Goal: Transaction & Acquisition: Book appointment/travel/reservation

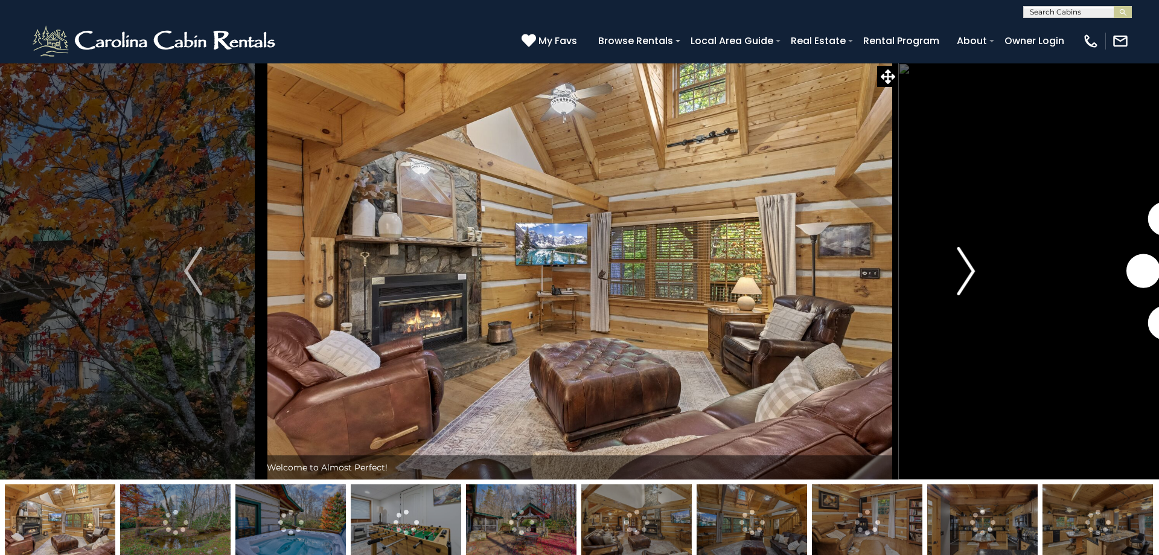
click at [963, 271] on img "Next" at bounding box center [966, 271] width 18 height 48
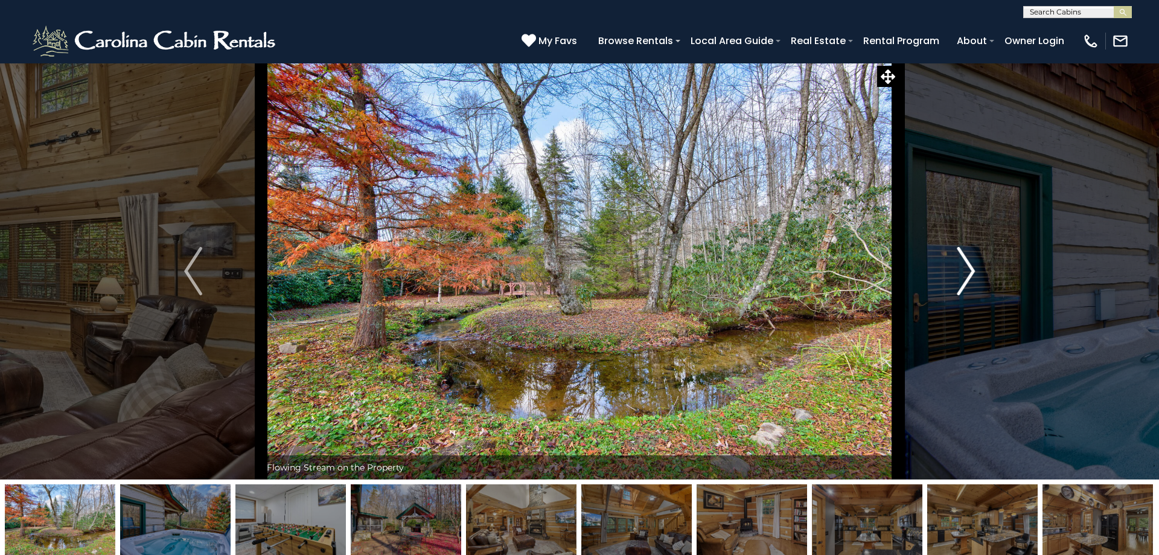
click at [965, 271] on img "Next" at bounding box center [966, 271] width 18 height 48
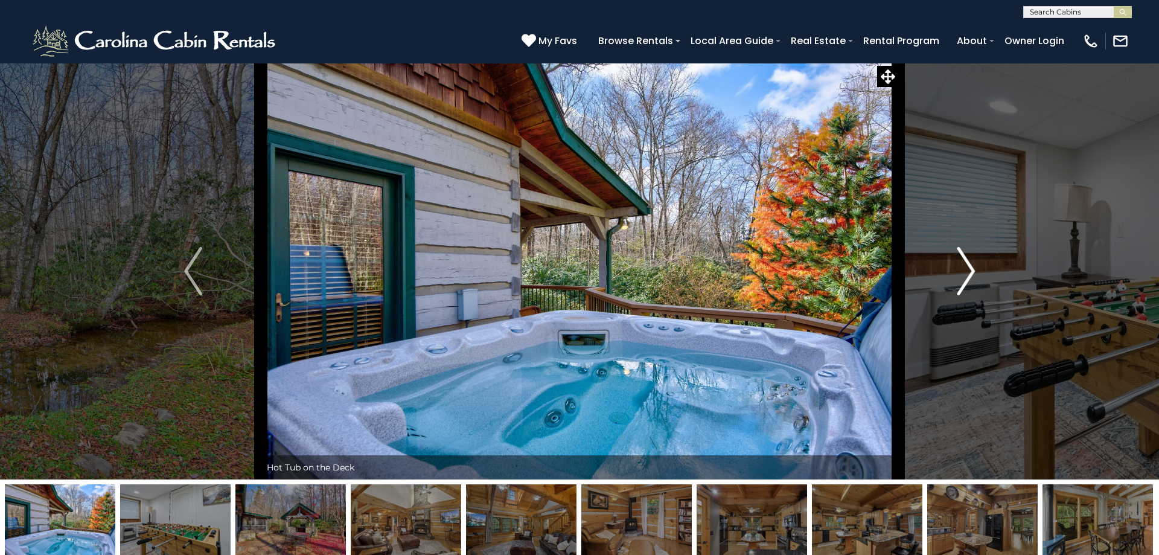
click at [965, 271] on img "Next" at bounding box center [966, 271] width 18 height 48
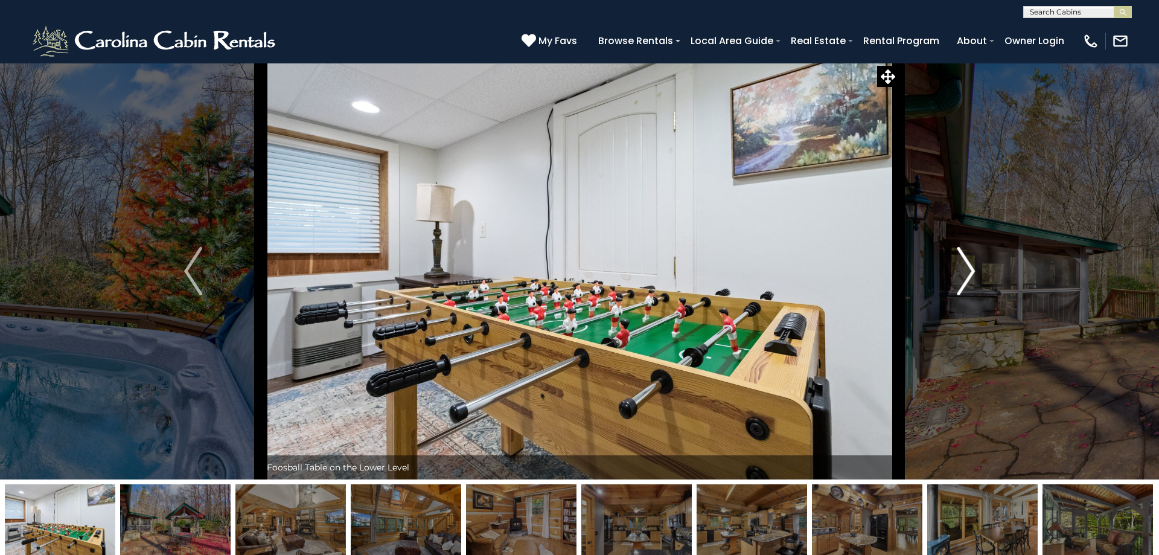
click at [965, 271] on img "Next" at bounding box center [966, 271] width 18 height 48
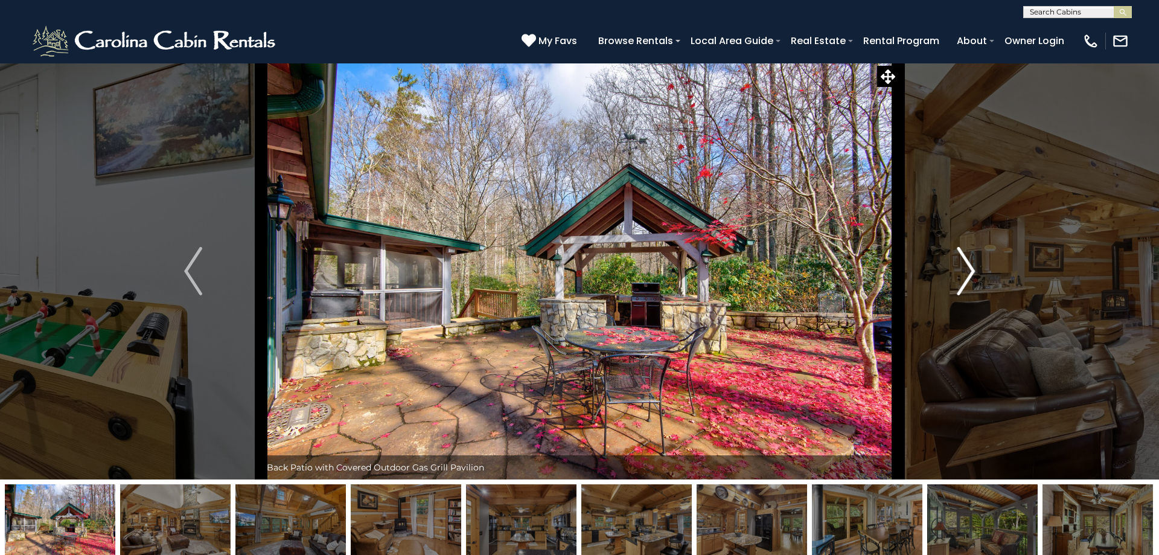
click at [965, 271] on img "Next" at bounding box center [966, 271] width 18 height 48
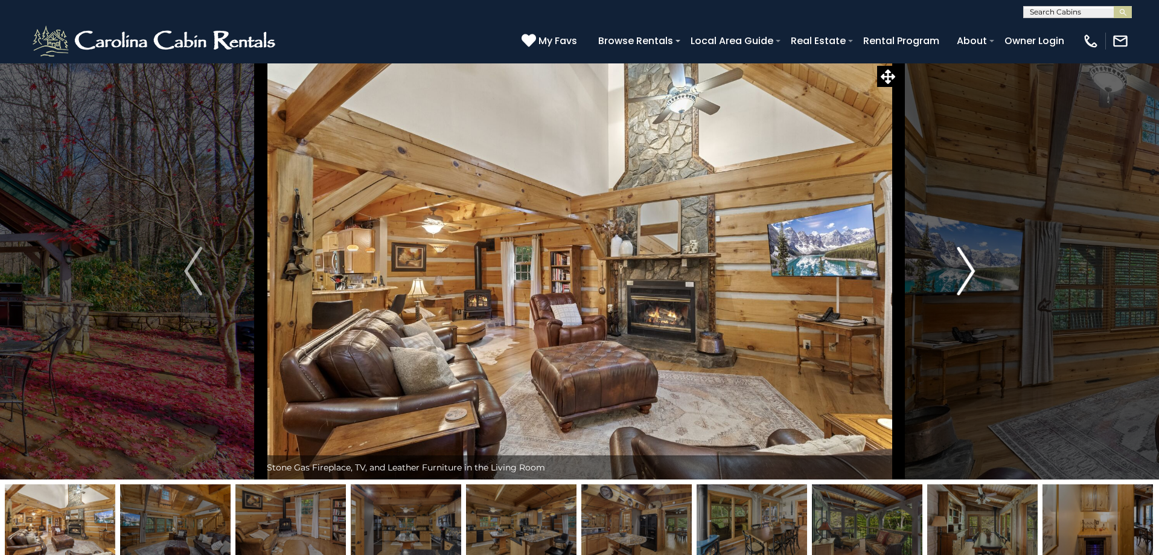
click at [969, 266] on img "Next" at bounding box center [966, 271] width 18 height 48
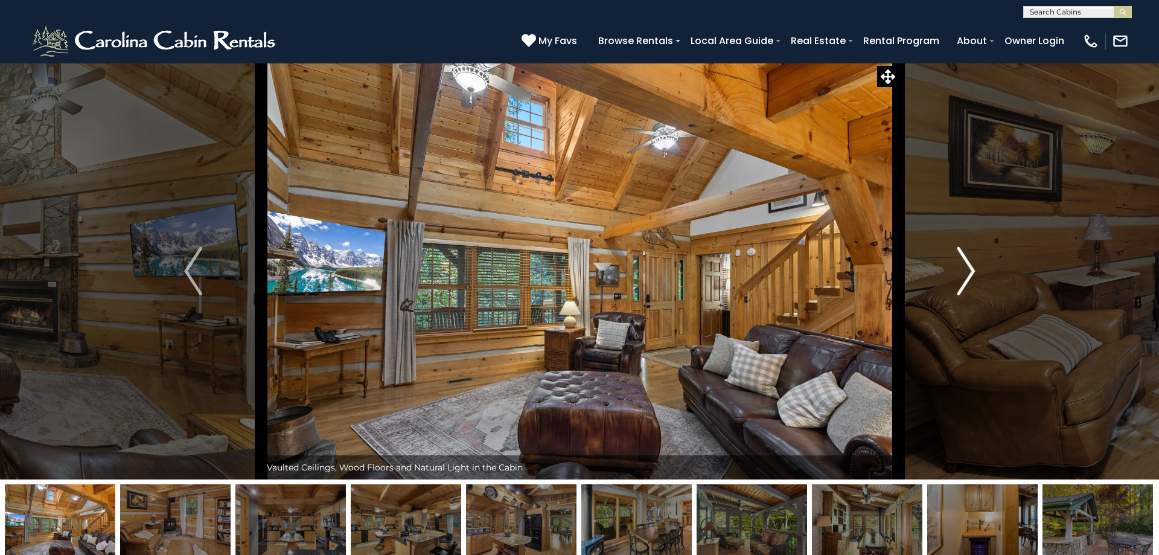
click at [969, 266] on img "Next" at bounding box center [966, 271] width 18 height 48
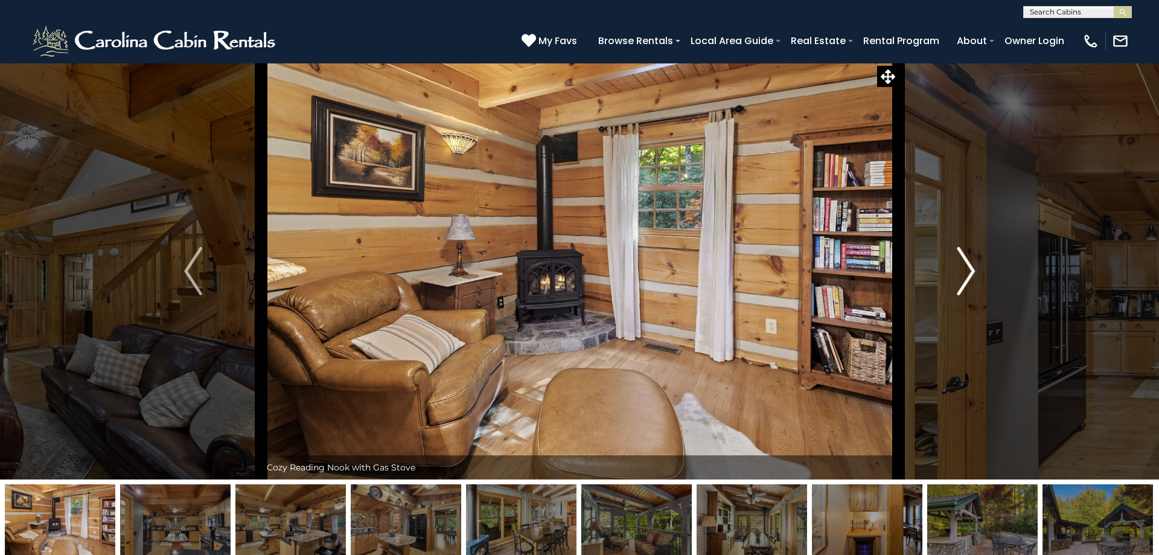
click at [969, 266] on img "Next" at bounding box center [966, 271] width 18 height 48
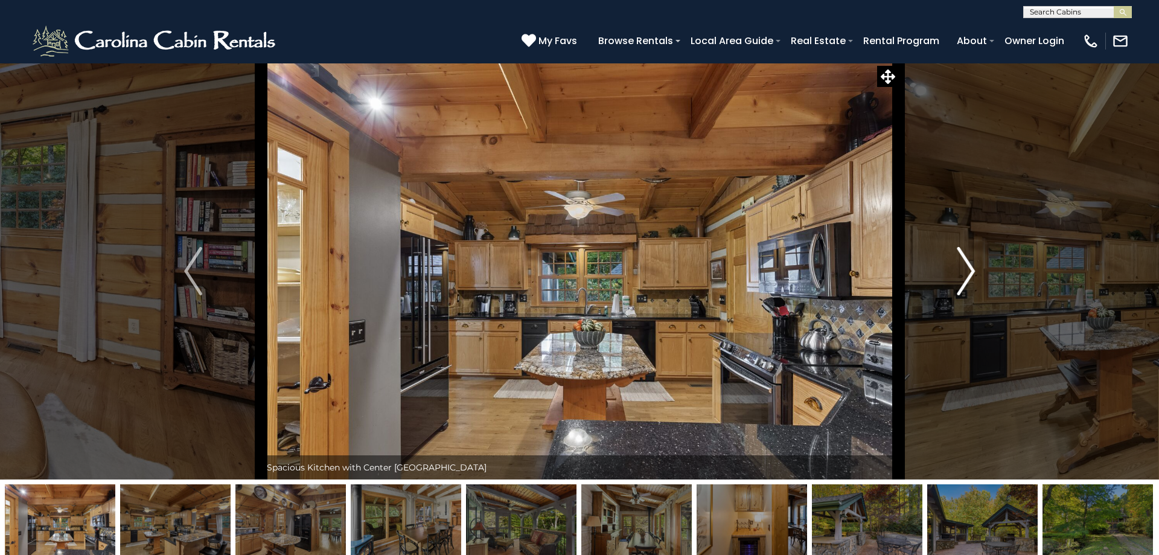
click at [969, 266] on img "Next" at bounding box center [966, 271] width 18 height 48
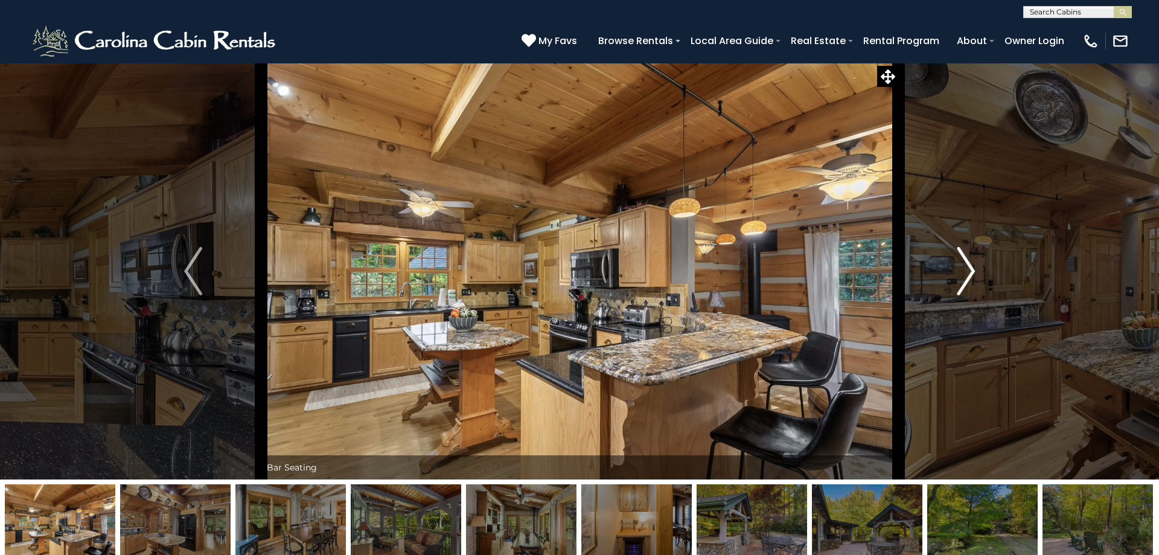
click at [969, 266] on img "Next" at bounding box center [966, 271] width 18 height 48
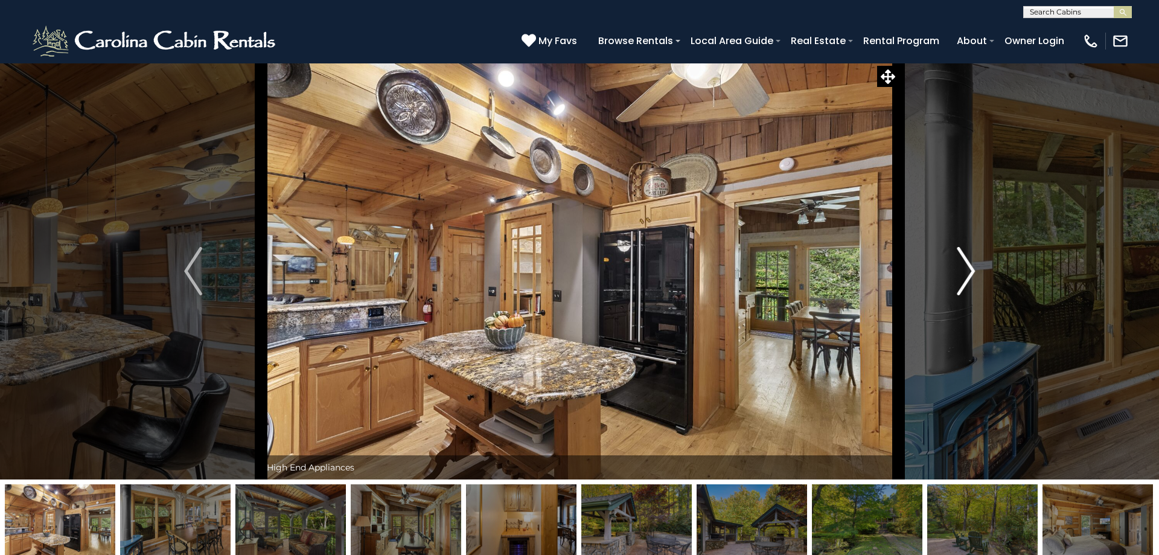
click at [969, 266] on img "Next" at bounding box center [966, 271] width 18 height 48
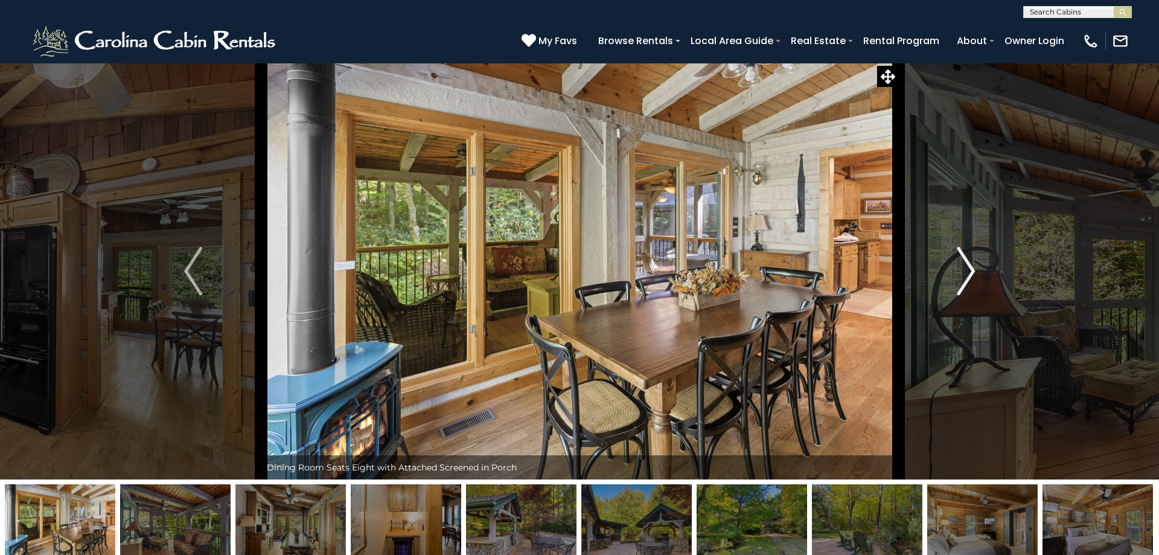
click at [969, 266] on img "Next" at bounding box center [966, 271] width 18 height 48
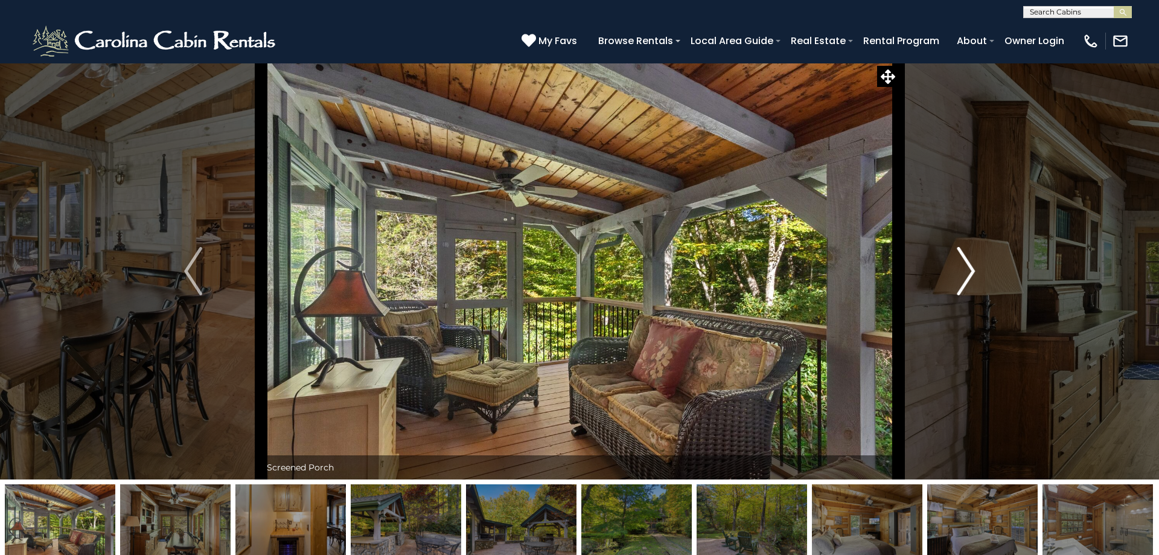
click at [969, 266] on img "Next" at bounding box center [966, 271] width 18 height 48
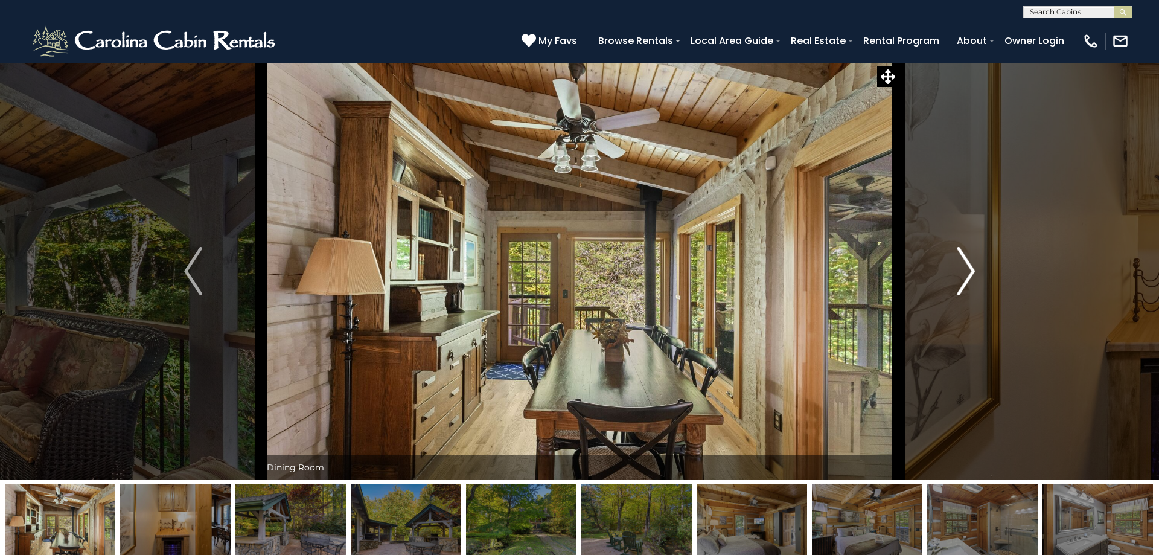
click at [969, 266] on img "Next" at bounding box center [966, 271] width 18 height 48
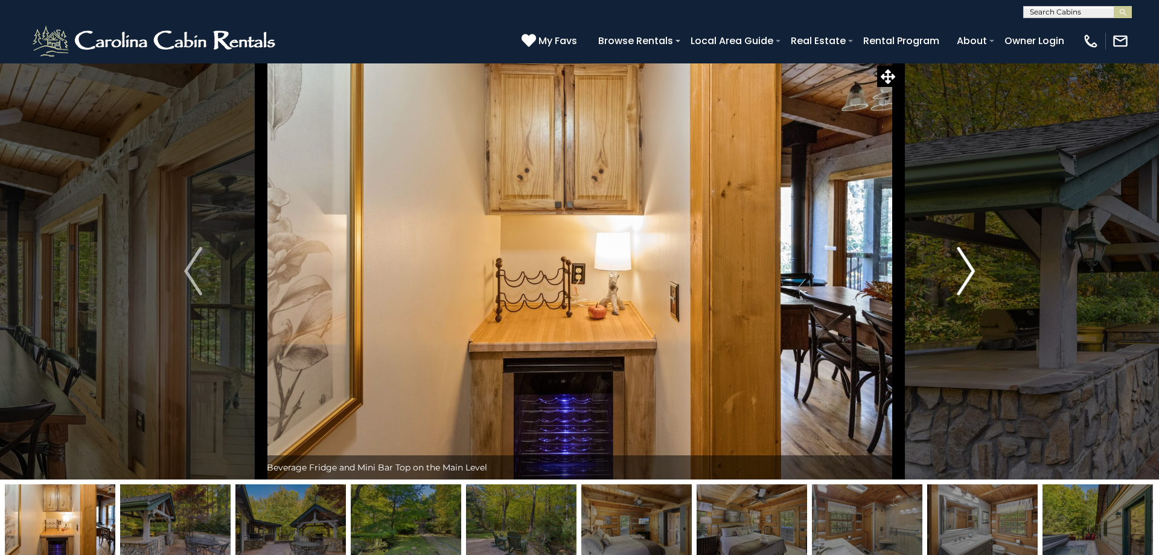
click at [969, 266] on img "Next" at bounding box center [966, 271] width 18 height 48
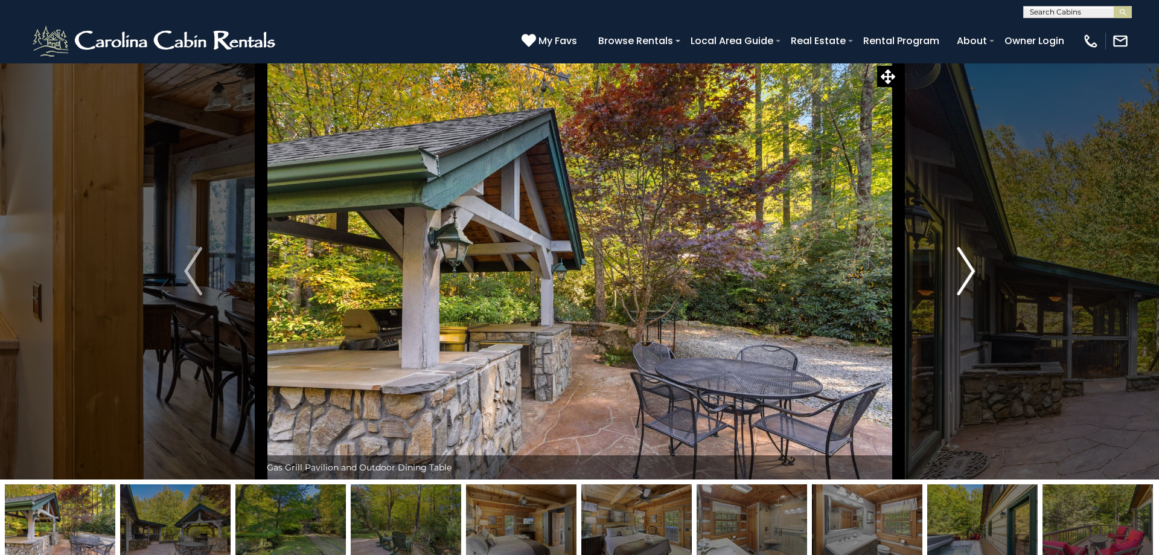
click at [969, 266] on img "Next" at bounding box center [966, 271] width 18 height 48
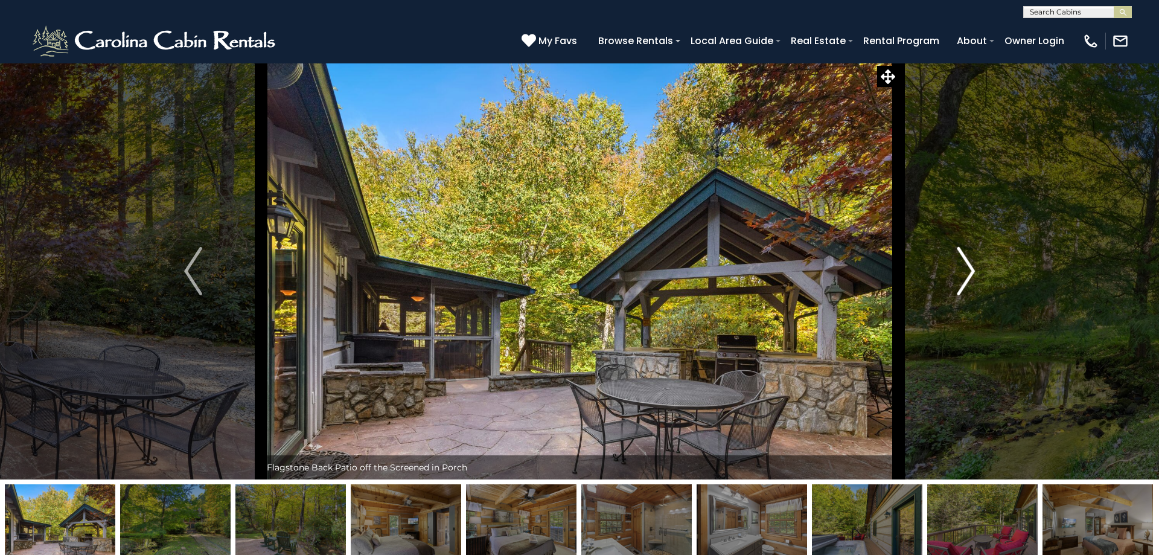
click at [969, 266] on img "Next" at bounding box center [966, 271] width 18 height 48
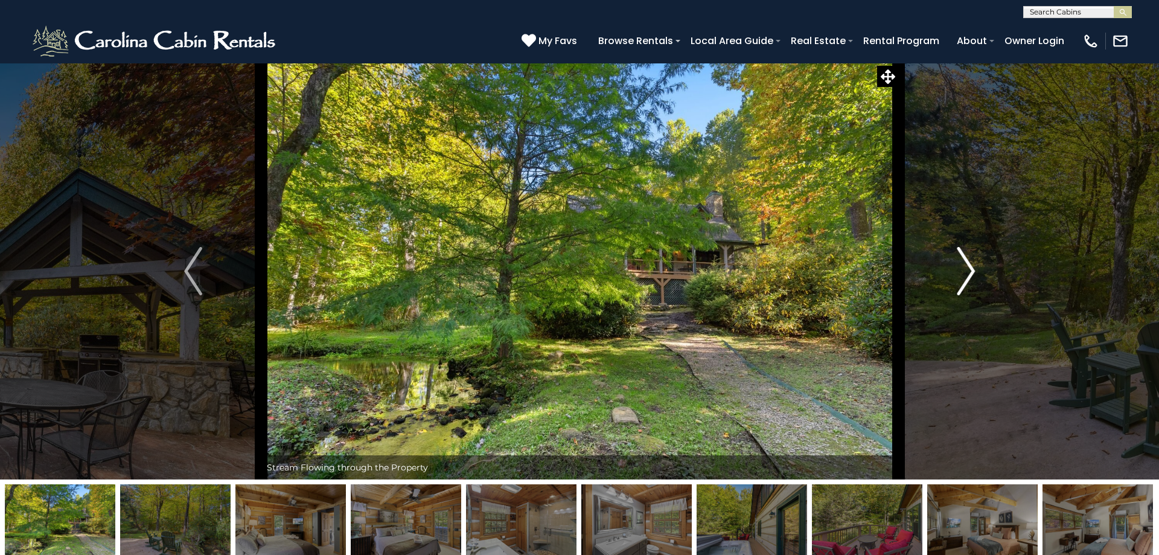
click at [969, 266] on img "Next" at bounding box center [966, 271] width 18 height 48
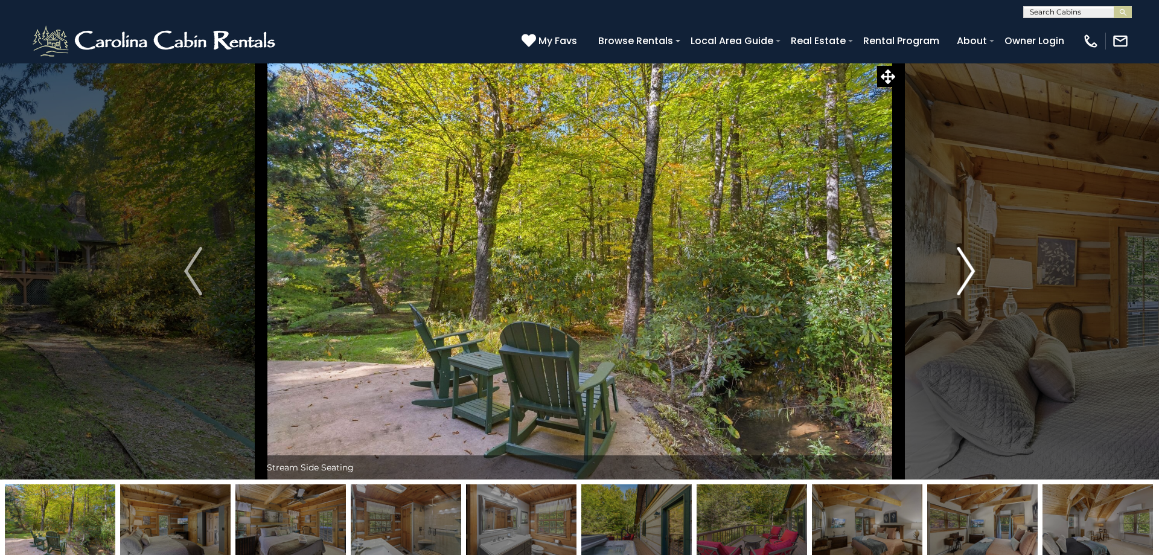
click at [969, 266] on img "Next" at bounding box center [966, 271] width 18 height 48
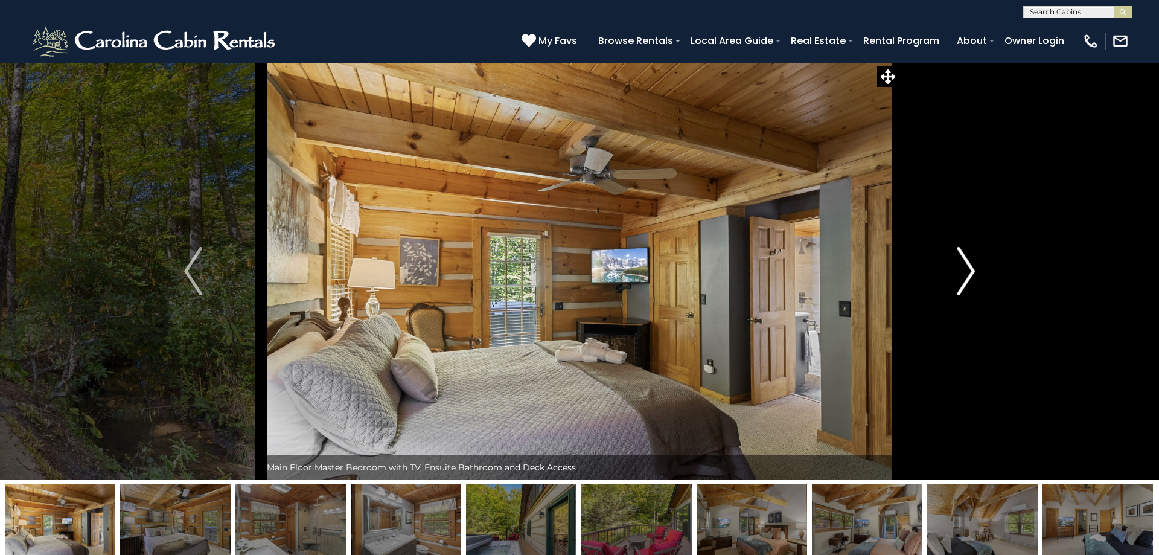
click at [969, 266] on img "Next" at bounding box center [966, 271] width 18 height 48
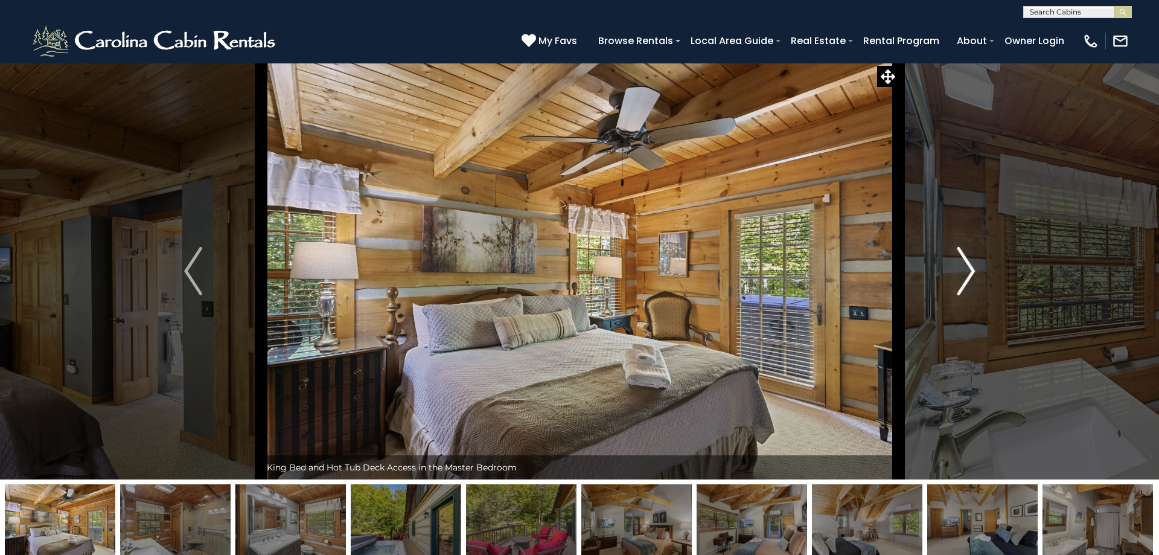
click at [969, 266] on img "Next" at bounding box center [966, 271] width 18 height 48
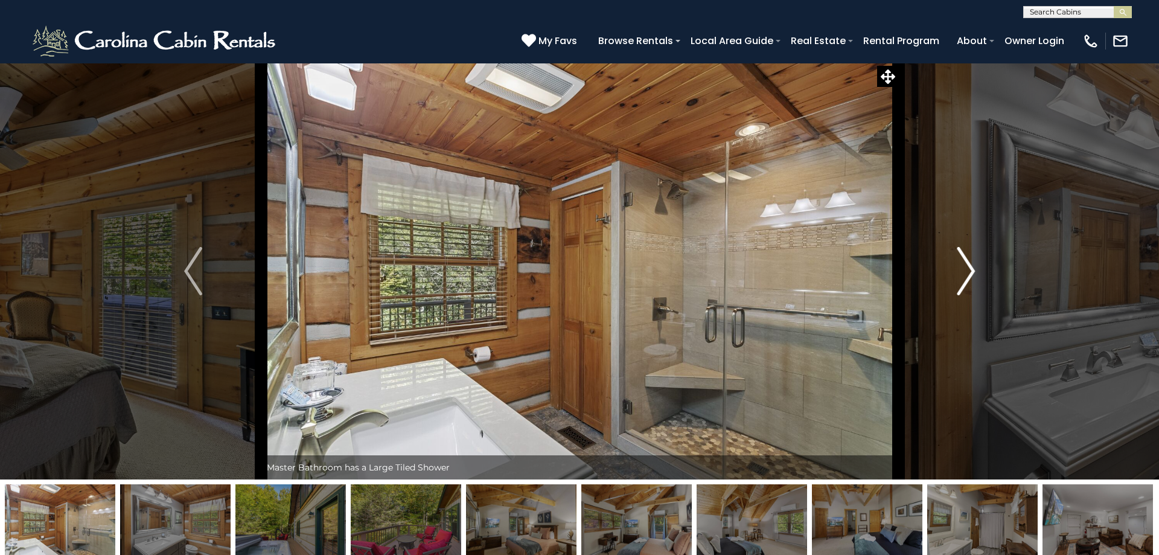
click at [969, 266] on img "Next" at bounding box center [966, 271] width 18 height 48
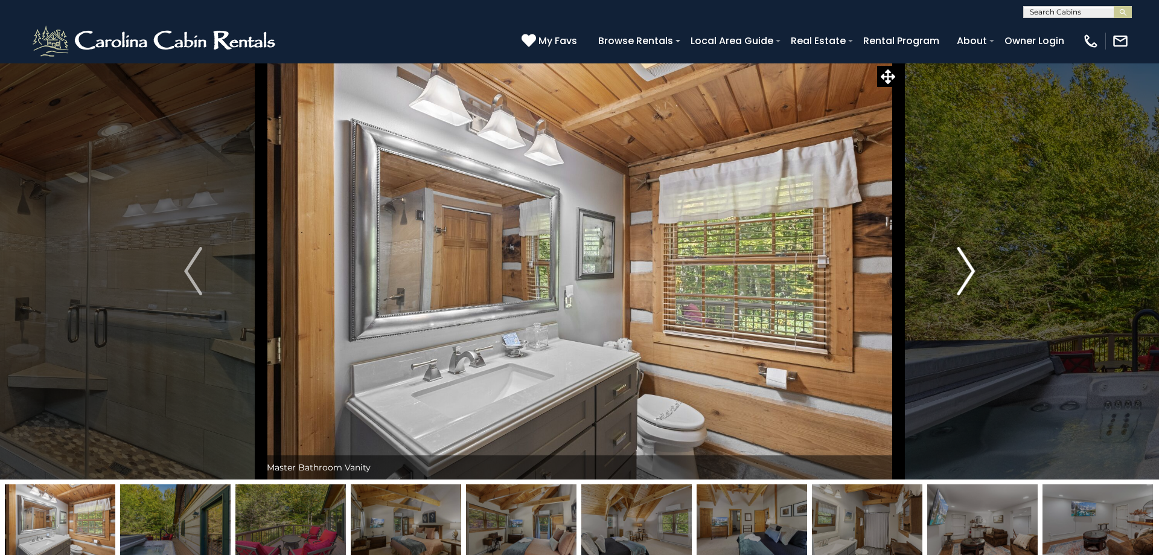
click at [969, 266] on img "Next" at bounding box center [966, 271] width 18 height 48
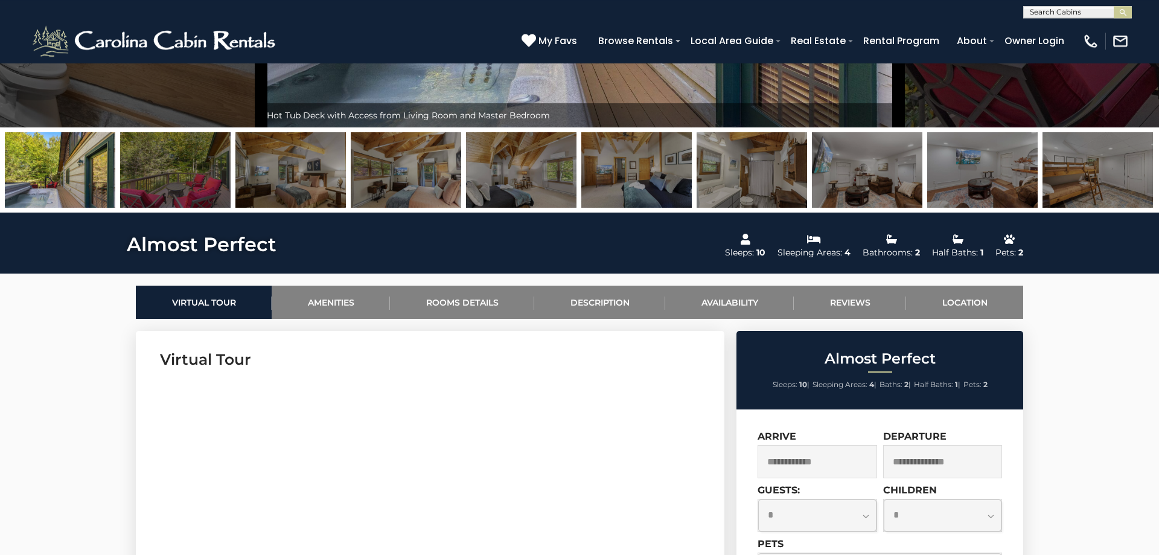
scroll to position [492, 0]
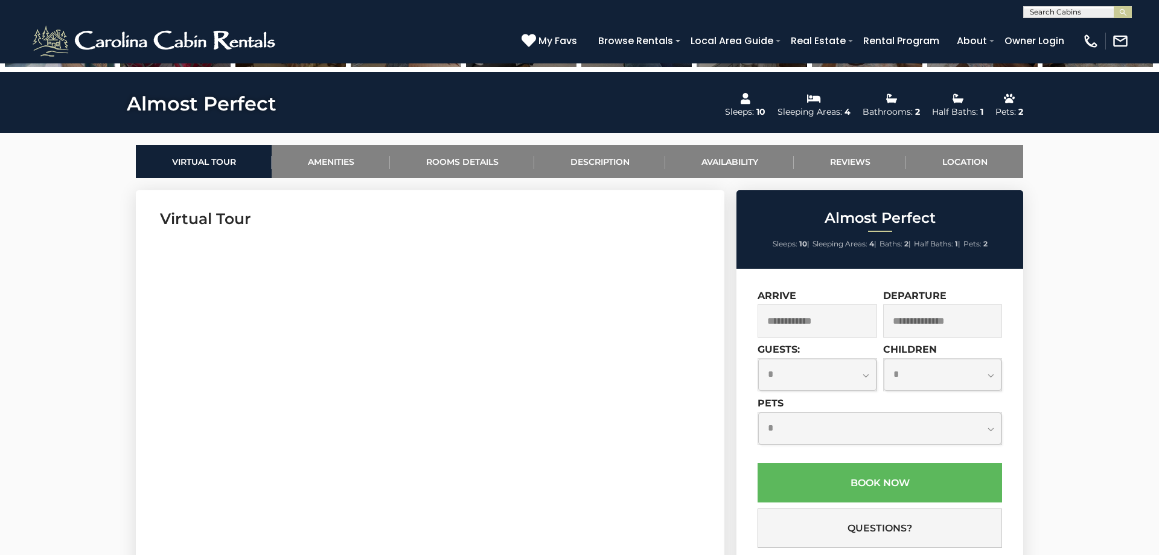
click at [820, 323] on input "text" at bounding box center [816, 320] width 119 height 33
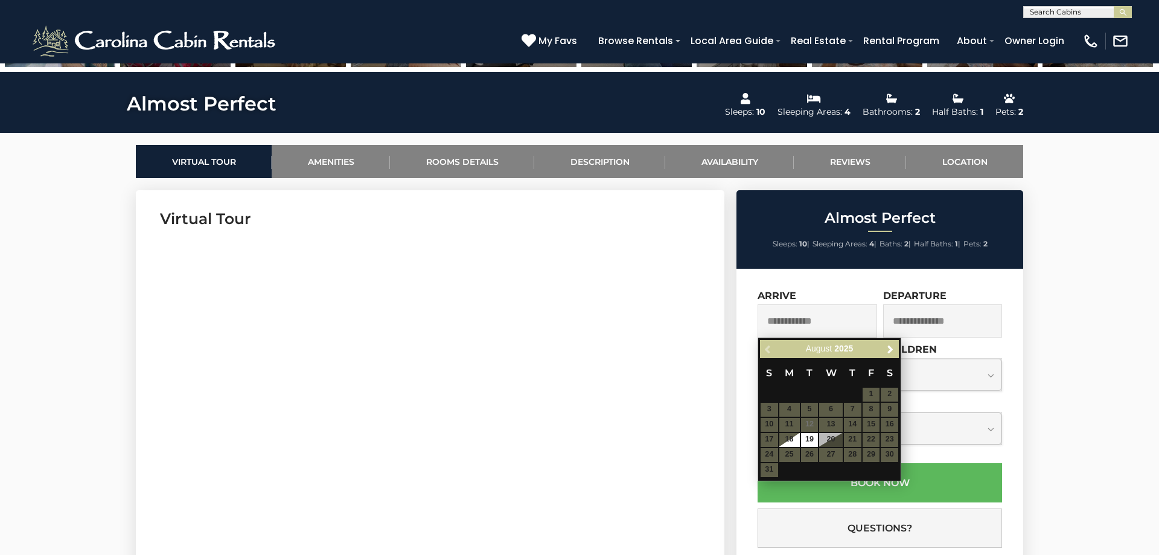
click at [872, 451] on table "S M T W T F S 1 2 3 4 5 6 7 8 9 10 11 12 13 14 15 16 17 18 19 20 21 22 23 24 25…" at bounding box center [829, 417] width 139 height 119
click at [885, 451] on table "S M T W T F S 1 2 3 4 5 6 7 8 9 10 11 12 13 14 15 16 17 18 19 20 21 22 23 24 25…" at bounding box center [829, 417] width 139 height 119
click at [891, 347] on span "Next" at bounding box center [890, 349] width 10 height 10
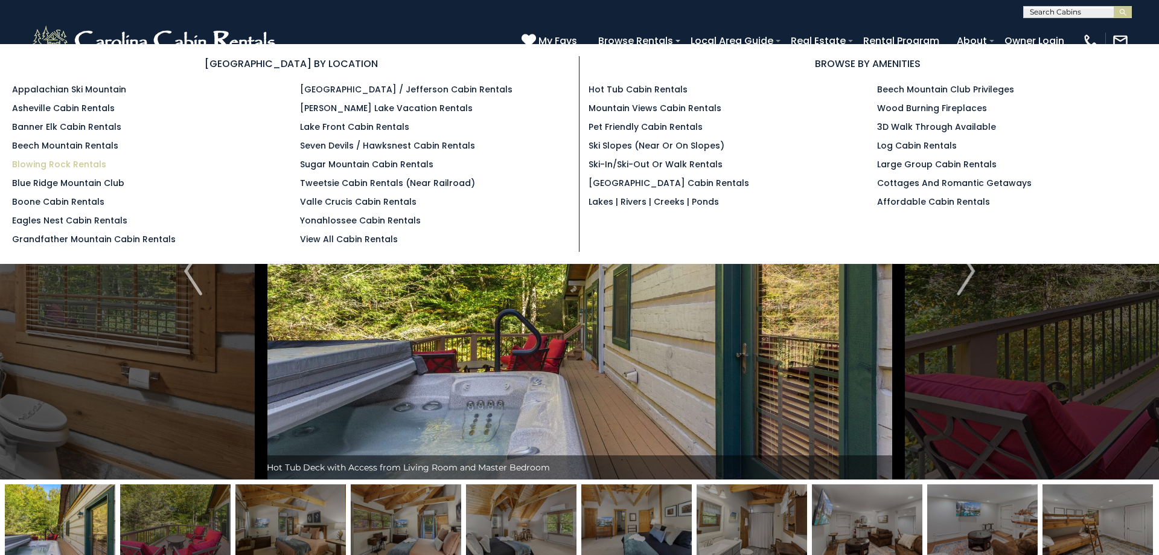
scroll to position [536, 0]
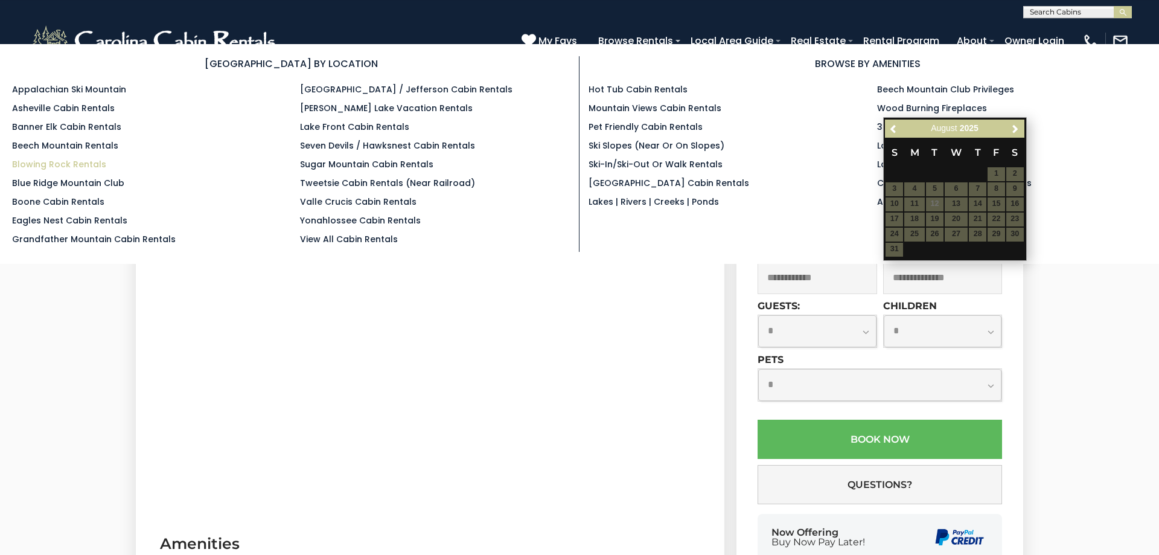
click at [81, 165] on link "Blowing Rock Rentals" at bounding box center [59, 164] width 94 height 12
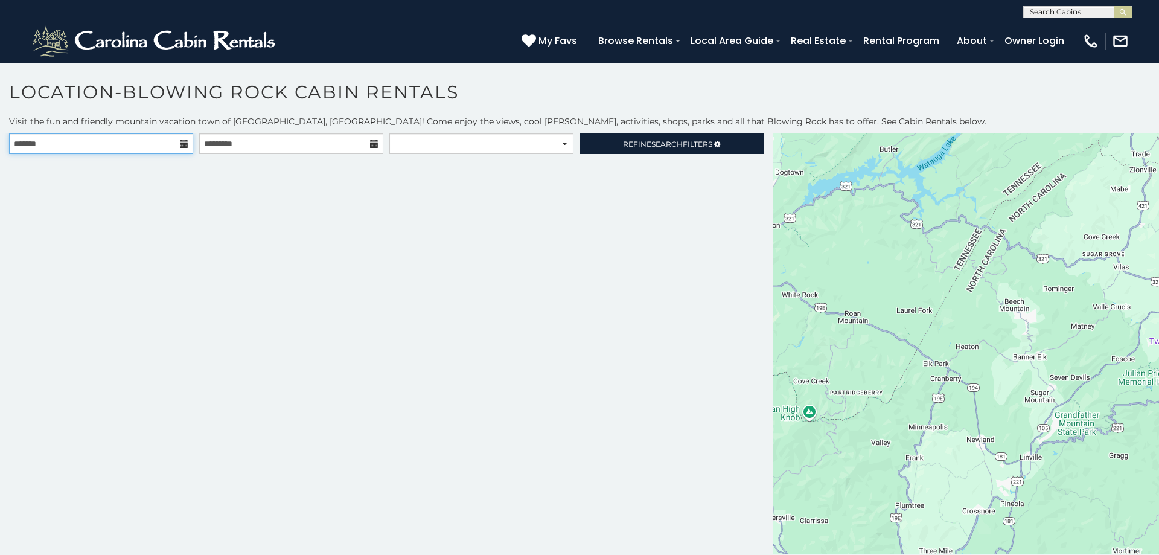
click at [81, 136] on input "text" at bounding box center [101, 143] width 184 height 21
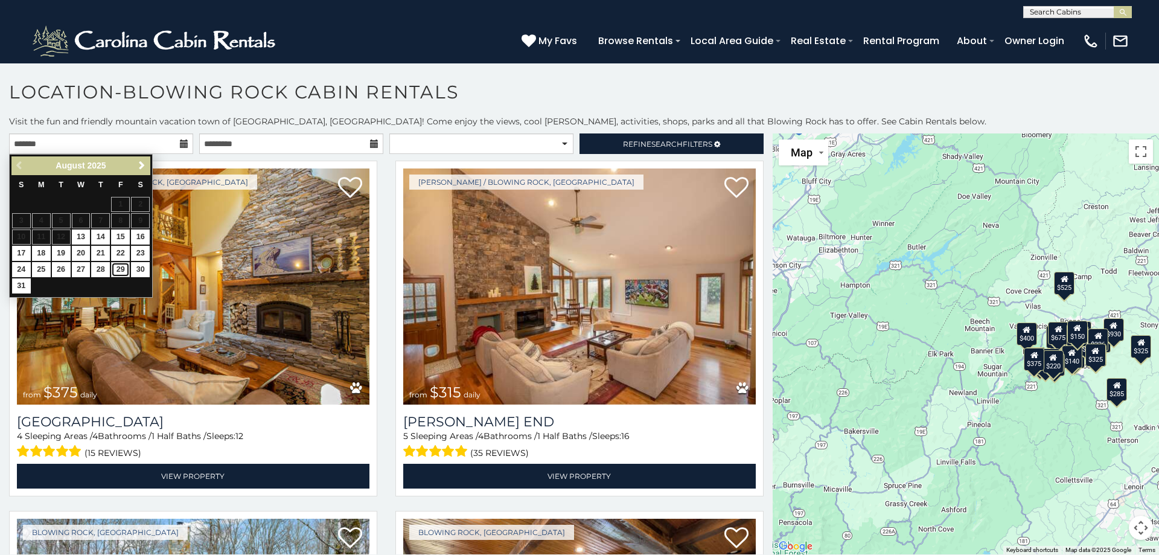
click at [123, 270] on link "29" at bounding box center [120, 269] width 19 height 15
type input "**********"
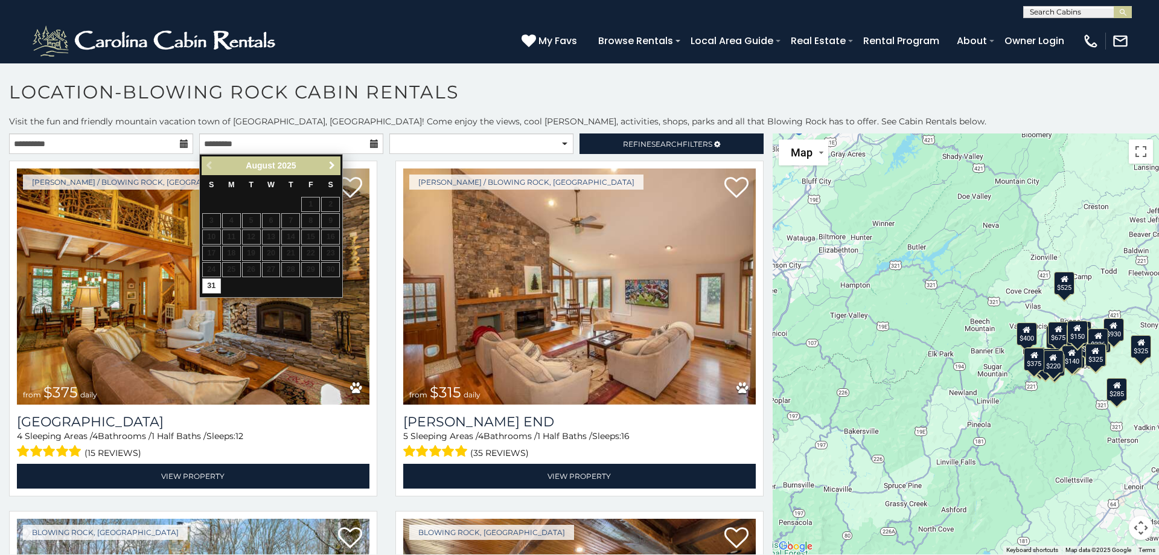
click at [330, 162] on span "Next" at bounding box center [332, 166] width 10 height 10
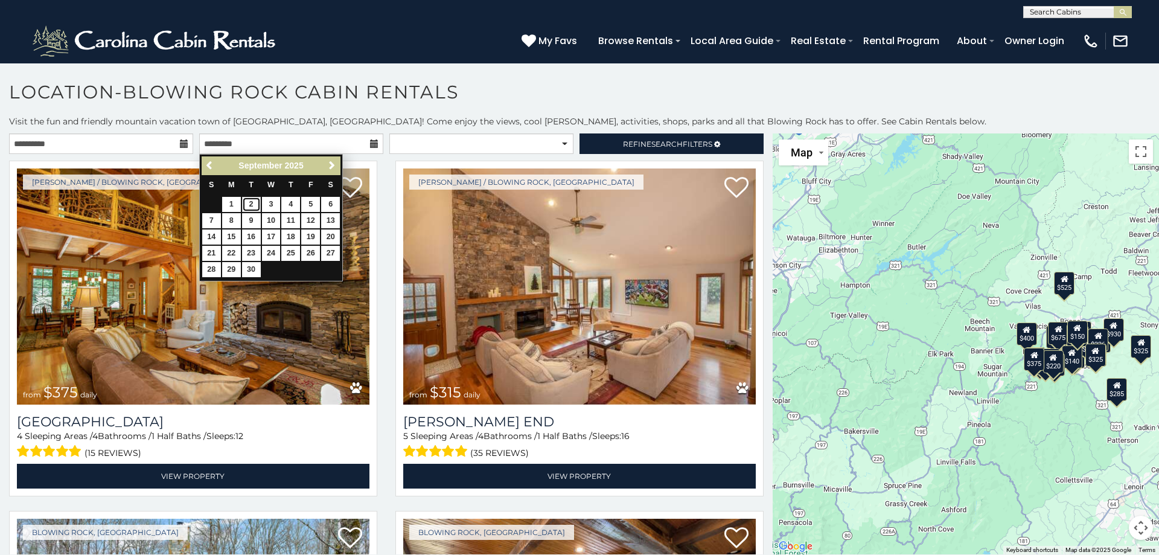
click at [247, 206] on link "2" at bounding box center [251, 204] width 19 height 15
type input "**********"
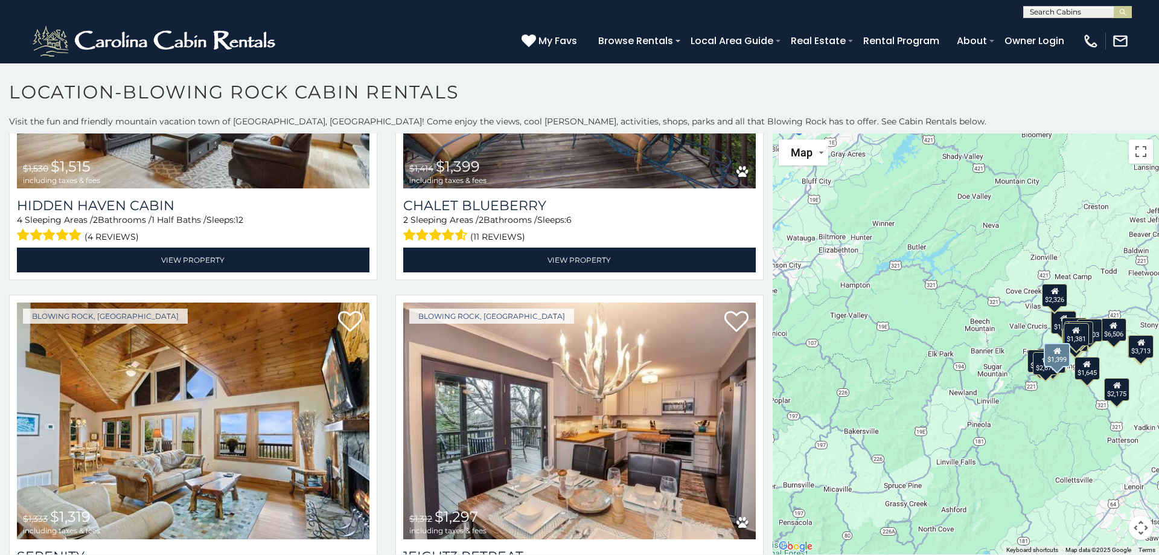
scroll to position [4432, 0]
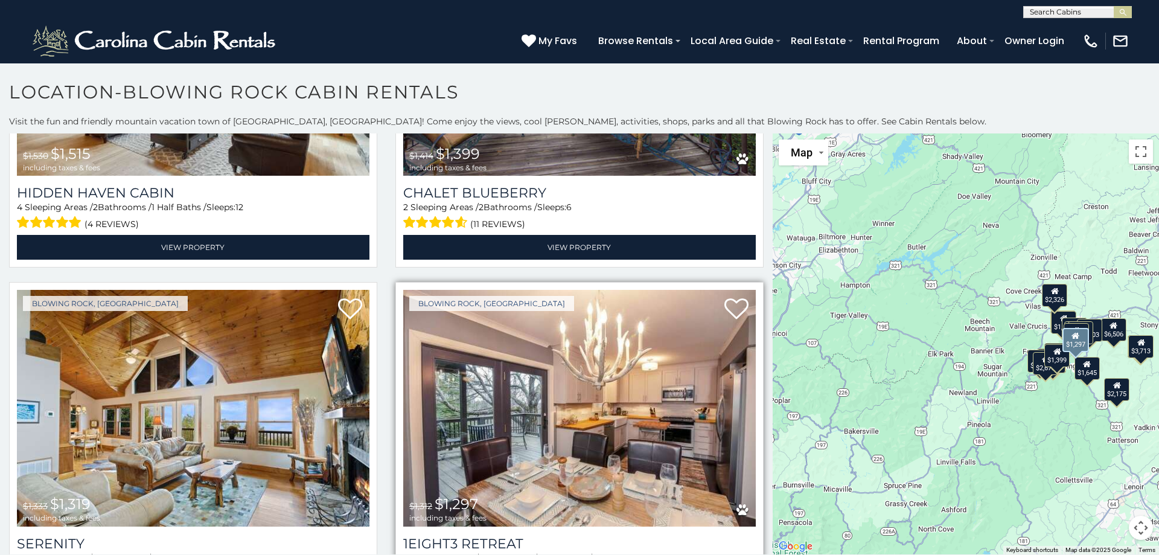
click at [612, 391] on img at bounding box center [579, 408] width 352 height 236
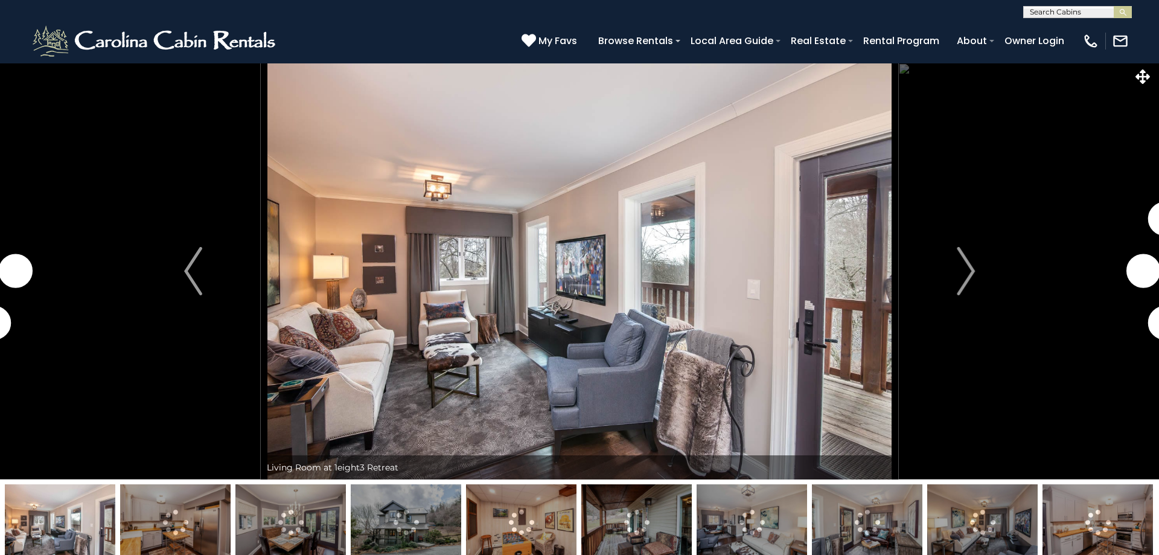
click at [980, 269] on button "Next" at bounding box center [965, 271] width 135 height 416
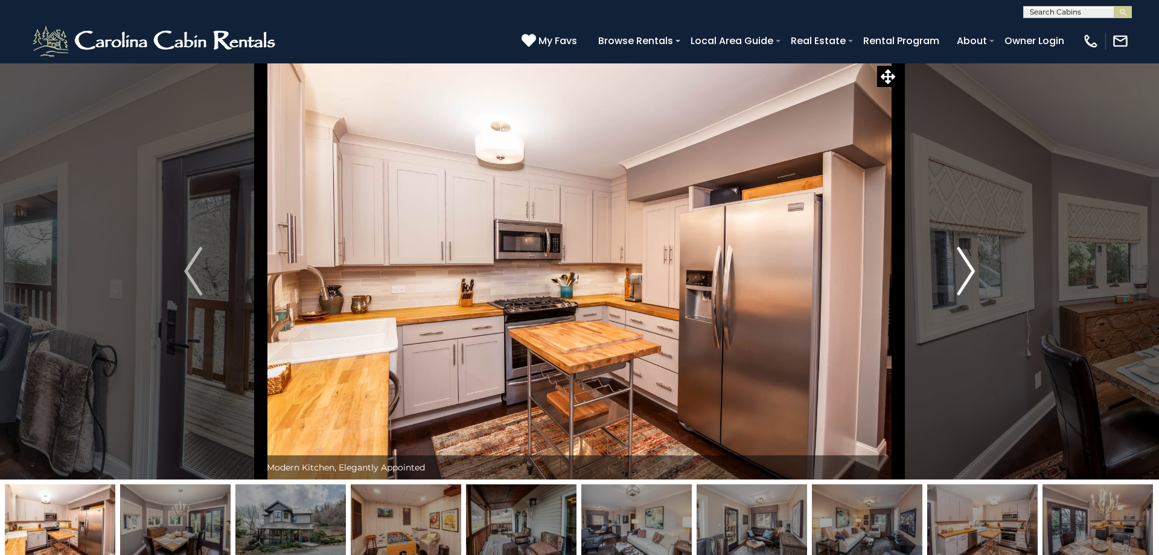
click at [969, 267] on img "Next" at bounding box center [966, 271] width 18 height 48
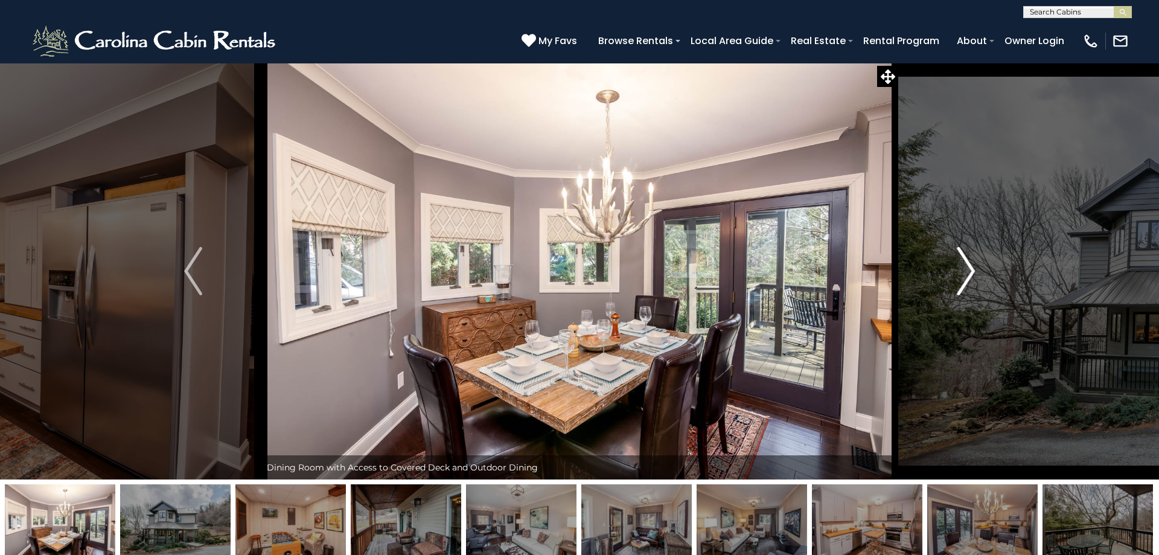
click at [969, 267] on img "Next" at bounding box center [966, 271] width 18 height 48
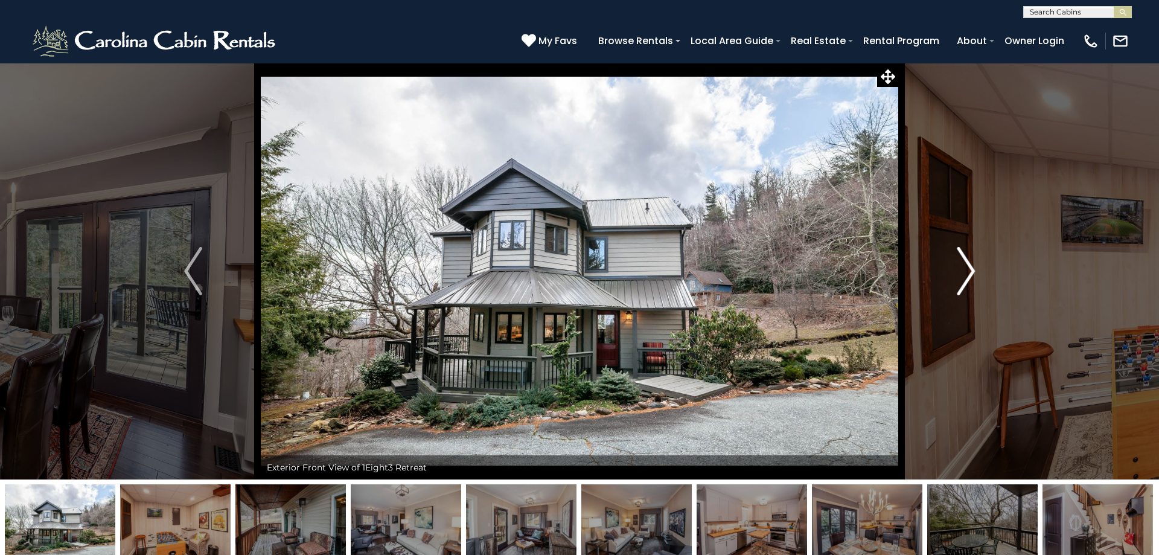
click at [969, 267] on img "Next" at bounding box center [966, 271] width 18 height 48
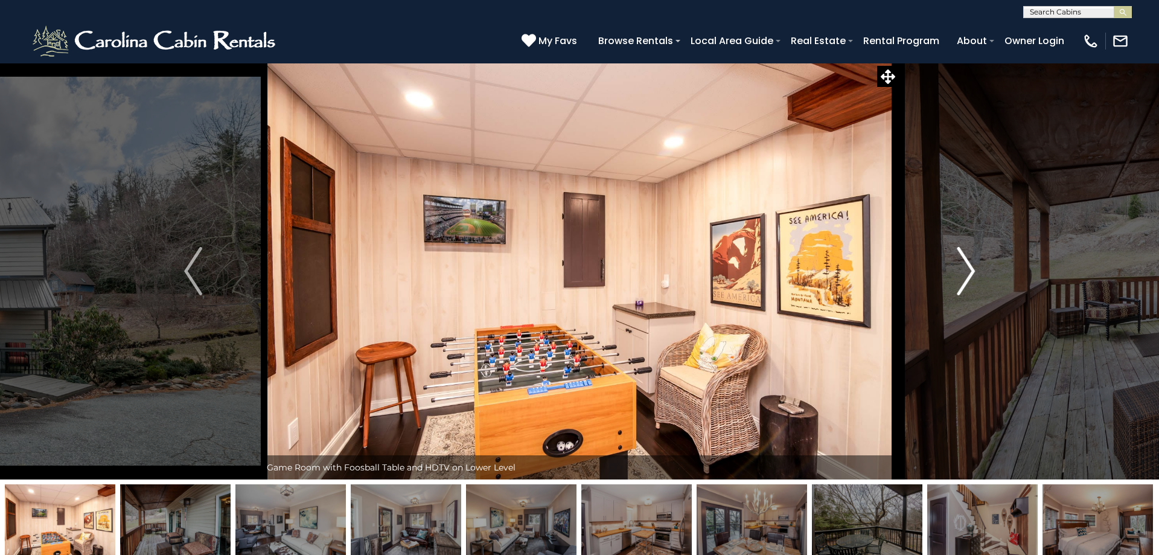
click at [969, 267] on img "Next" at bounding box center [966, 271] width 18 height 48
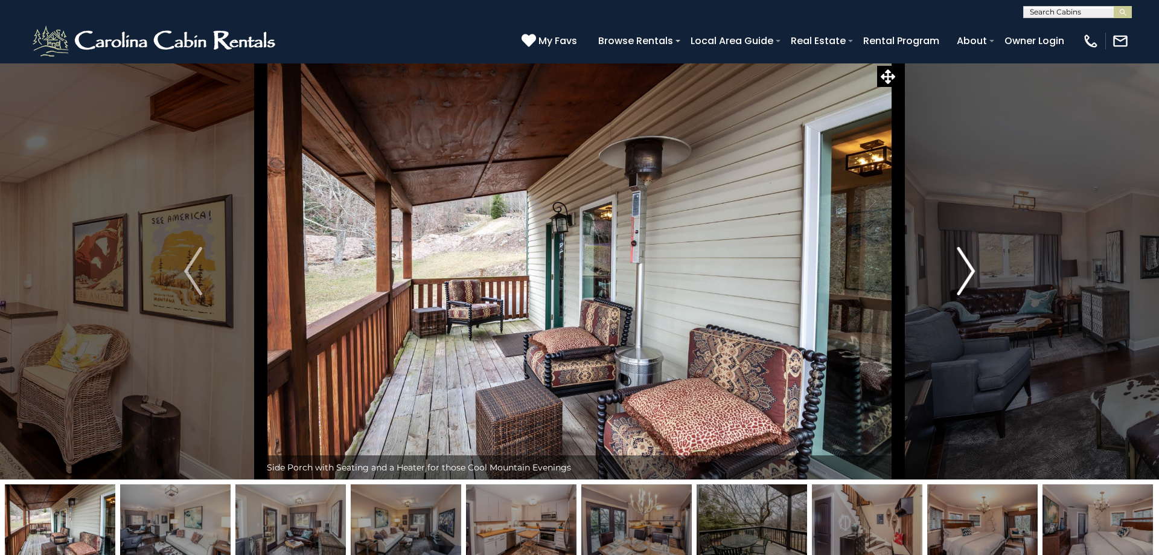
click at [969, 267] on img "Next" at bounding box center [966, 271] width 18 height 48
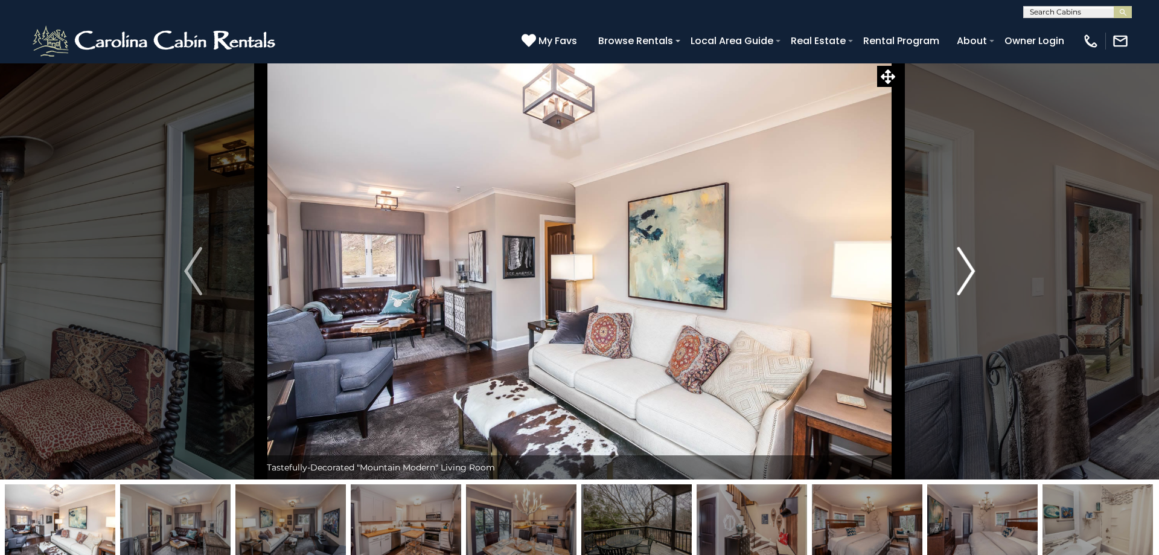
click at [969, 267] on img "Next" at bounding box center [966, 271] width 18 height 48
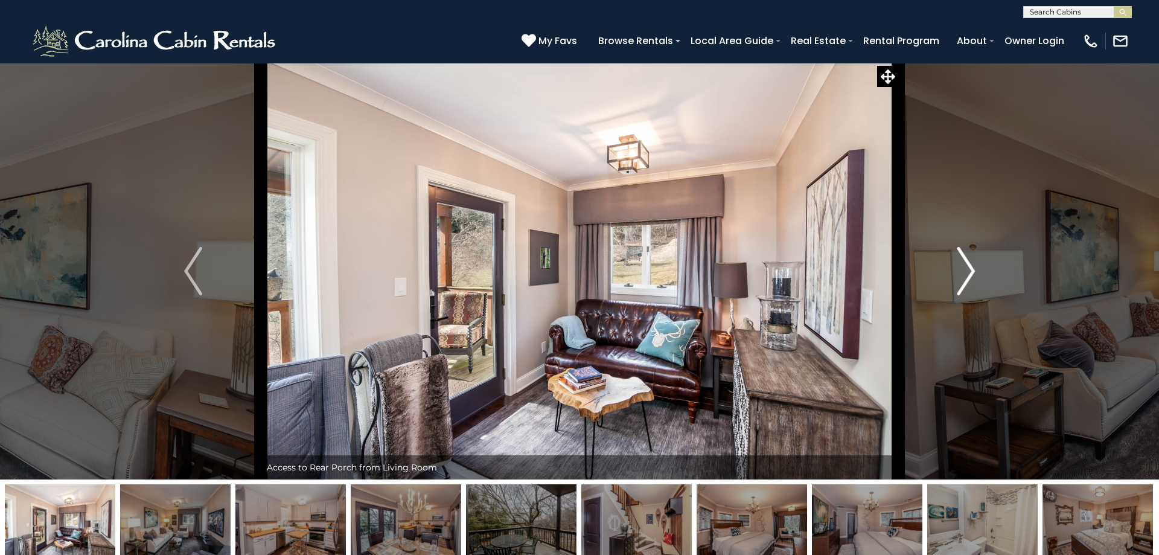
click at [969, 267] on img "Next" at bounding box center [966, 271] width 18 height 48
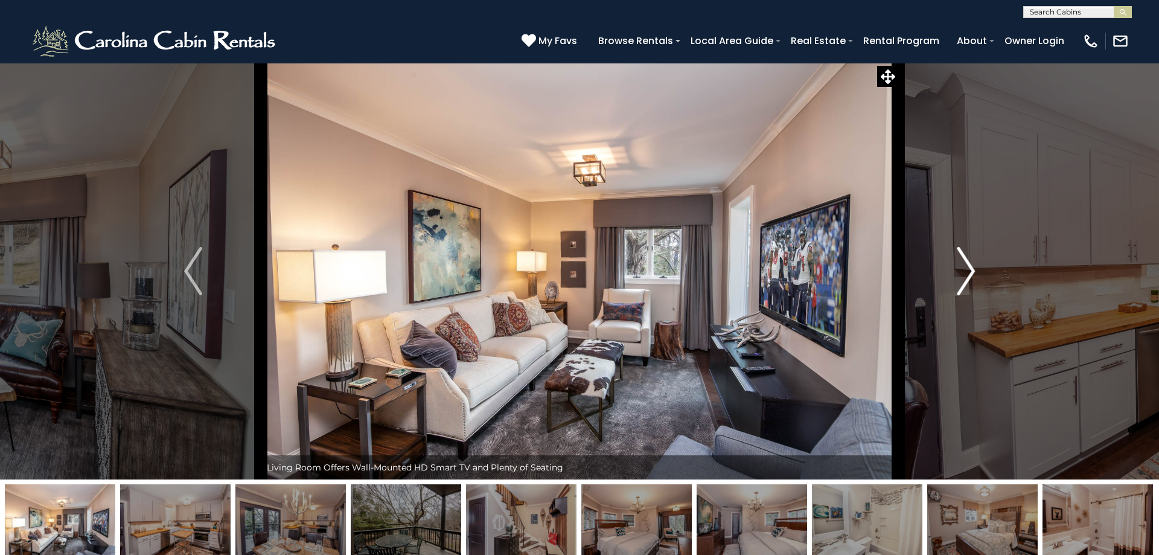
click at [969, 270] on img "Next" at bounding box center [966, 271] width 18 height 48
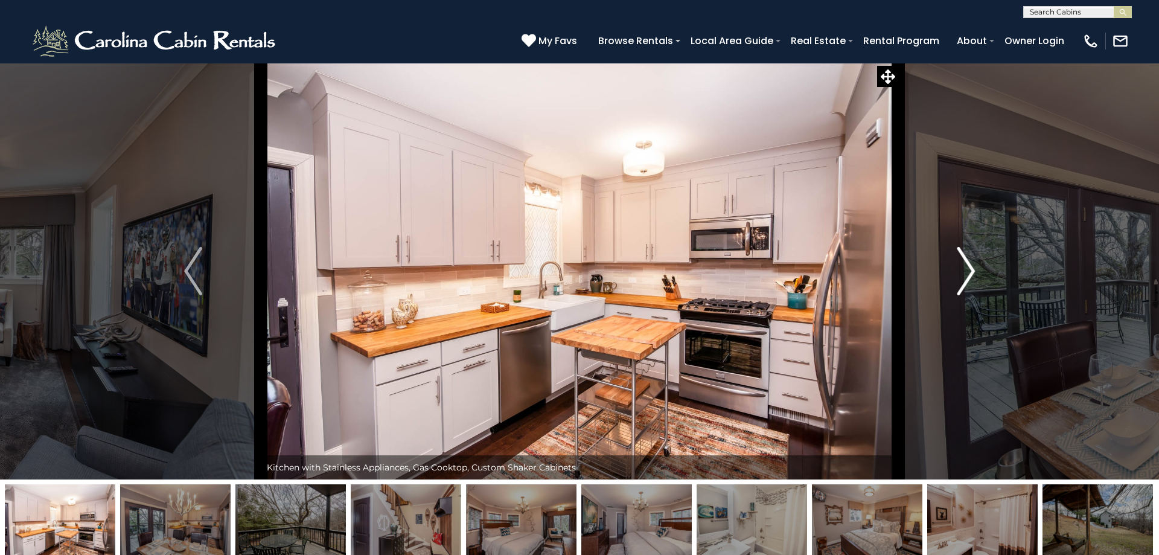
click at [969, 270] on img "Next" at bounding box center [966, 271] width 18 height 48
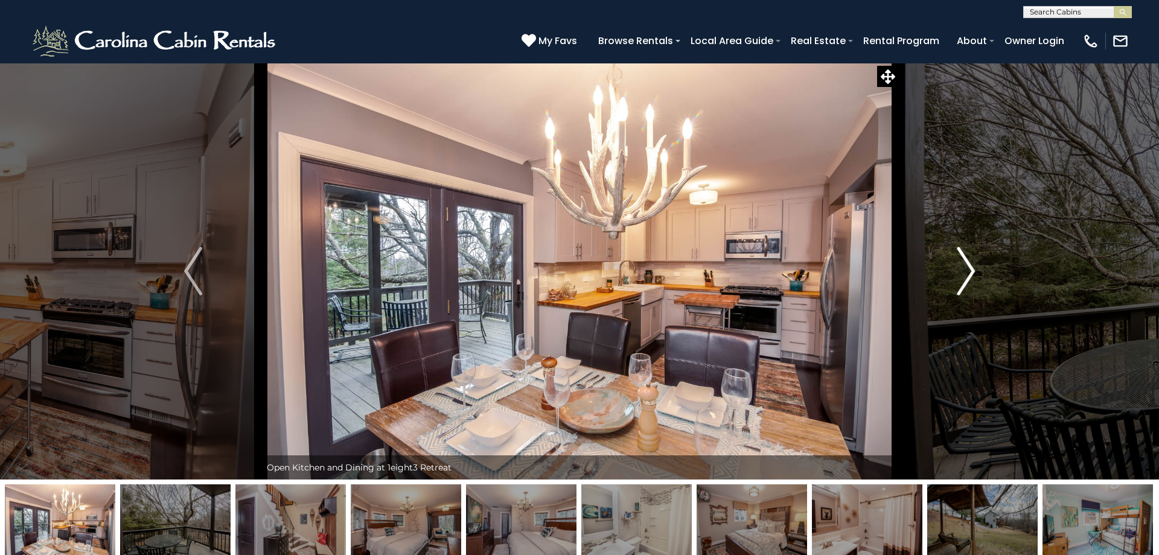
click at [969, 270] on img "Next" at bounding box center [966, 271] width 18 height 48
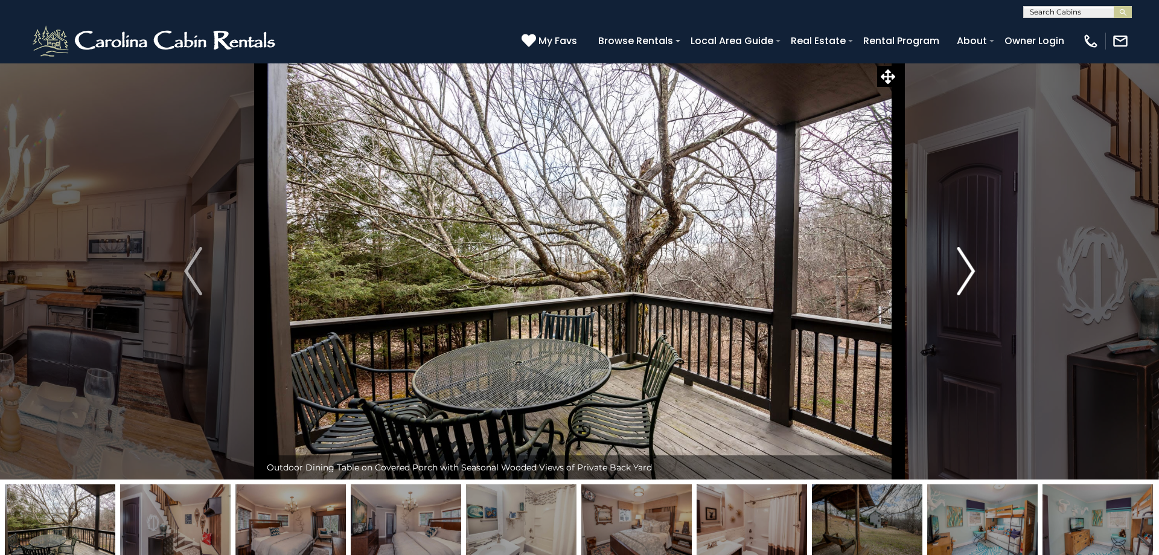
click at [969, 270] on img "Next" at bounding box center [966, 271] width 18 height 48
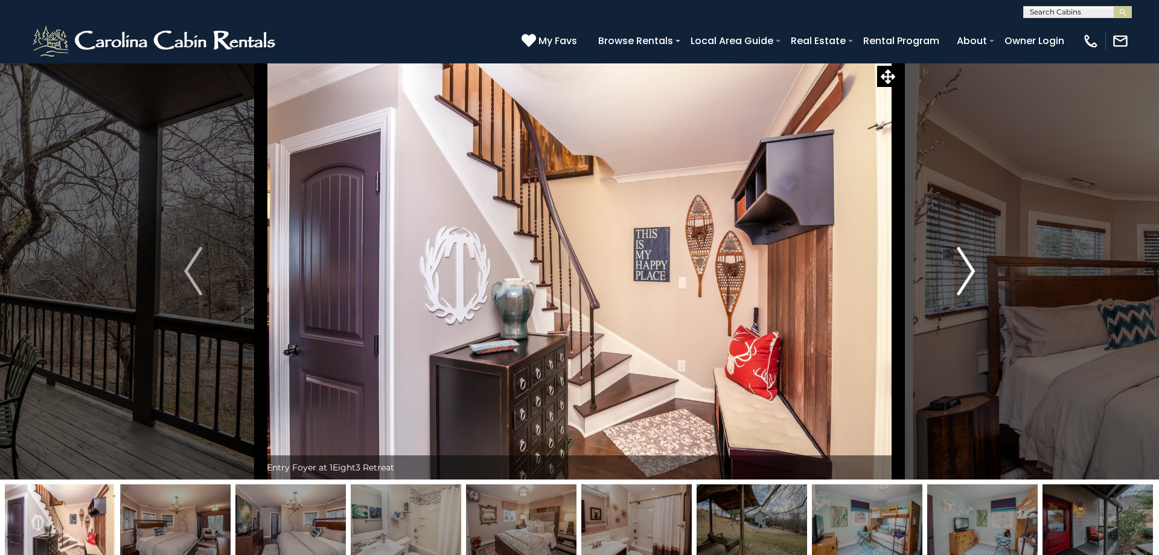
click at [969, 270] on img "Next" at bounding box center [966, 271] width 18 height 48
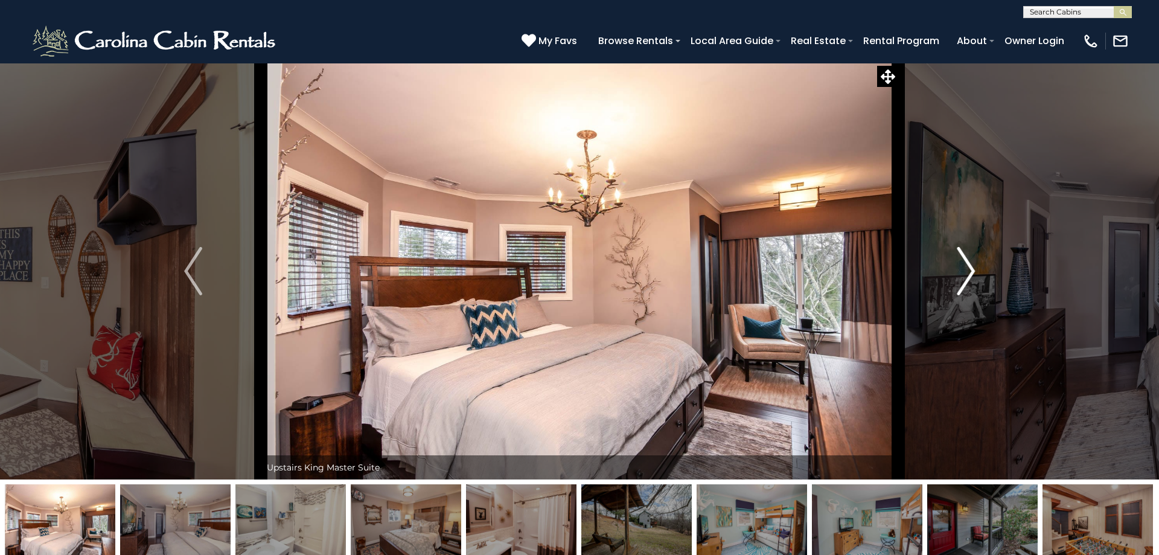
click at [969, 270] on img "Next" at bounding box center [966, 271] width 18 height 48
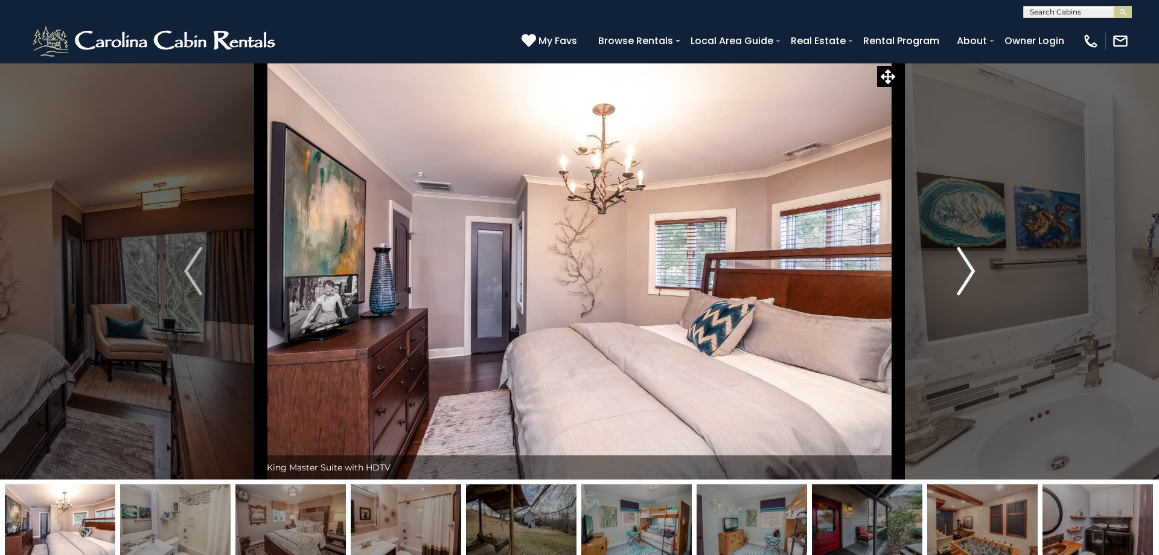
click at [969, 270] on img "Next" at bounding box center [966, 271] width 18 height 48
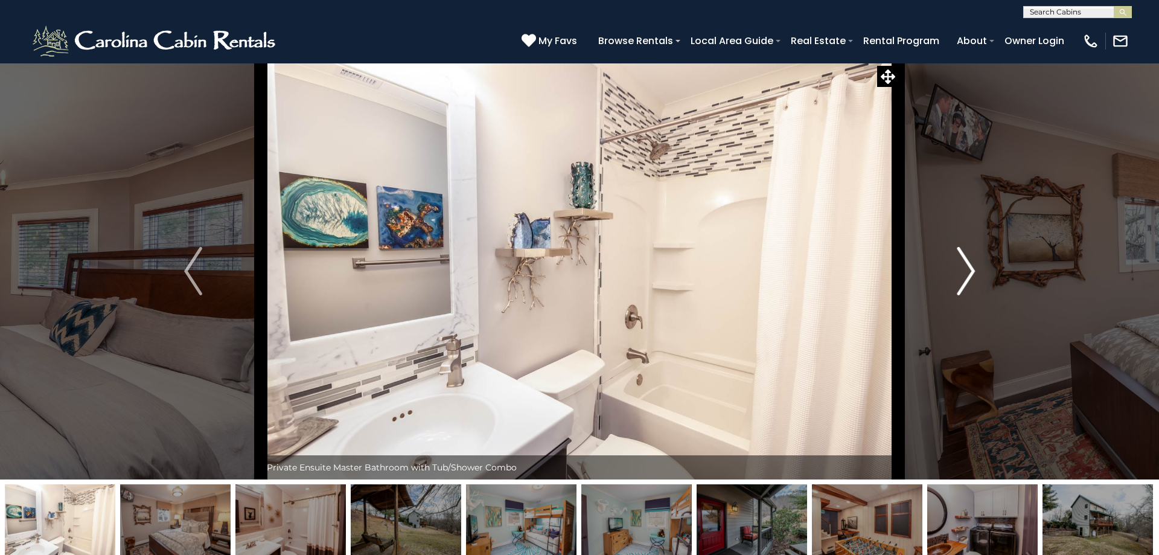
click at [969, 270] on img "Next" at bounding box center [966, 271] width 18 height 48
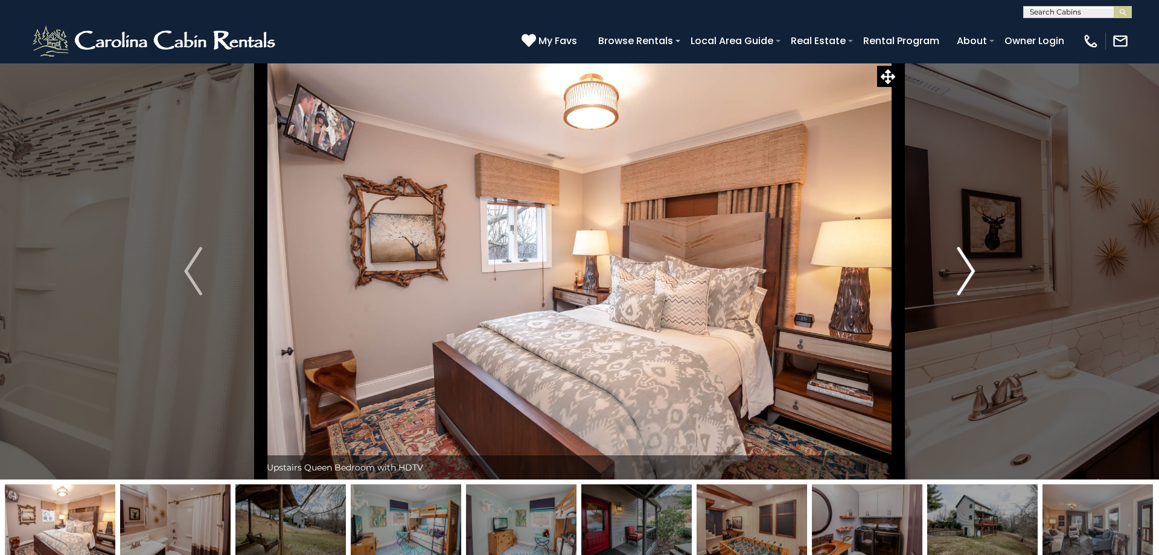
click at [969, 270] on img "Next" at bounding box center [966, 271] width 18 height 48
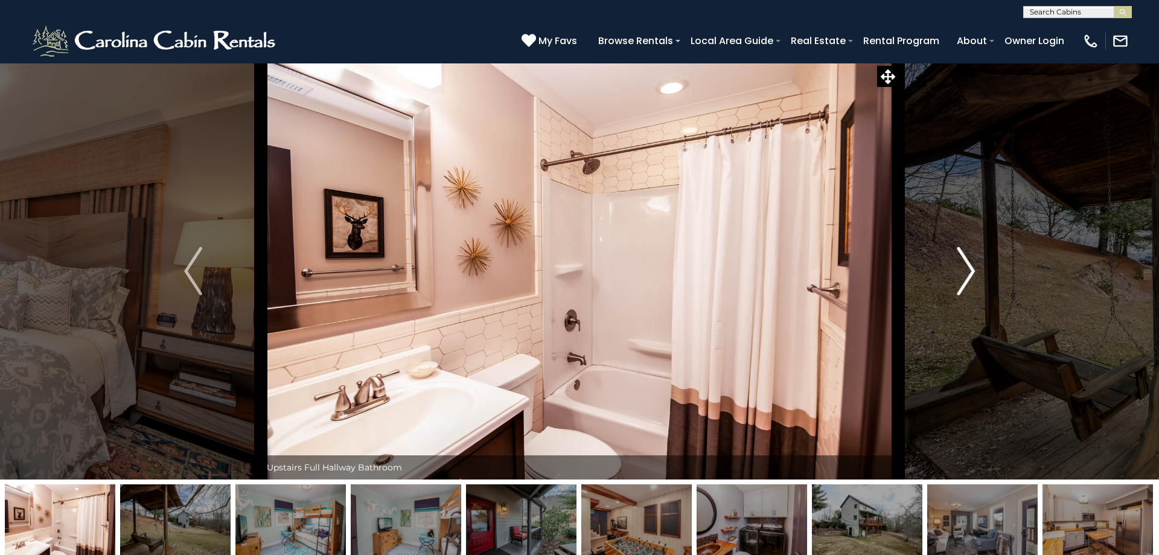
click at [969, 270] on img "Next" at bounding box center [966, 271] width 18 height 48
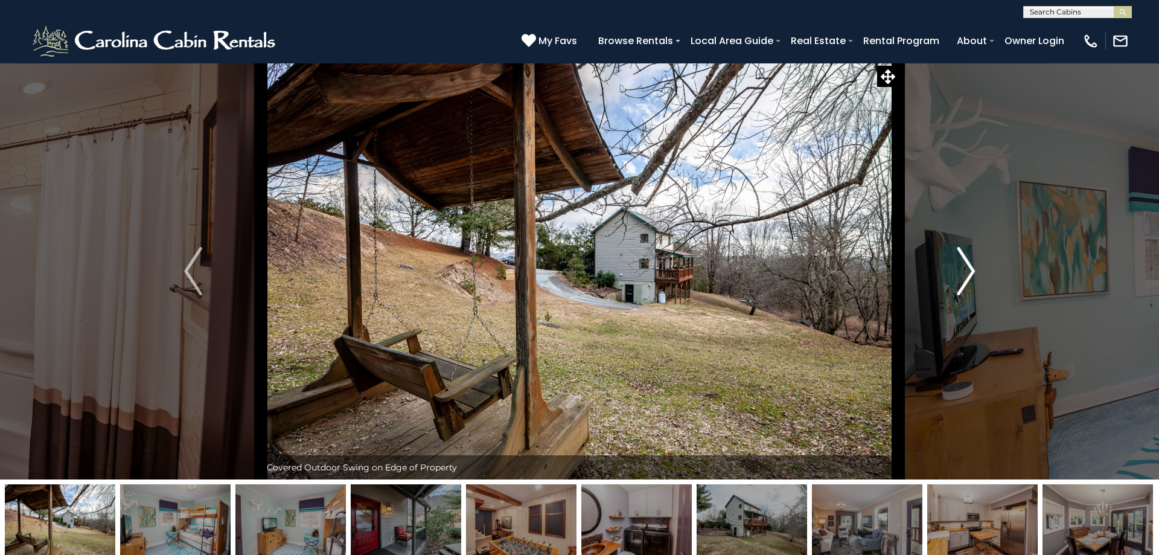
click at [969, 270] on img "Next" at bounding box center [966, 271] width 18 height 48
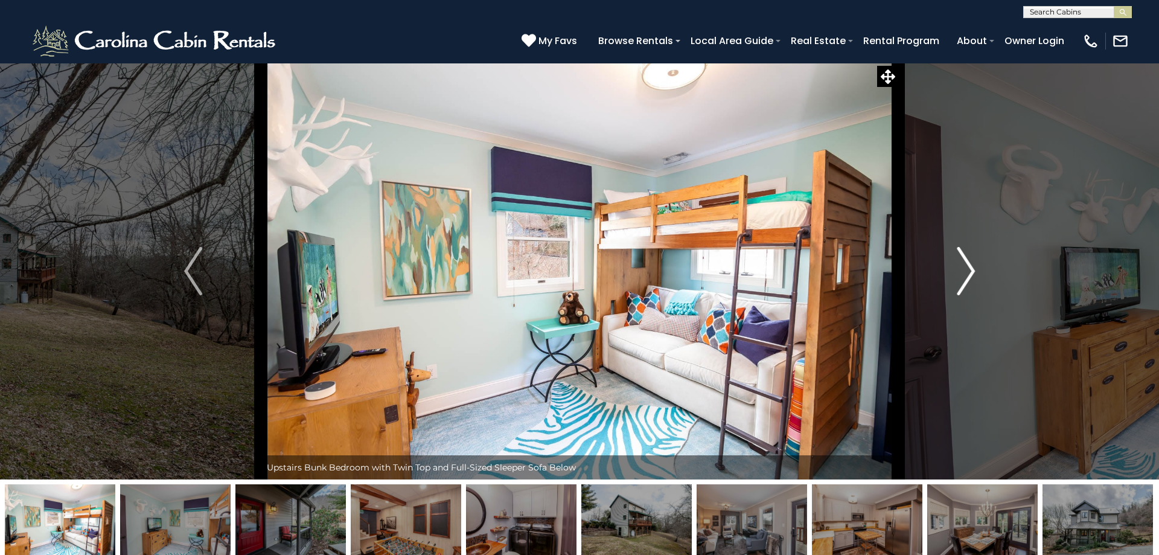
click at [969, 270] on img "Next" at bounding box center [966, 271] width 18 height 48
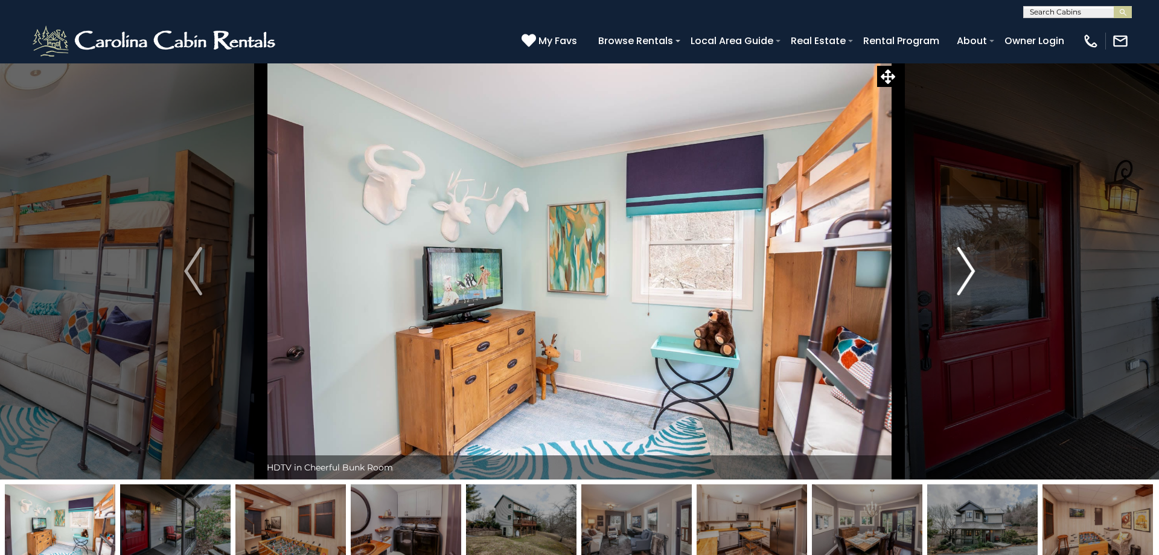
click at [969, 270] on img "Next" at bounding box center [966, 271] width 18 height 48
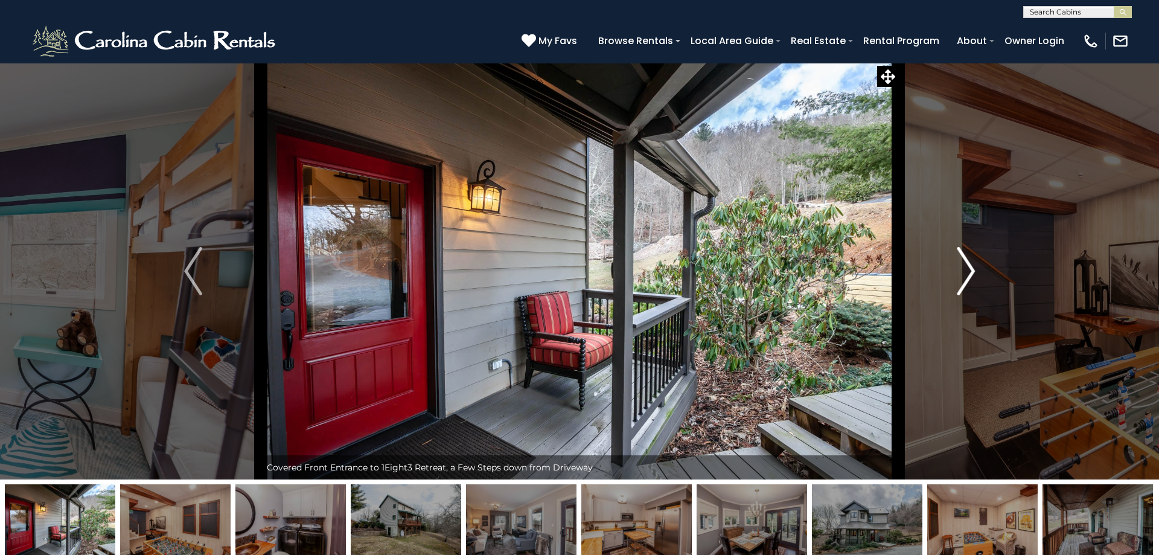
click at [969, 270] on img "Next" at bounding box center [966, 271] width 18 height 48
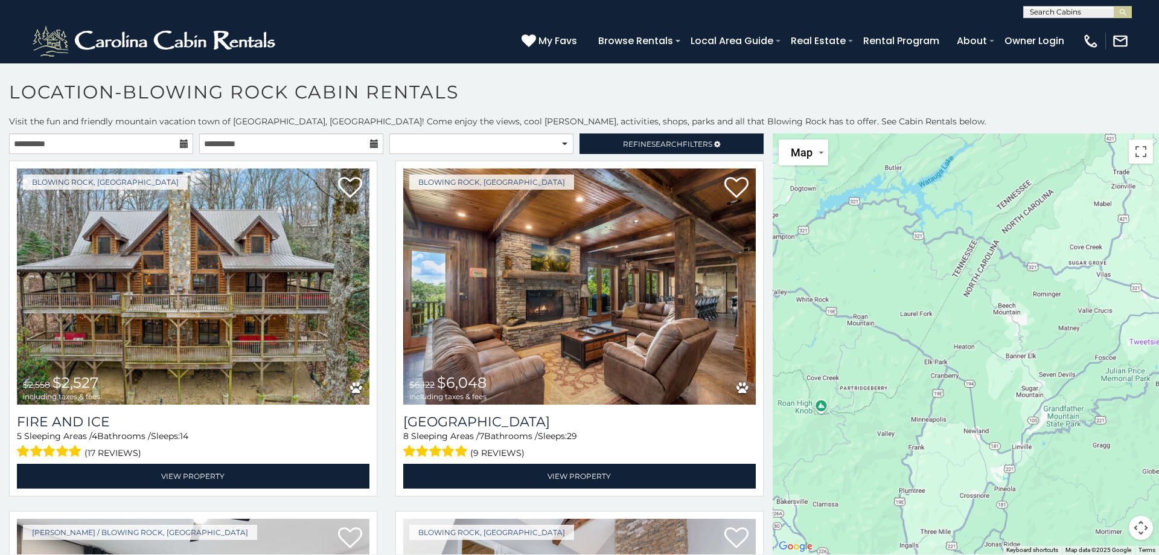
scroll to position [4432, 0]
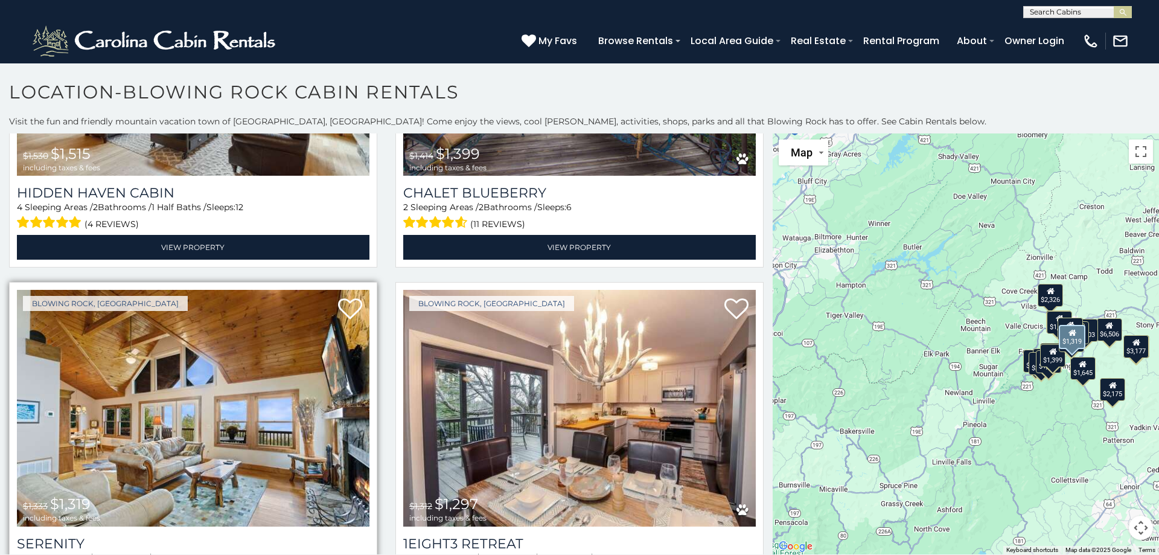
click at [139, 457] on img at bounding box center [193, 408] width 352 height 236
click at [204, 389] on img at bounding box center [193, 408] width 352 height 236
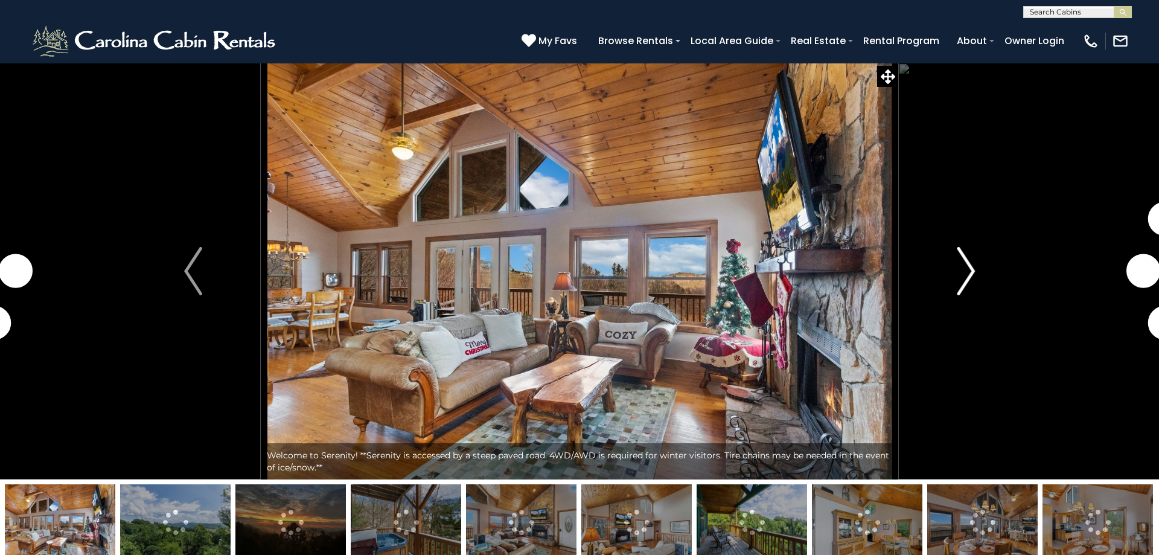
click at [968, 256] on img "Next" at bounding box center [966, 271] width 18 height 48
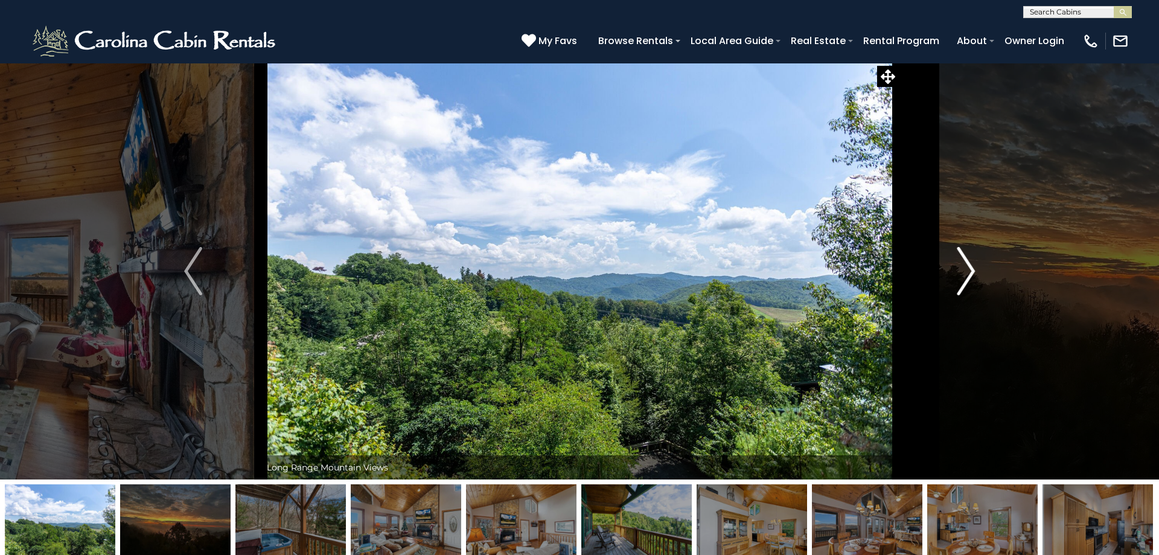
click at [967, 278] on img "Next" at bounding box center [966, 271] width 18 height 48
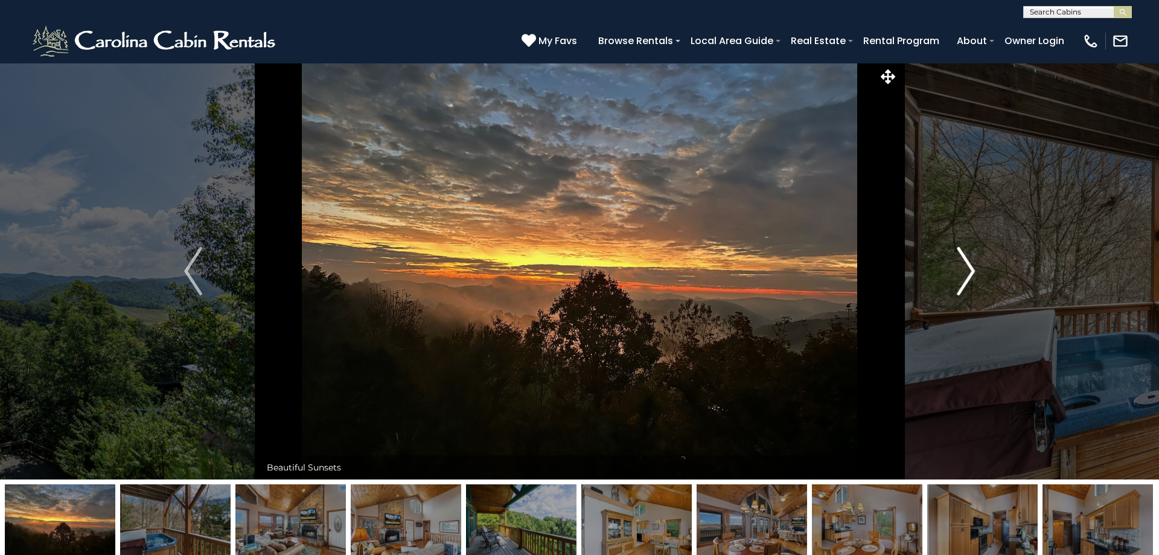
click at [967, 278] on img "Next" at bounding box center [966, 271] width 18 height 48
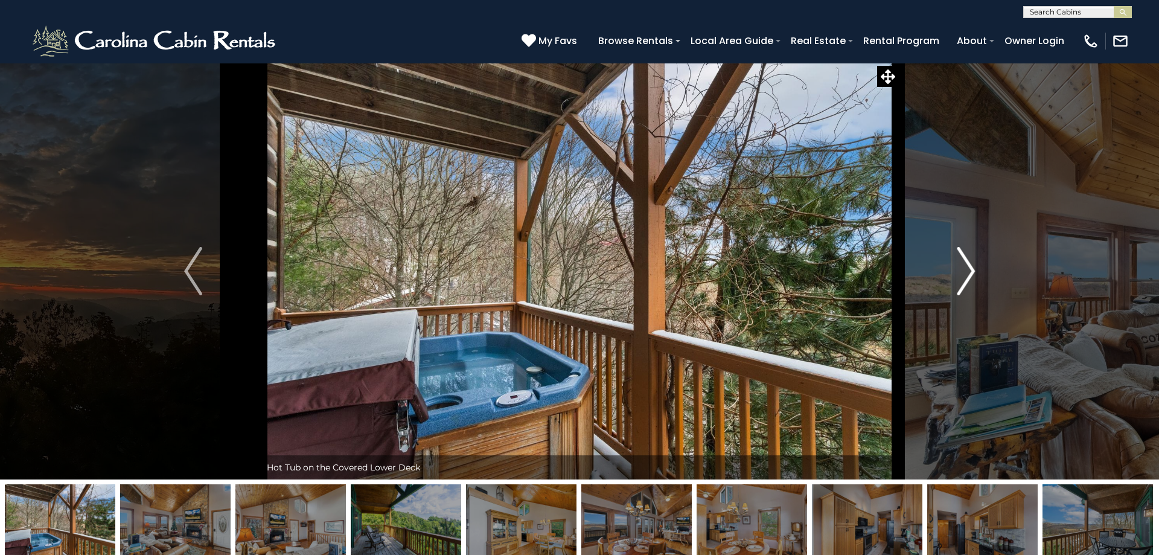
click at [967, 278] on img "Next" at bounding box center [966, 271] width 18 height 48
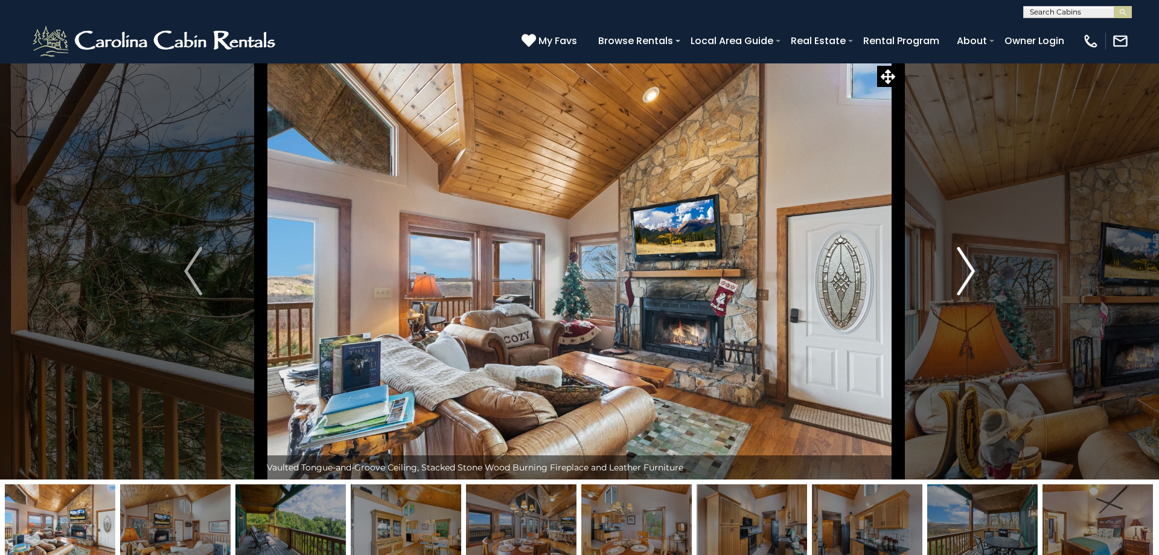
click at [967, 278] on img "Next" at bounding box center [966, 271] width 18 height 48
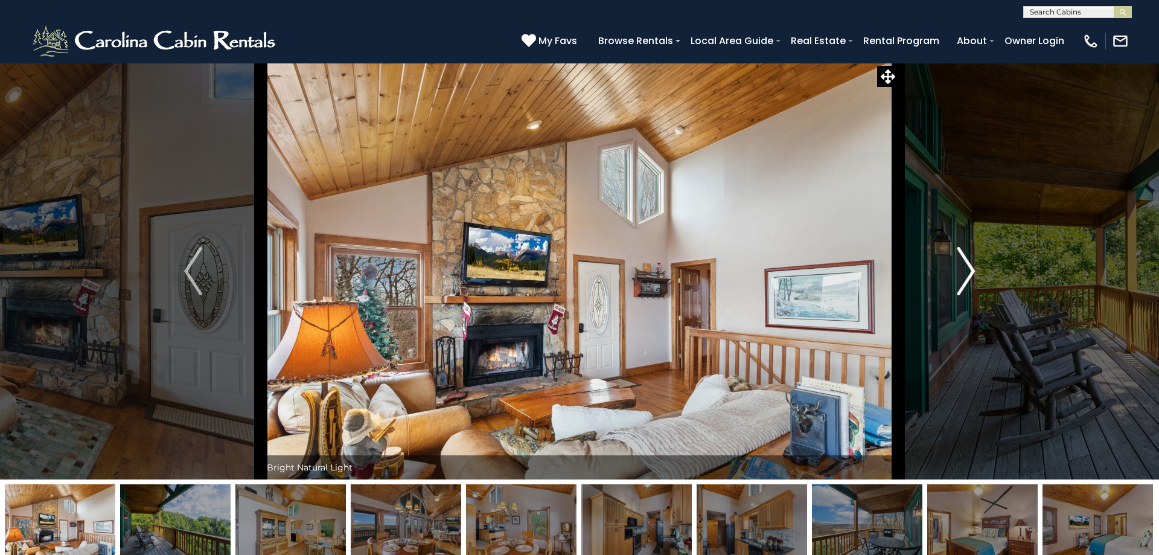
click at [967, 278] on img "Next" at bounding box center [966, 271] width 18 height 48
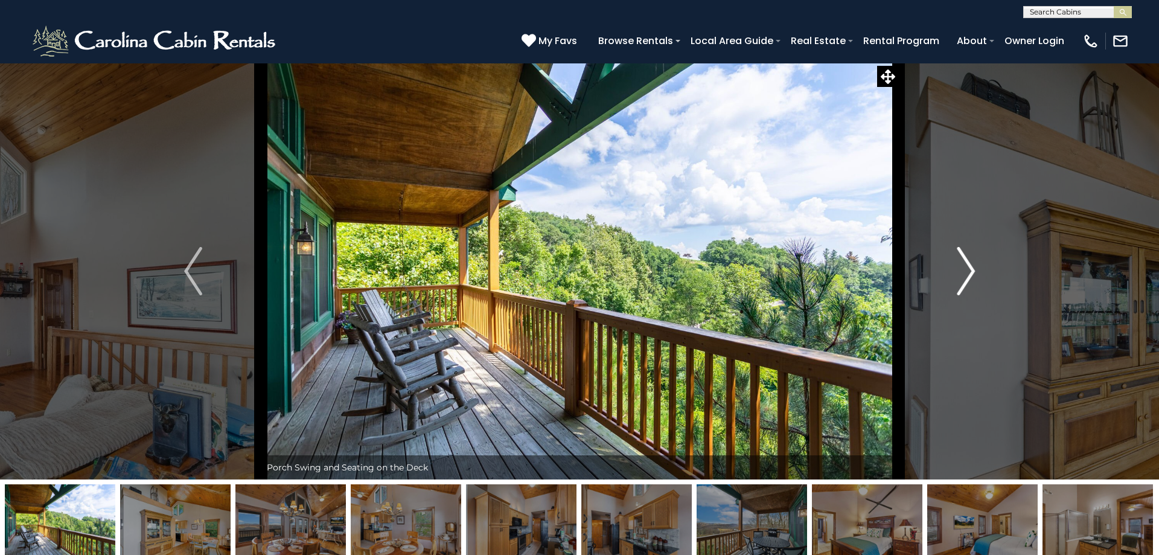
click at [967, 278] on img "Next" at bounding box center [966, 271] width 18 height 48
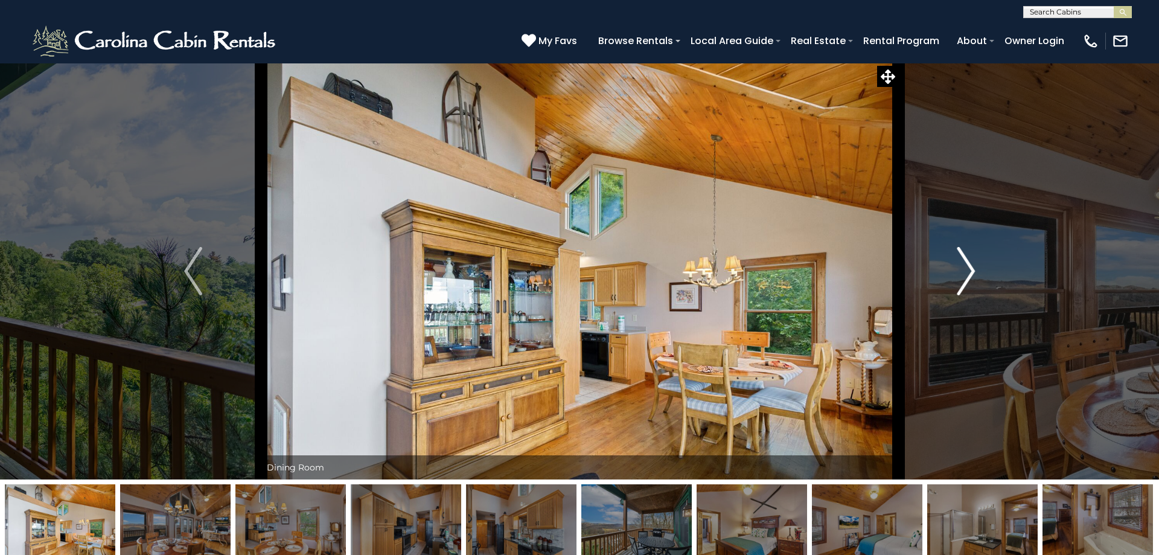
click at [967, 278] on img "Next" at bounding box center [966, 271] width 18 height 48
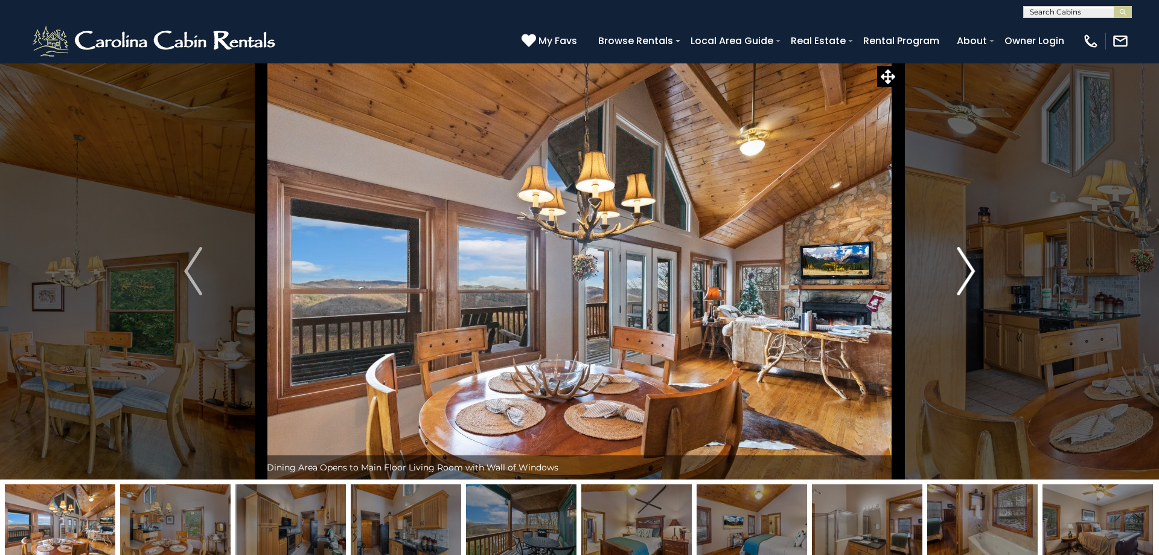
click at [967, 278] on img "Next" at bounding box center [966, 271] width 18 height 48
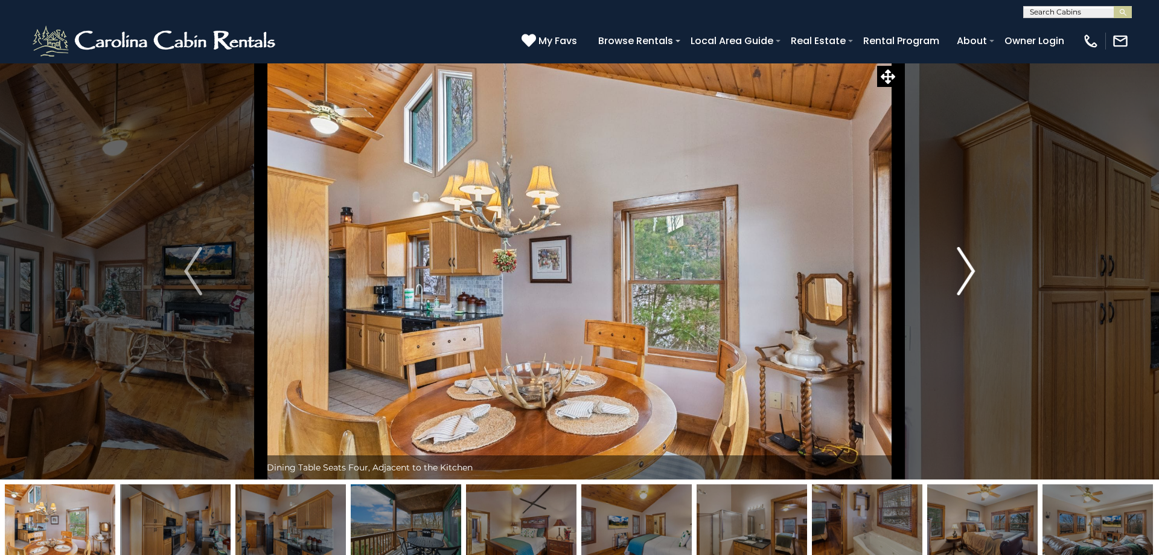
click at [967, 278] on img "Next" at bounding box center [966, 271] width 18 height 48
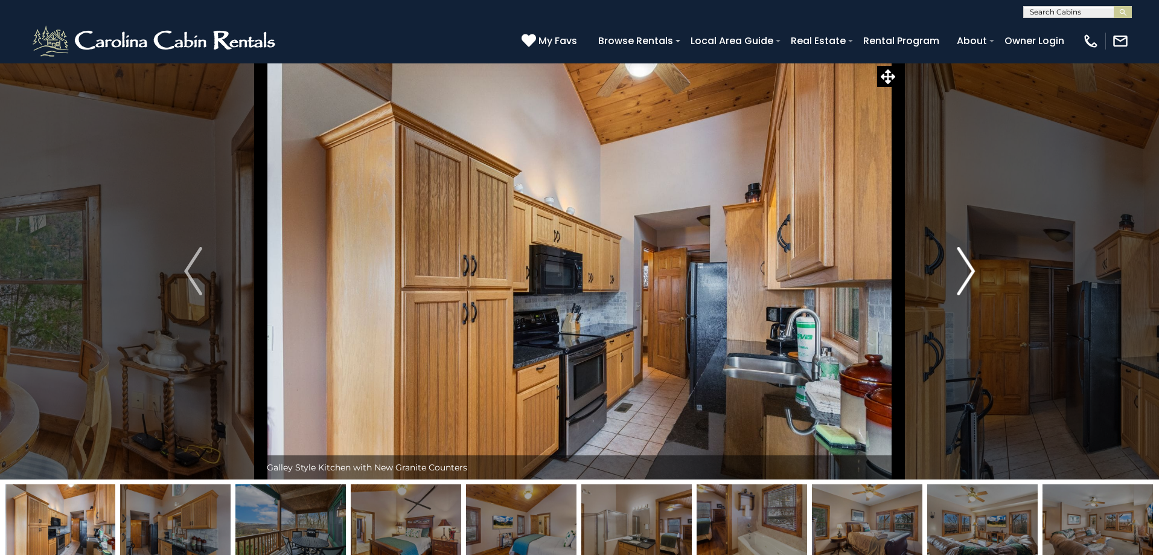
click at [967, 278] on img "Next" at bounding box center [966, 271] width 18 height 48
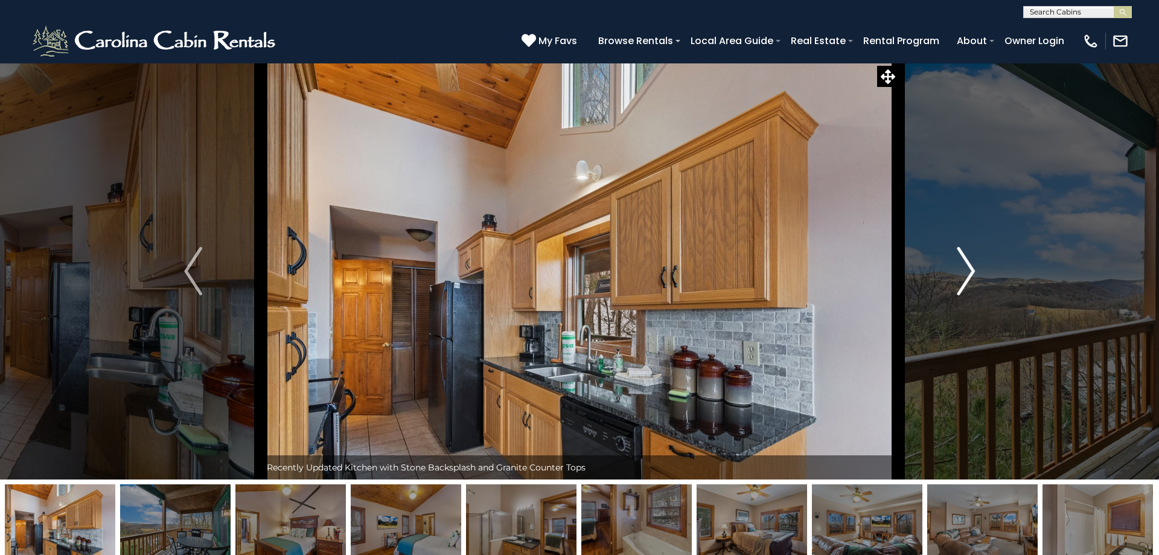
click at [967, 278] on img "Next" at bounding box center [966, 271] width 18 height 48
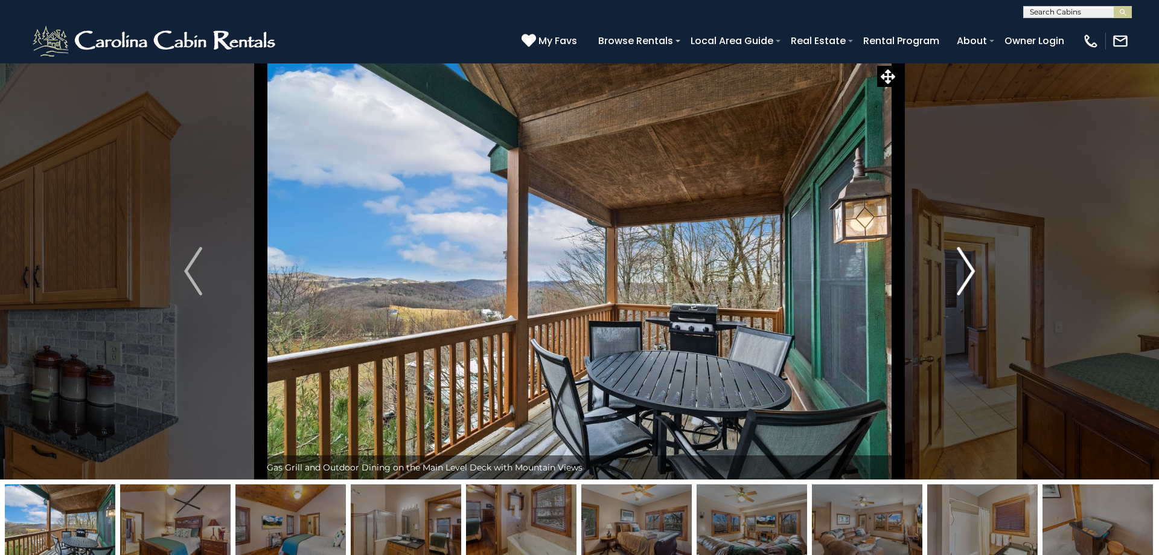
click at [967, 278] on img "Next" at bounding box center [966, 271] width 18 height 48
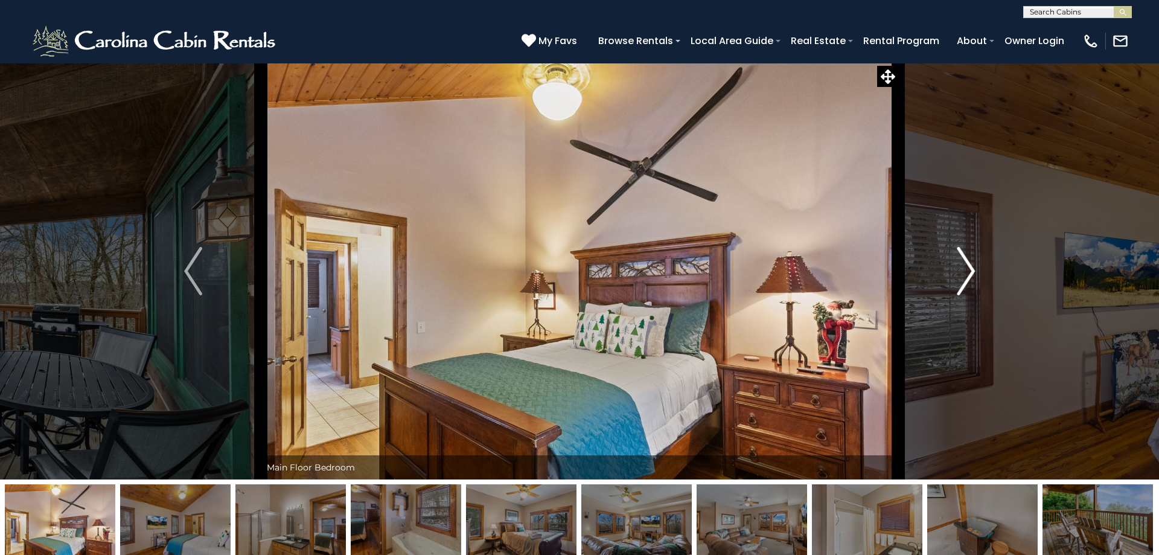
click at [967, 278] on img "Next" at bounding box center [966, 271] width 18 height 48
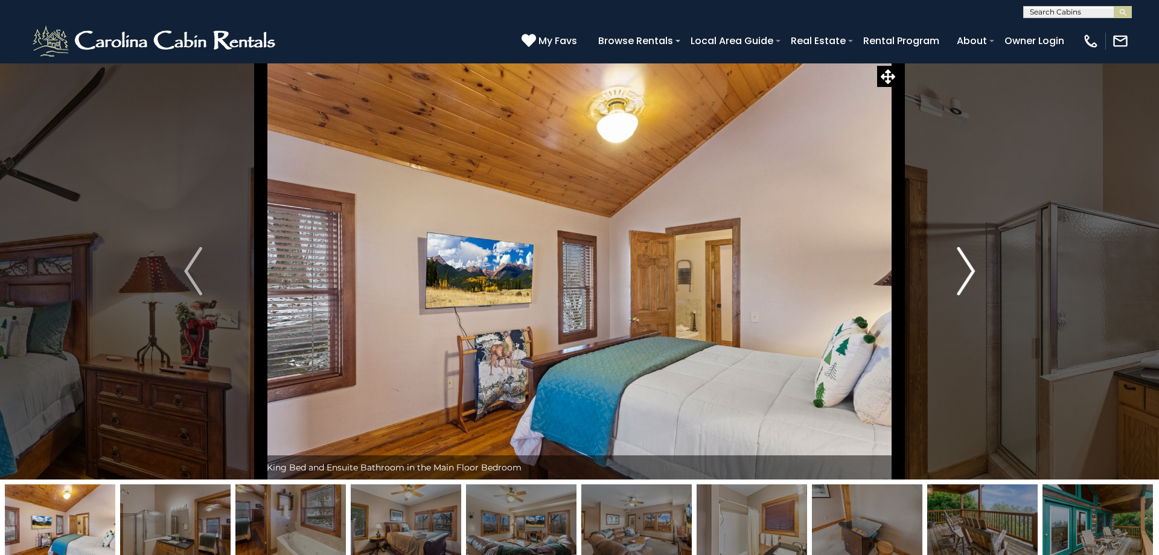
click at [967, 278] on img "Next" at bounding box center [966, 271] width 18 height 48
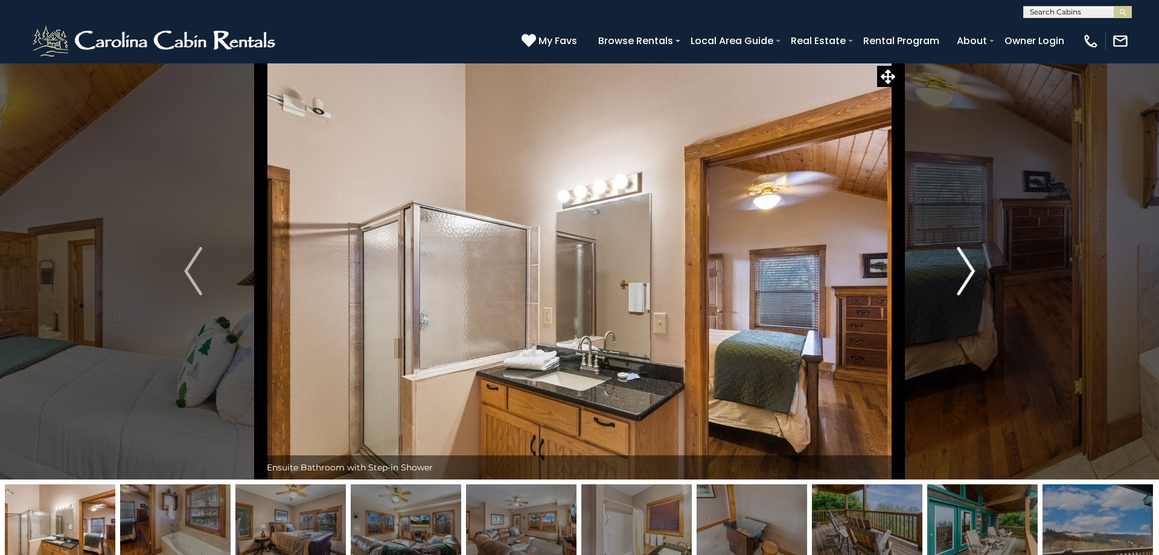
click at [967, 278] on img "Next" at bounding box center [966, 271] width 18 height 48
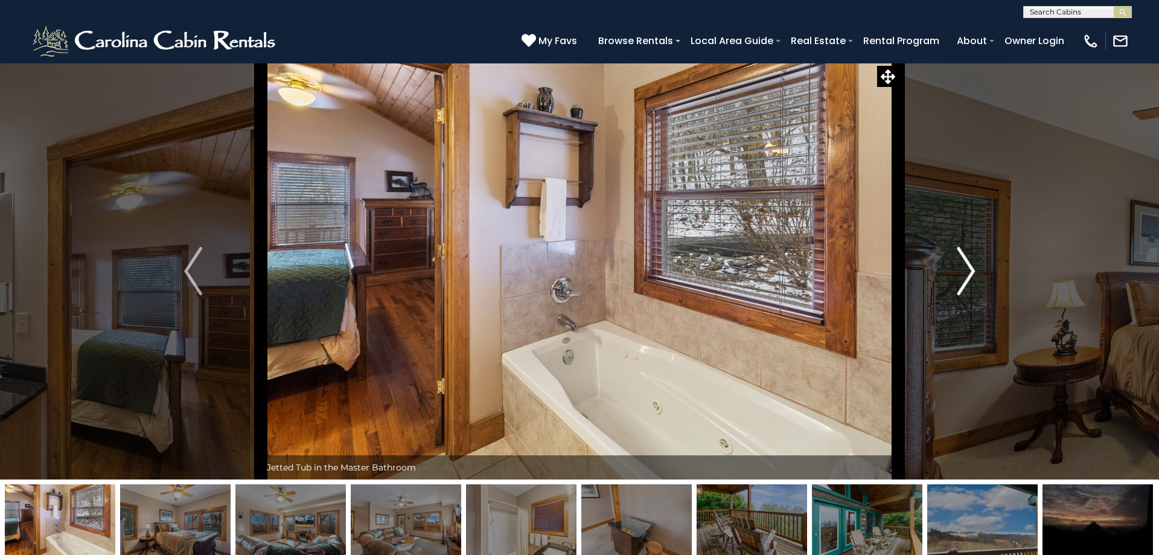
click at [967, 278] on img "Next" at bounding box center [966, 271] width 18 height 48
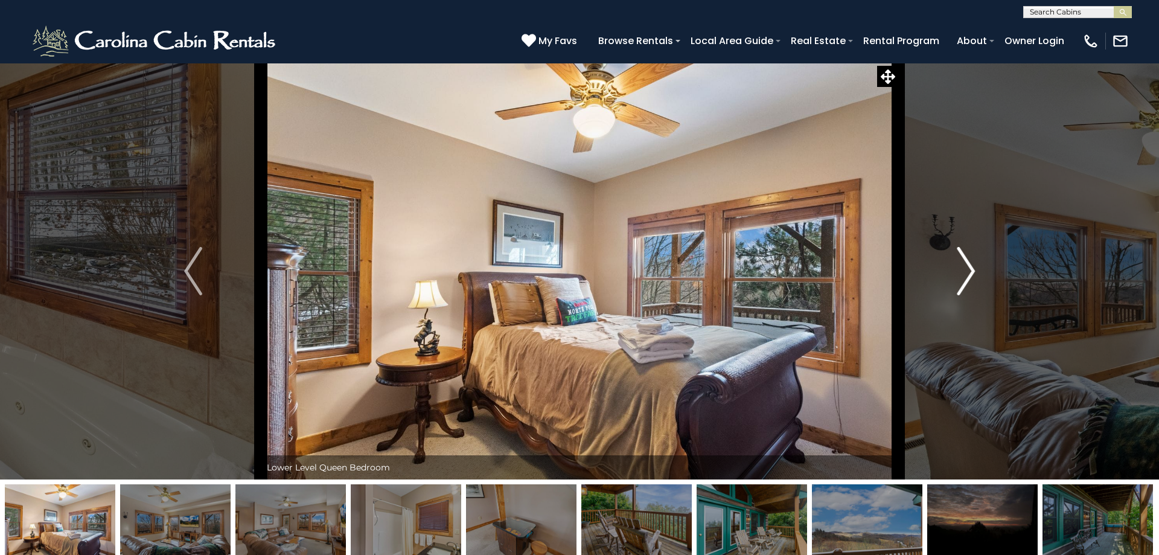
click at [967, 278] on img "Next" at bounding box center [966, 271] width 18 height 48
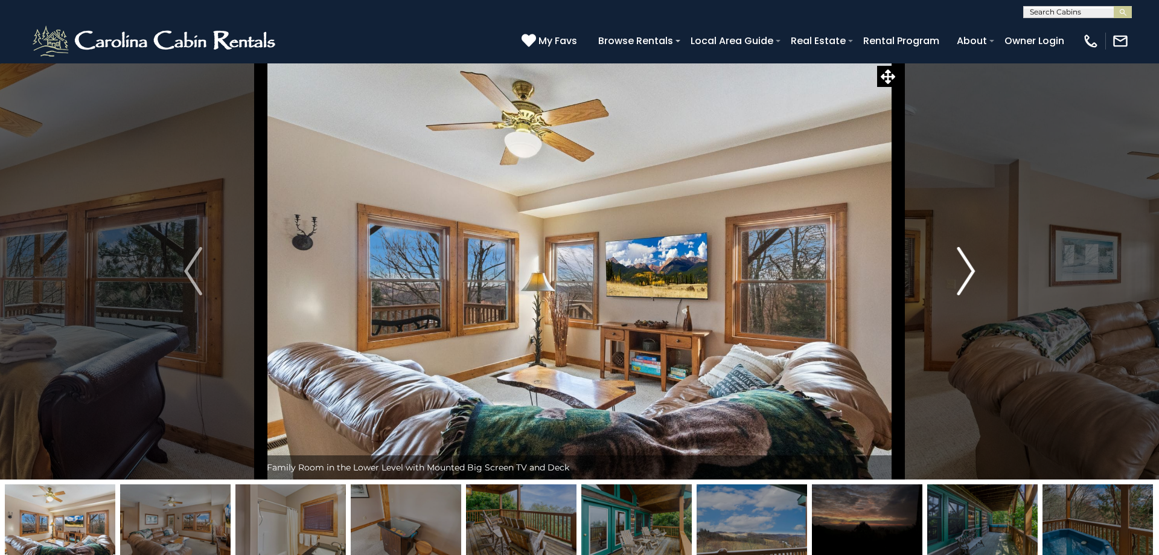
click at [967, 278] on img "Next" at bounding box center [966, 271] width 18 height 48
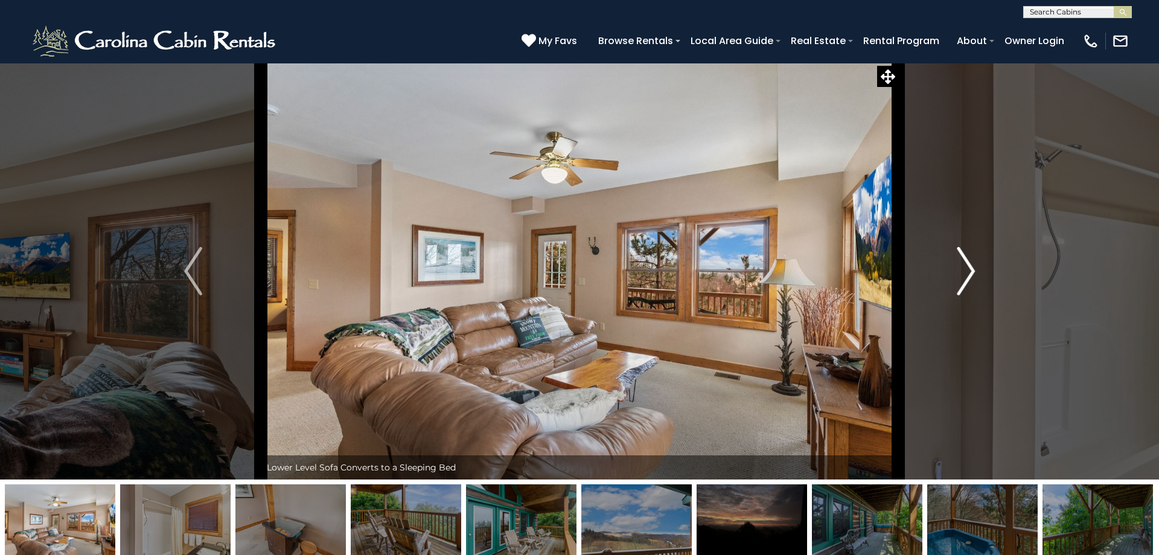
click at [967, 278] on img "Next" at bounding box center [966, 271] width 18 height 48
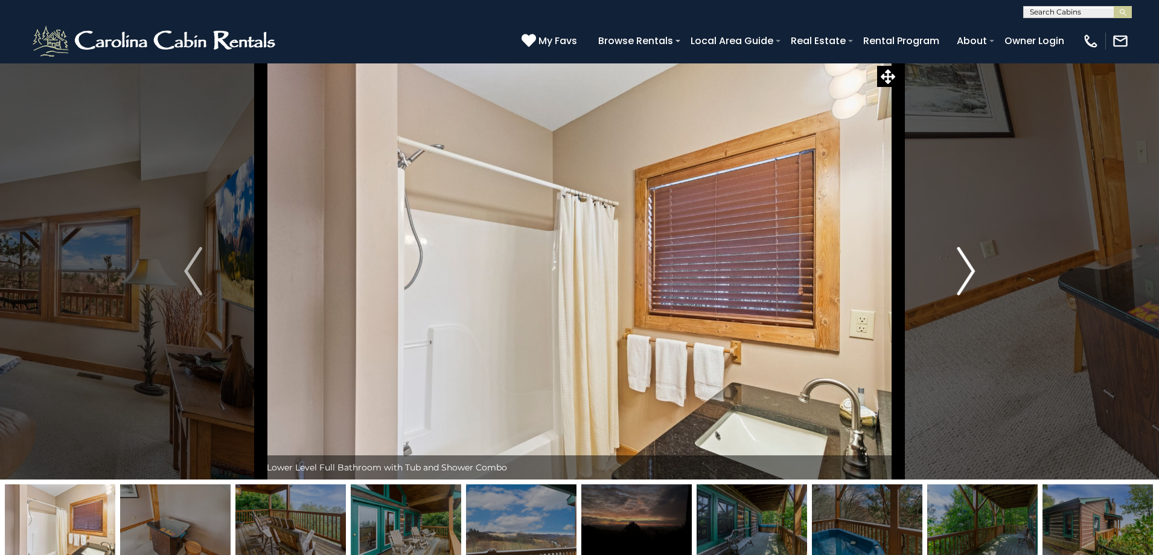
click at [967, 278] on img "Next" at bounding box center [966, 271] width 18 height 48
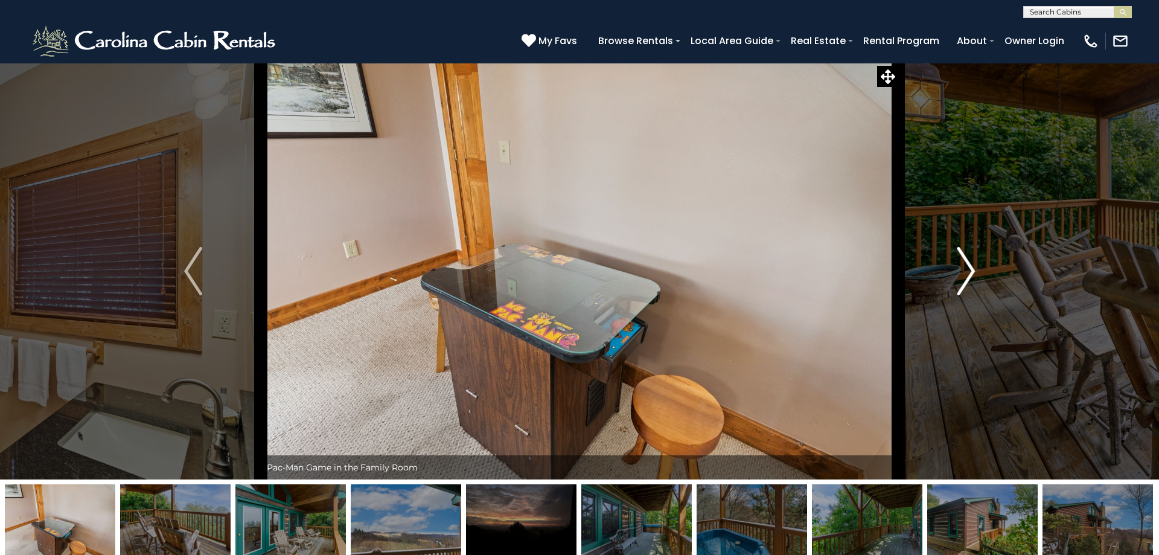
click at [967, 278] on img "Next" at bounding box center [966, 271] width 18 height 48
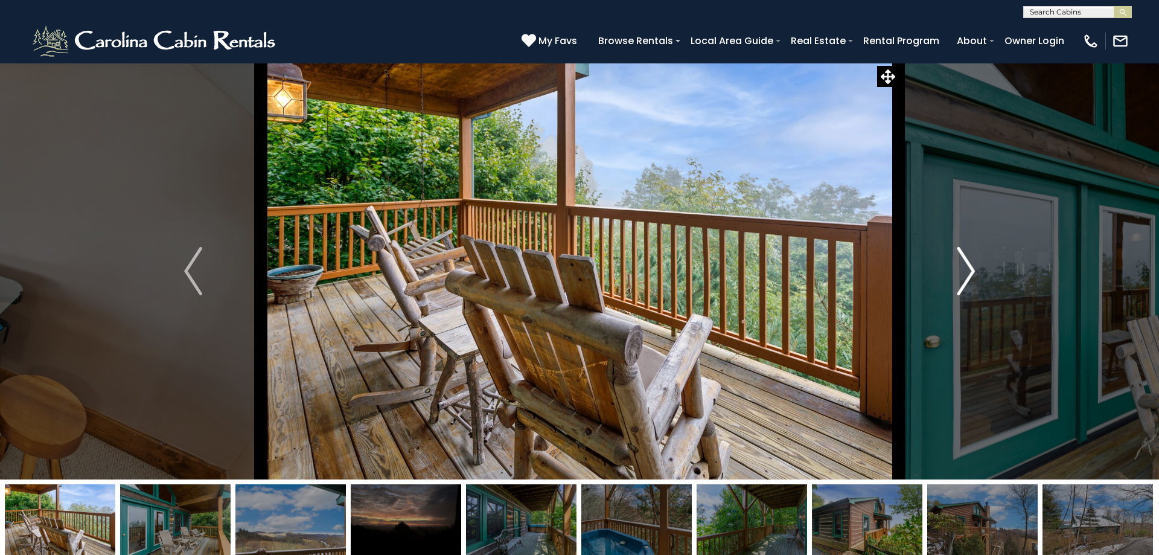
click at [967, 278] on img "Next" at bounding box center [966, 271] width 18 height 48
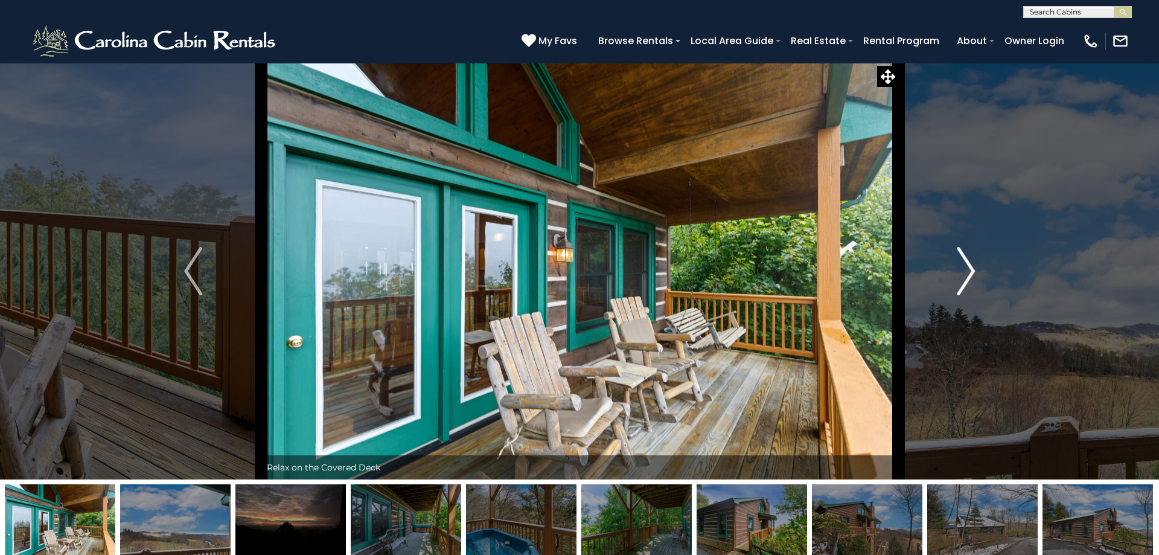
click at [967, 278] on img "Next" at bounding box center [966, 271] width 18 height 48
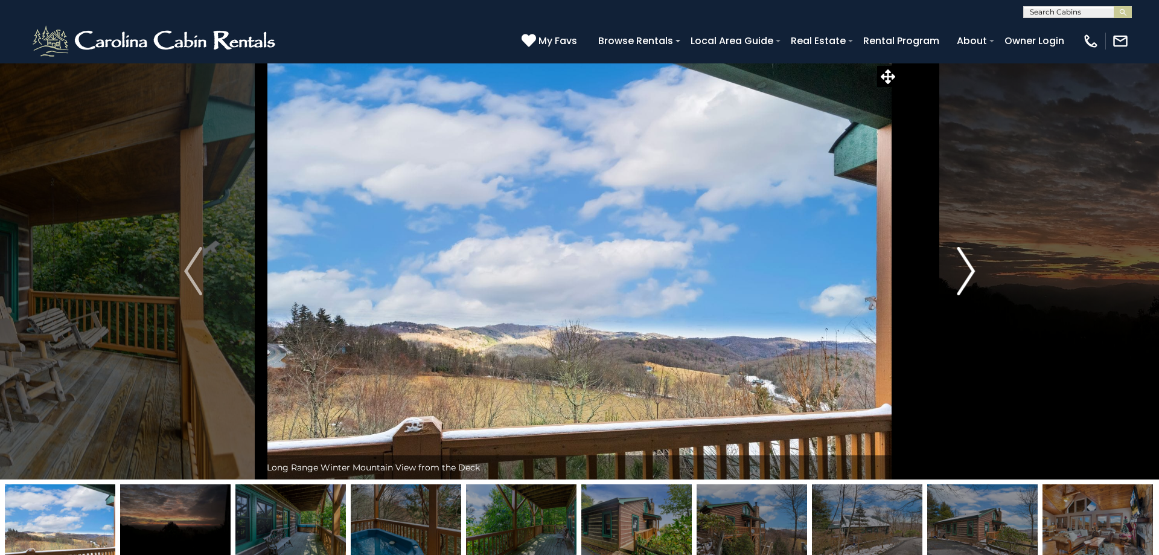
click at [967, 278] on img "Next" at bounding box center [966, 271] width 18 height 48
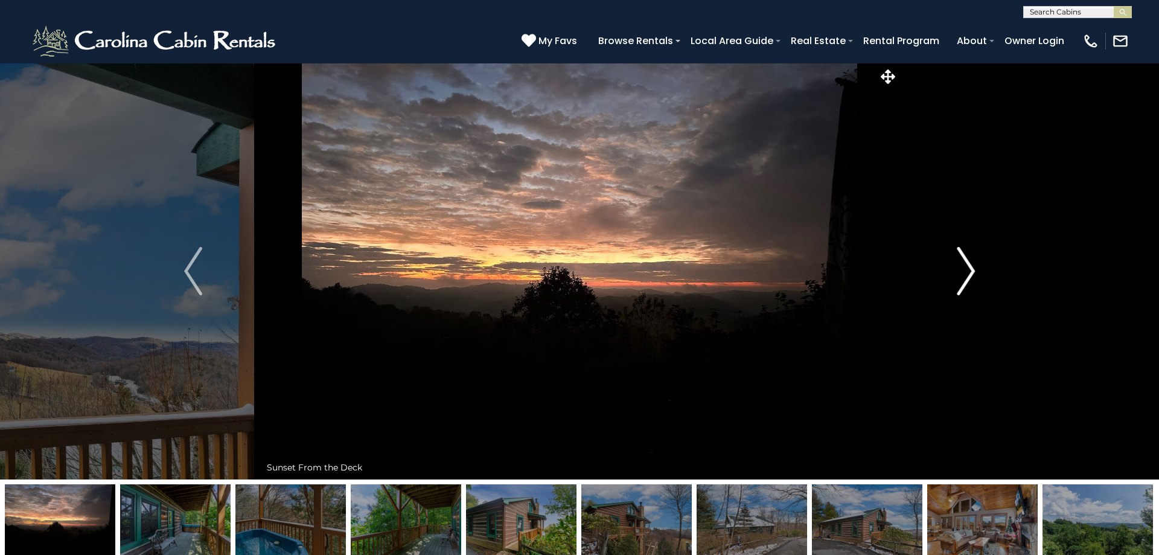
click at [967, 278] on img "Next" at bounding box center [966, 271] width 18 height 48
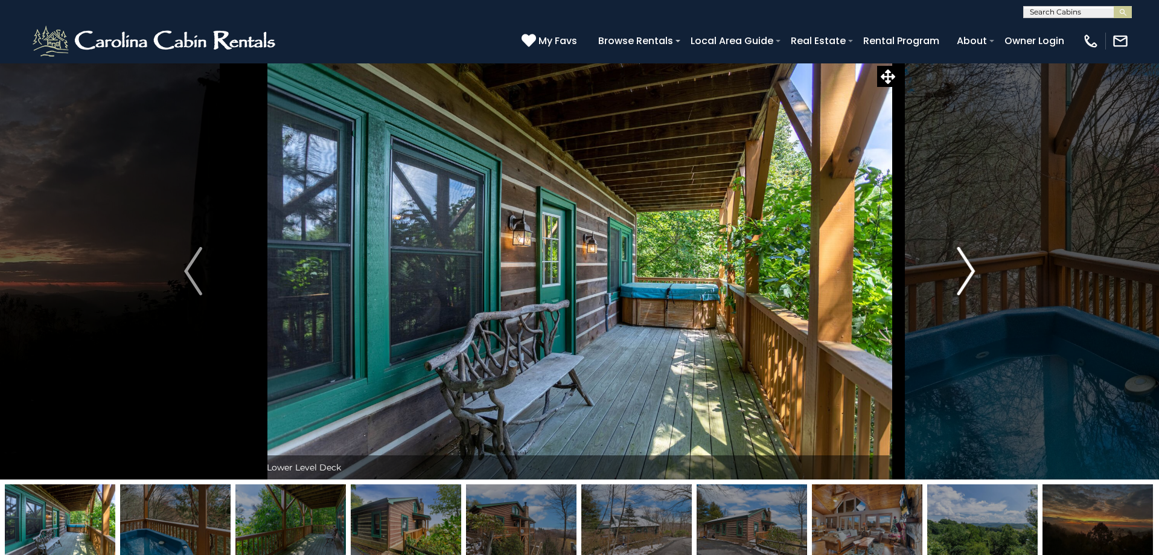
click at [967, 278] on img "Next" at bounding box center [966, 271] width 18 height 48
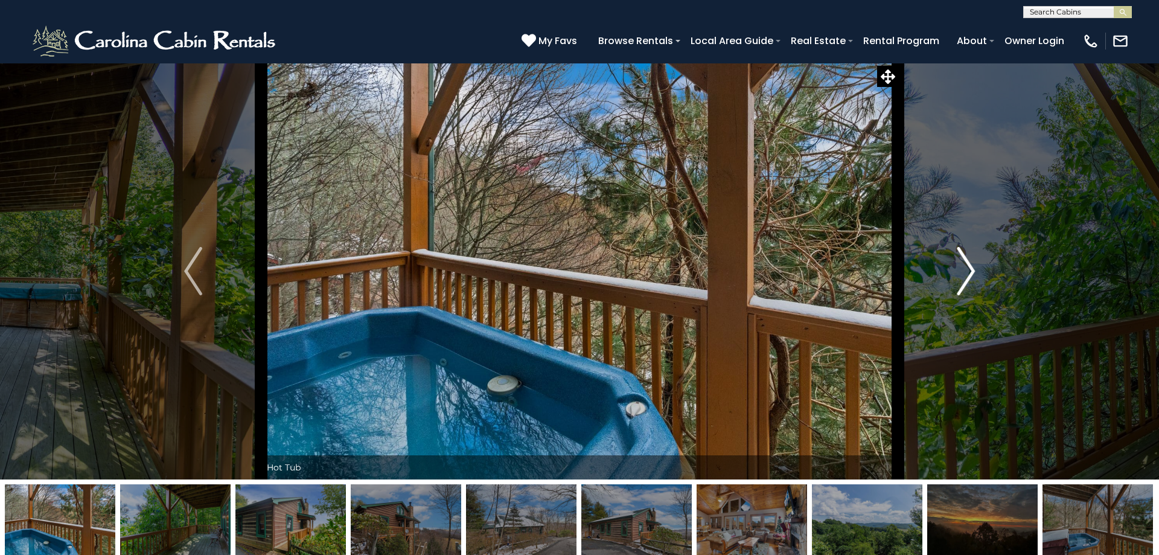
click at [967, 278] on img "Next" at bounding box center [966, 271] width 18 height 48
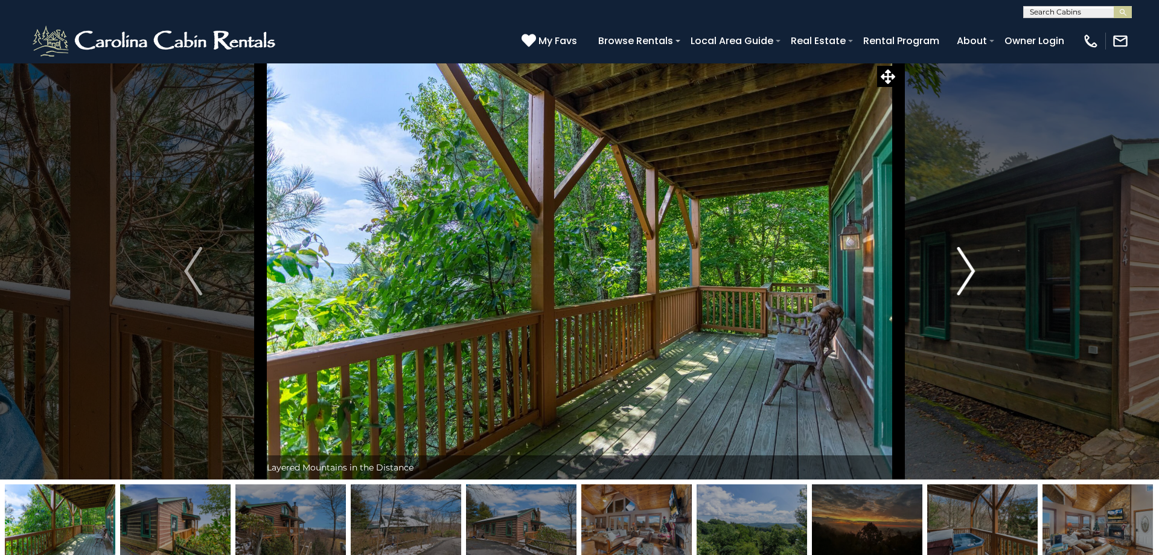
click at [967, 278] on img "Next" at bounding box center [966, 271] width 18 height 48
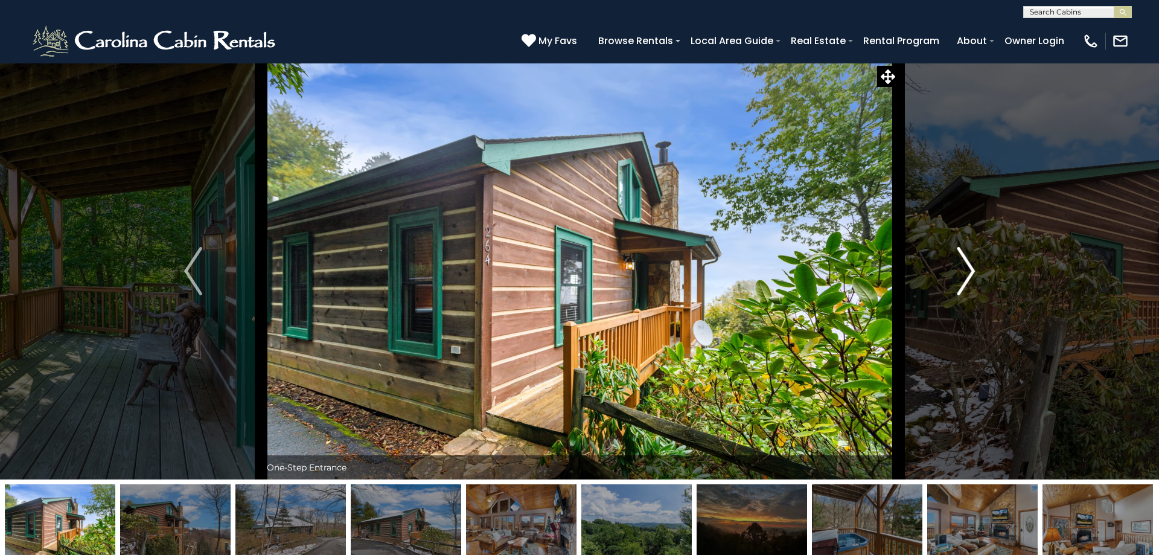
click at [967, 278] on img "Next" at bounding box center [966, 271] width 18 height 48
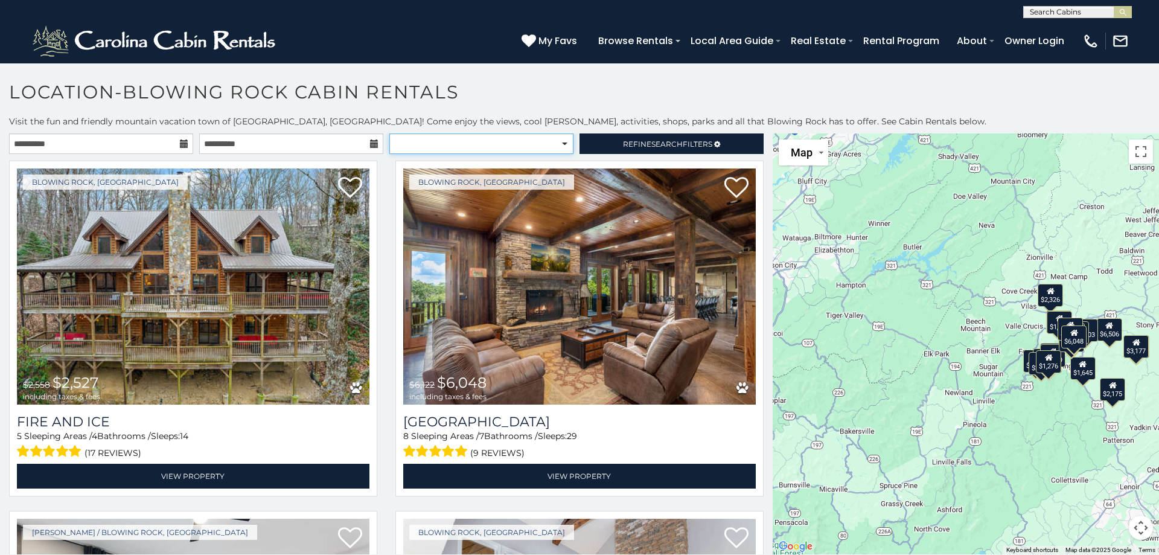
click at [389, 133] on select "**********" at bounding box center [481, 143] width 184 height 21
select select "*********"
click option "**********" at bounding box center [0, 0] width 0 height 0
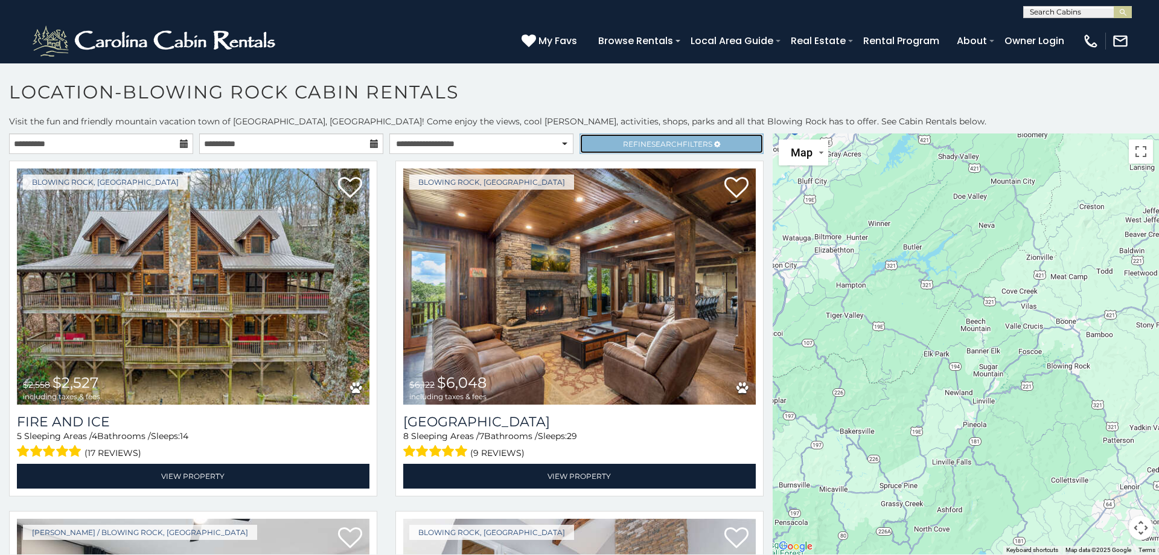
click at [653, 144] on span "Search" at bounding box center [666, 143] width 31 height 9
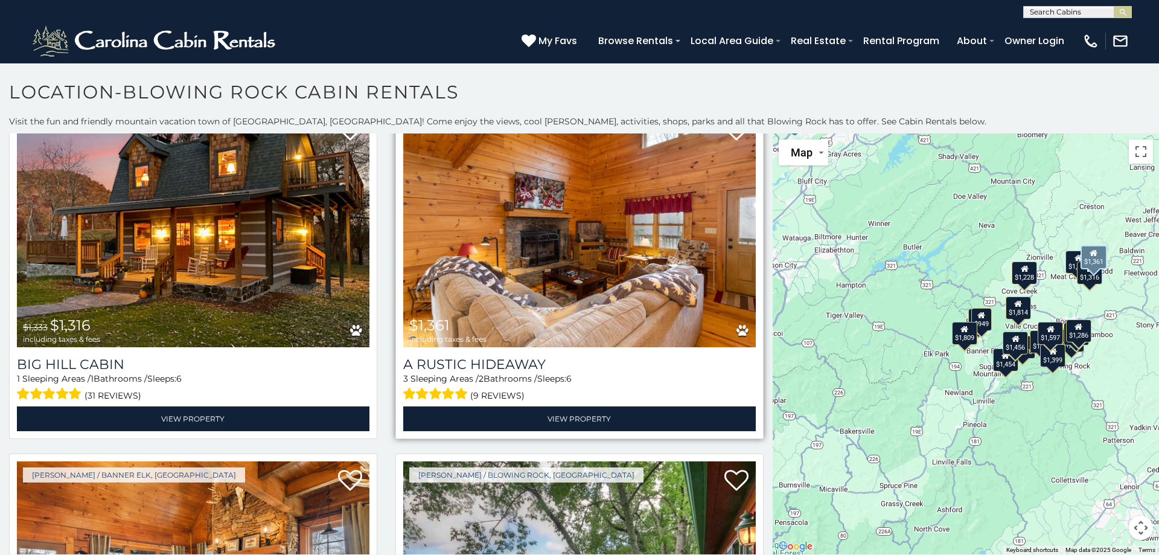
scroll to position [391, 0]
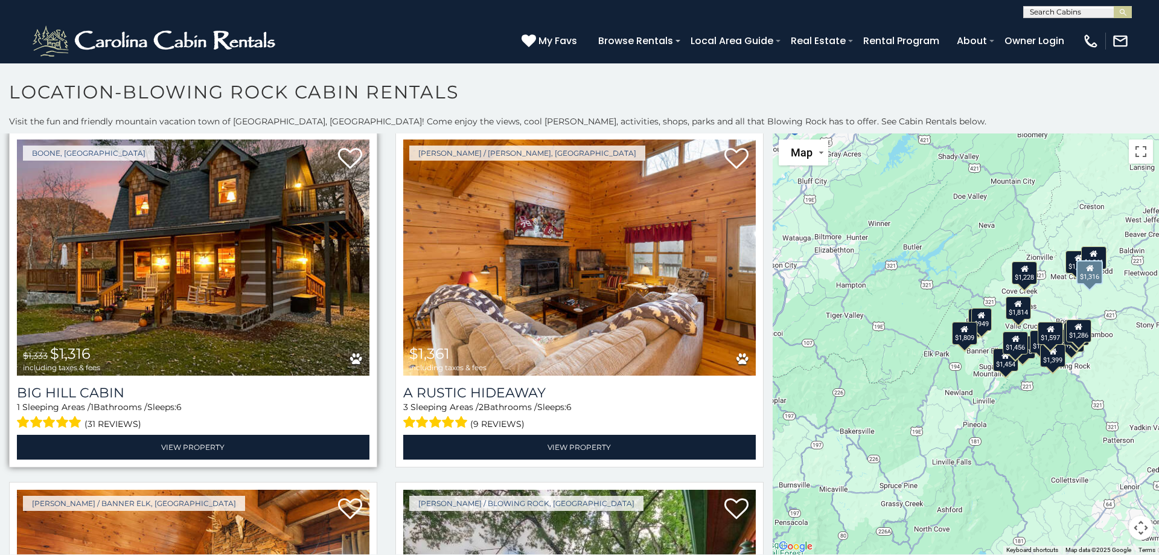
click at [324, 295] on img at bounding box center [193, 257] width 352 height 236
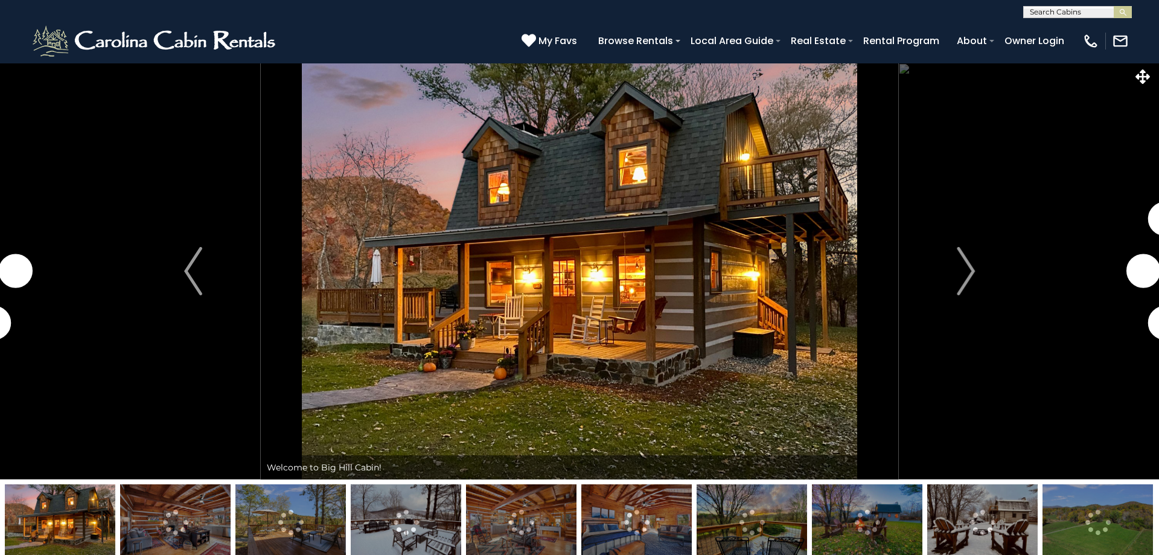
click at [966, 263] on img "Next" at bounding box center [966, 271] width 18 height 48
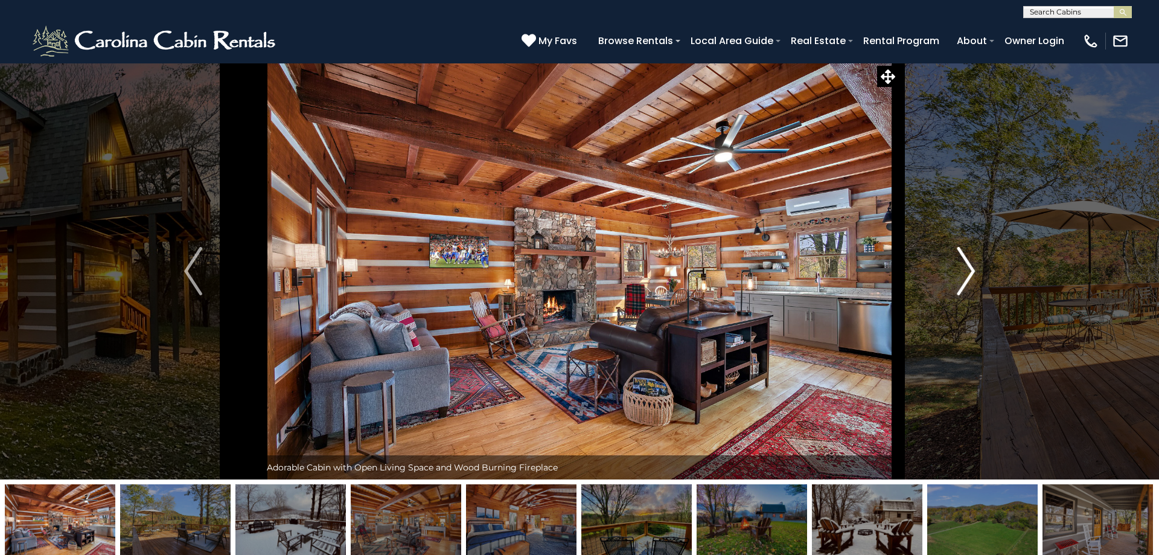
click at [965, 269] on img "Next" at bounding box center [966, 271] width 18 height 48
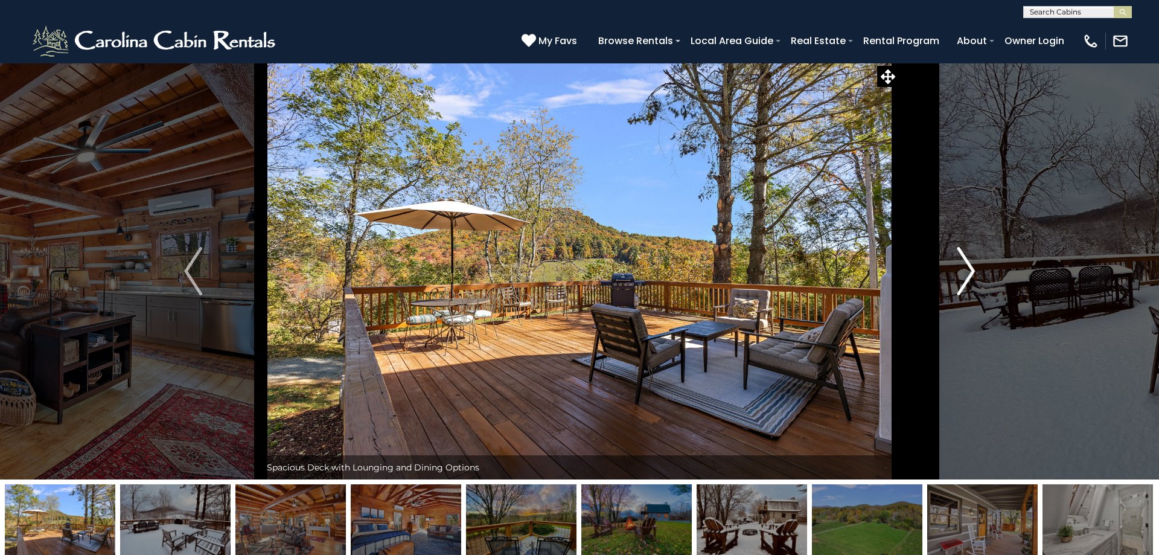
click at [976, 264] on button "Next" at bounding box center [965, 271] width 135 height 416
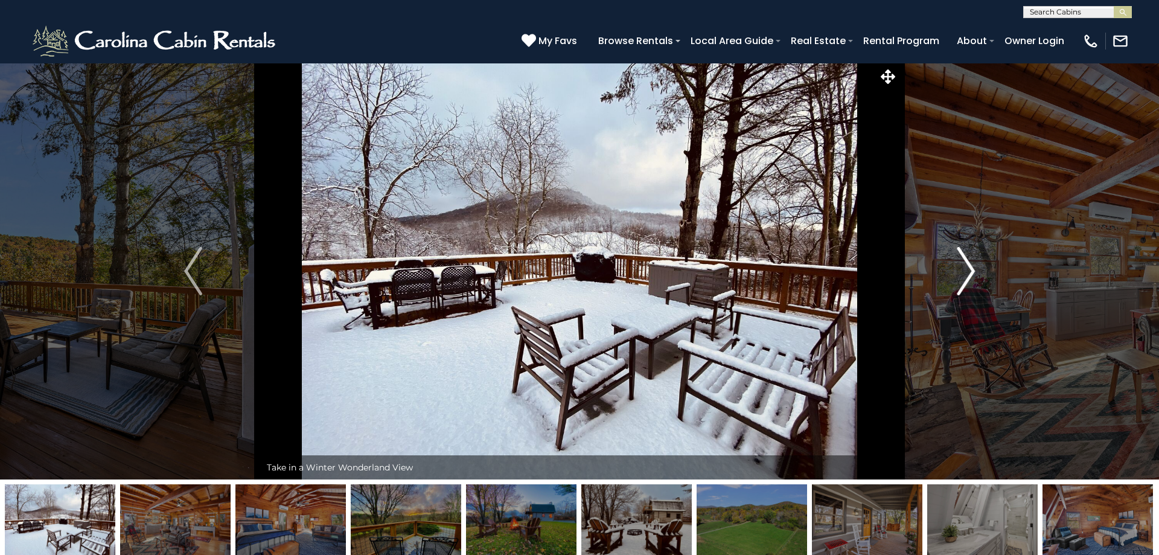
click at [964, 273] on img "Next" at bounding box center [966, 271] width 18 height 48
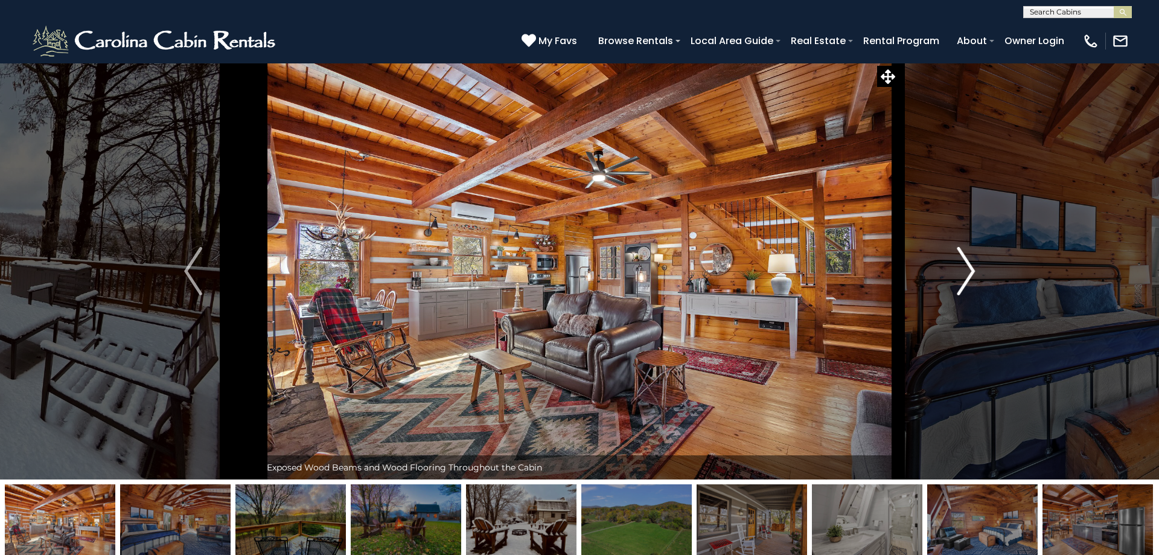
click at [970, 273] on img "Next" at bounding box center [966, 271] width 18 height 48
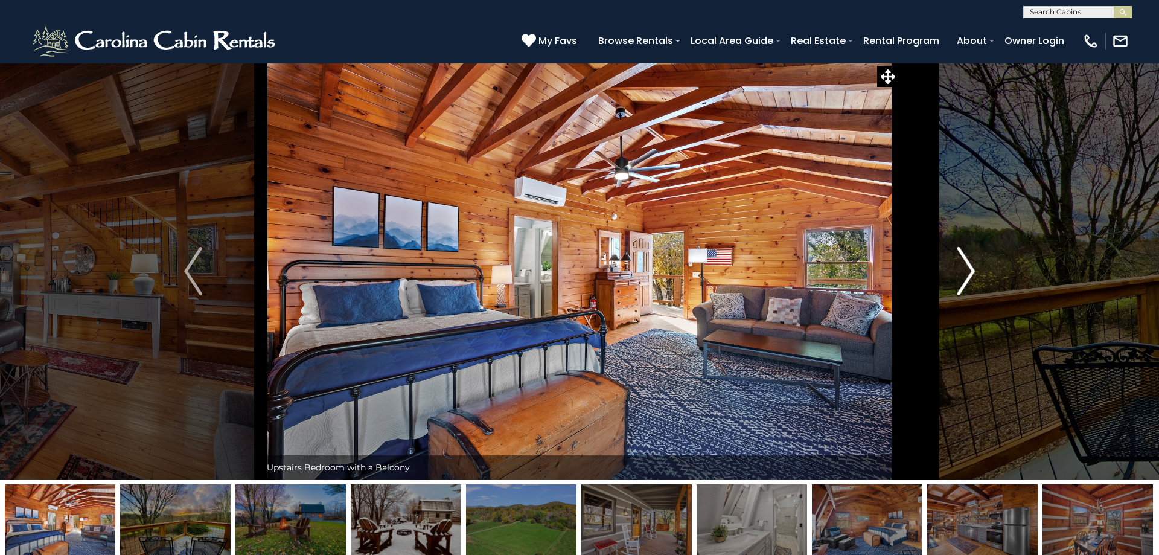
click at [970, 273] on img "Next" at bounding box center [966, 271] width 18 height 48
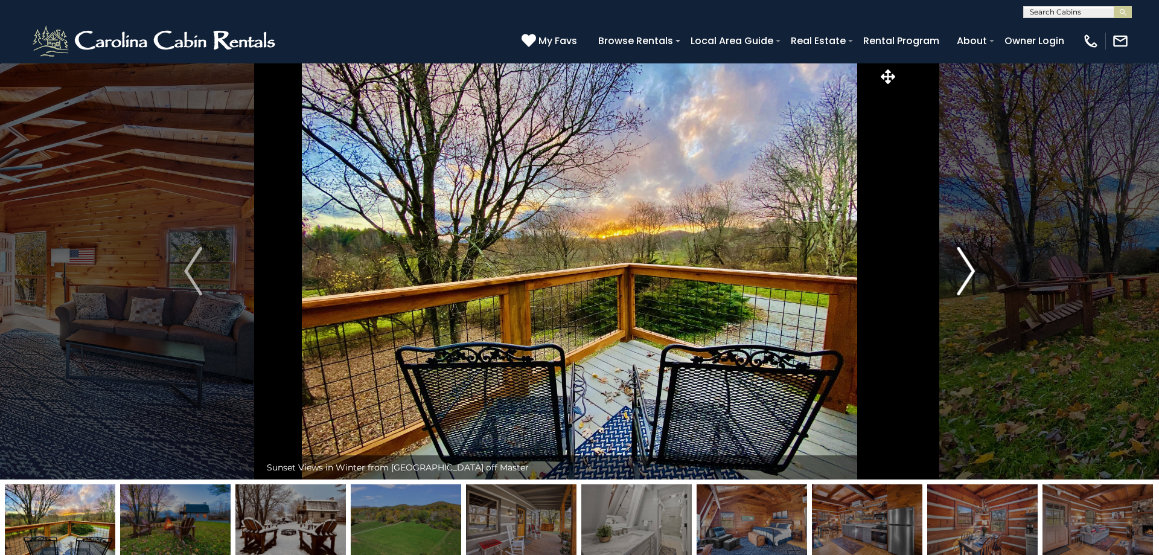
click at [970, 273] on img "Next" at bounding box center [966, 271] width 18 height 48
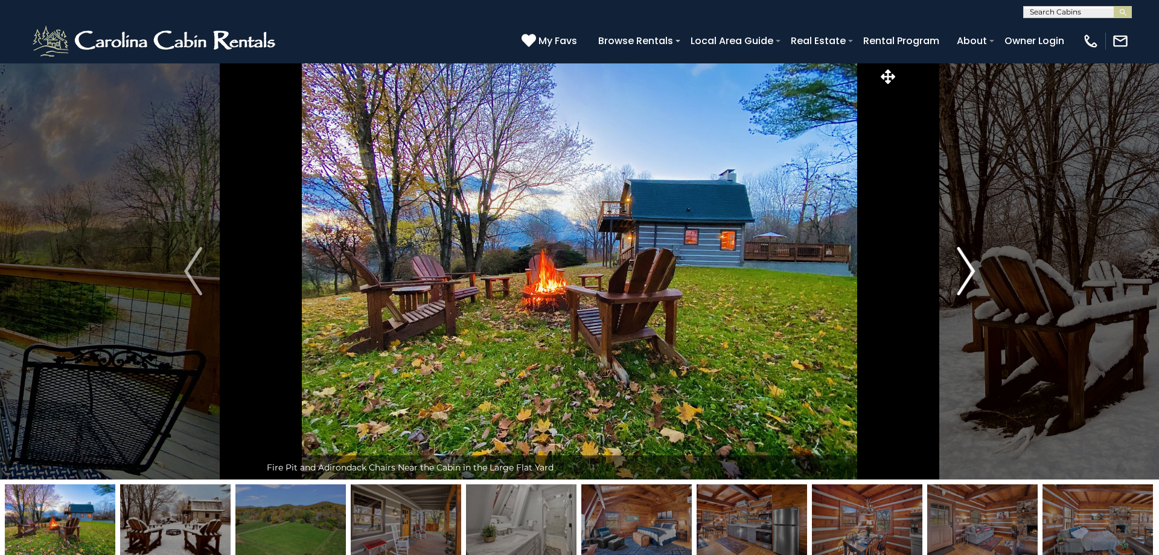
click at [970, 273] on img "Next" at bounding box center [966, 271] width 18 height 48
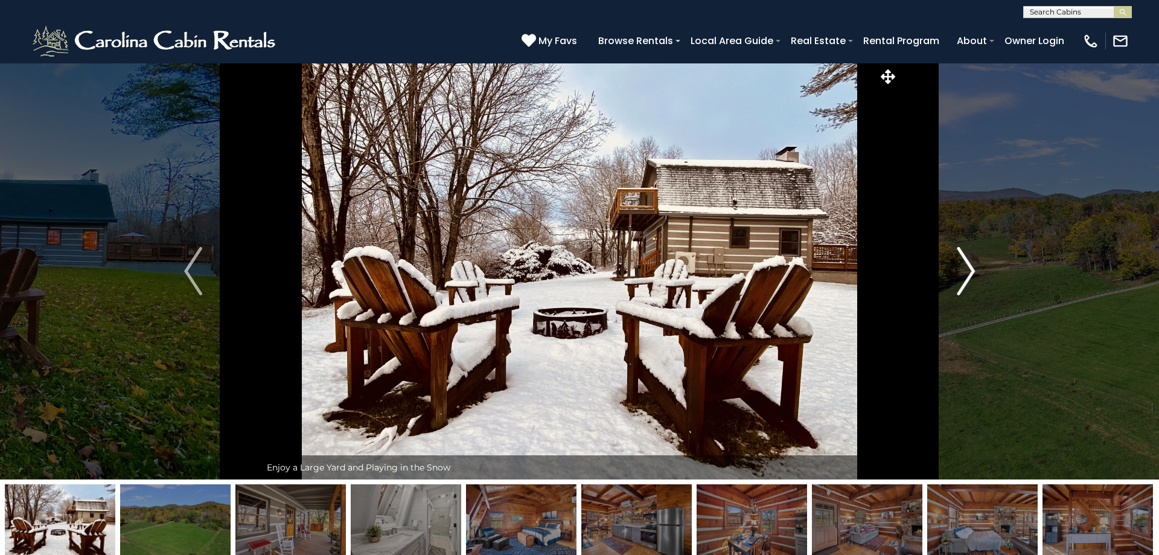
click at [970, 273] on img "Next" at bounding box center [966, 271] width 18 height 48
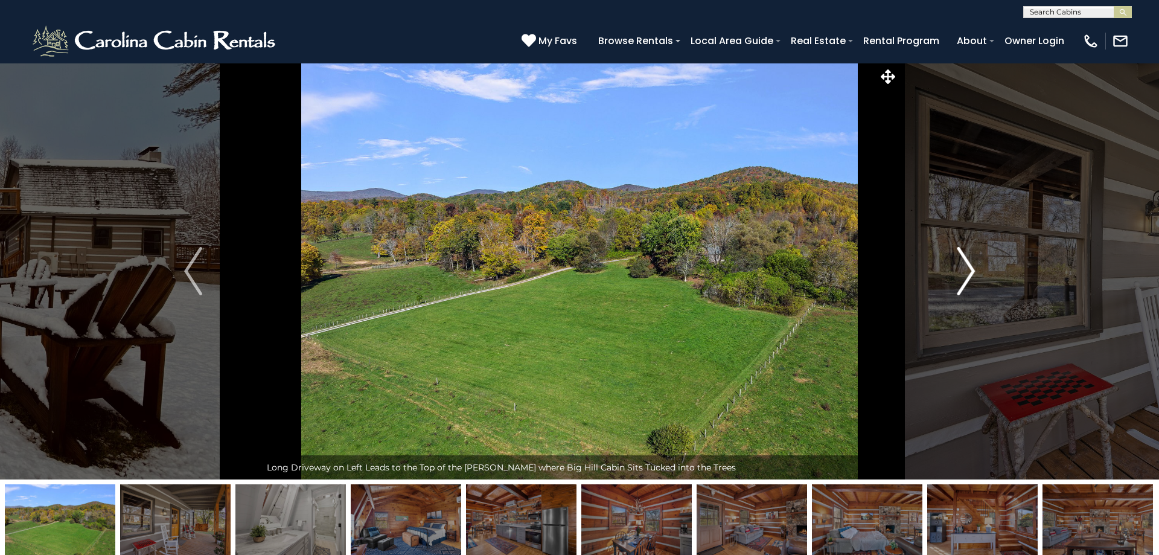
click at [970, 273] on img "Next" at bounding box center [966, 271] width 18 height 48
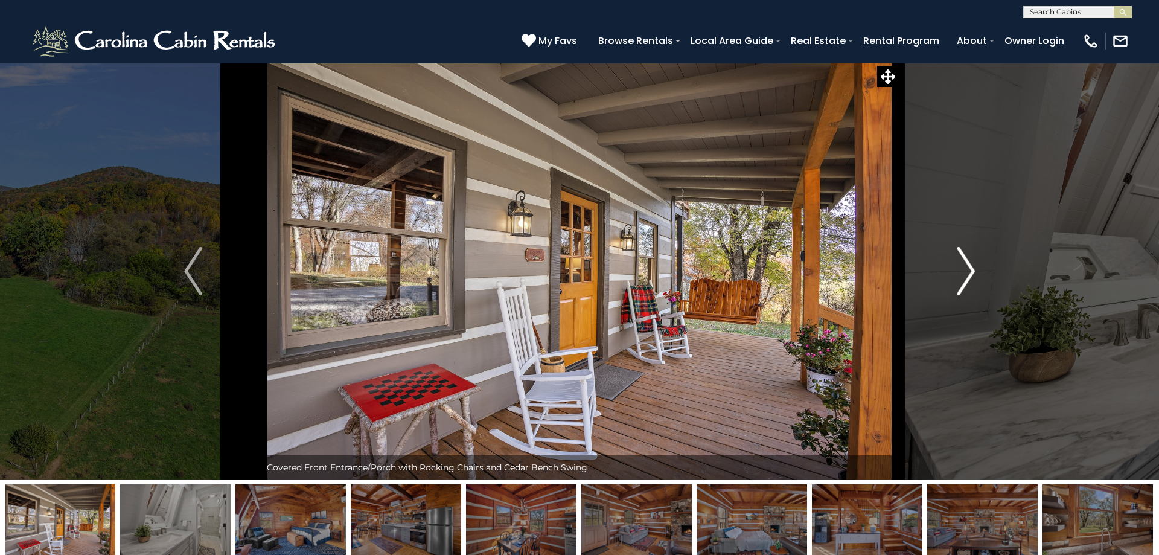
click at [970, 273] on img "Next" at bounding box center [966, 271] width 18 height 48
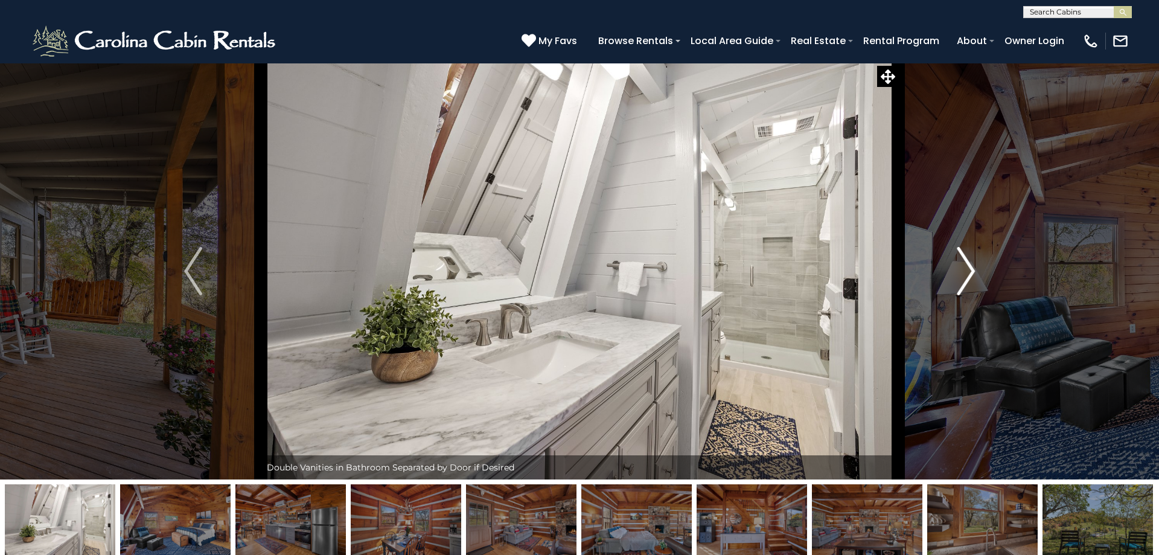
click at [964, 273] on img "Next" at bounding box center [966, 271] width 18 height 48
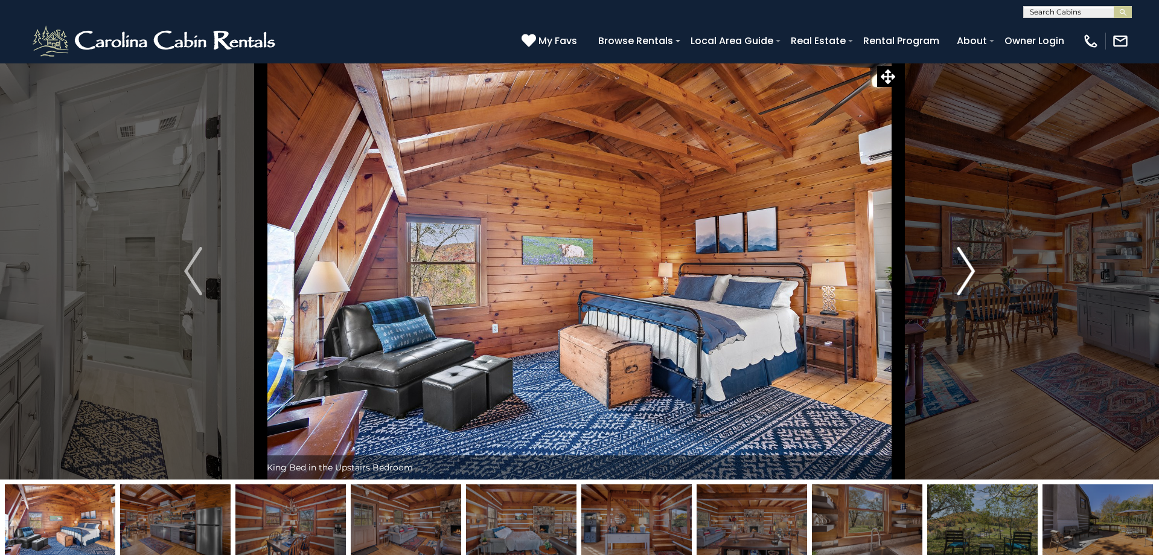
click at [964, 273] on img "Next" at bounding box center [966, 271] width 18 height 48
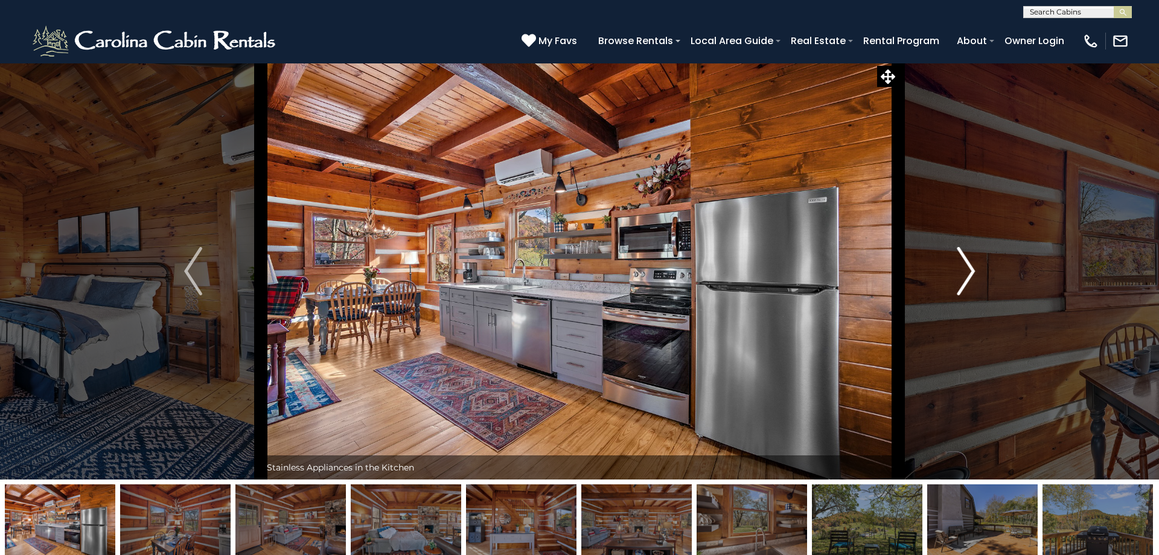
click at [964, 275] on img "Next" at bounding box center [966, 271] width 18 height 48
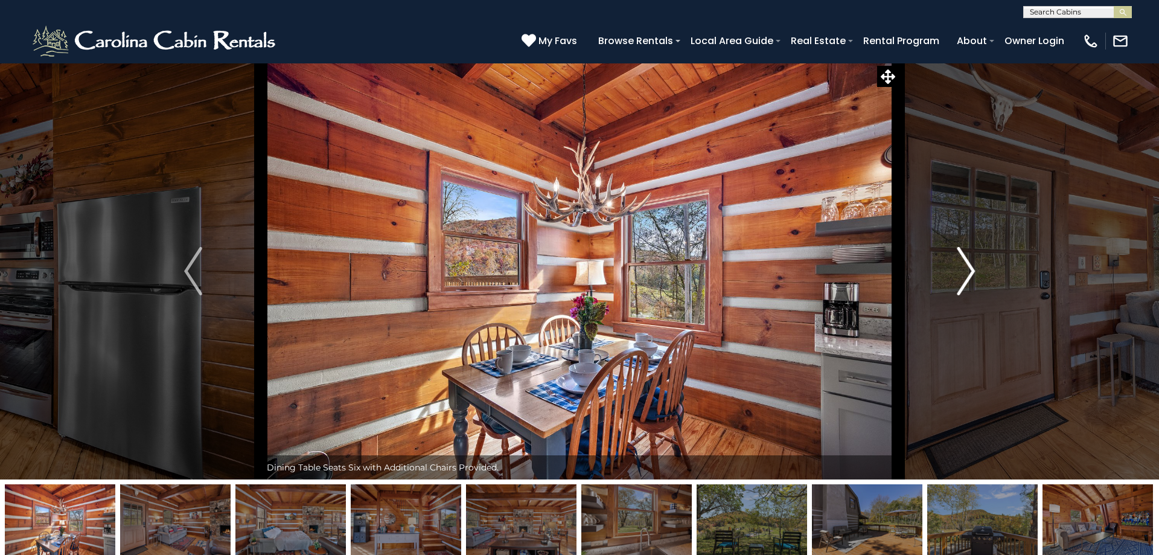
click at [964, 275] on img "Next" at bounding box center [966, 271] width 18 height 48
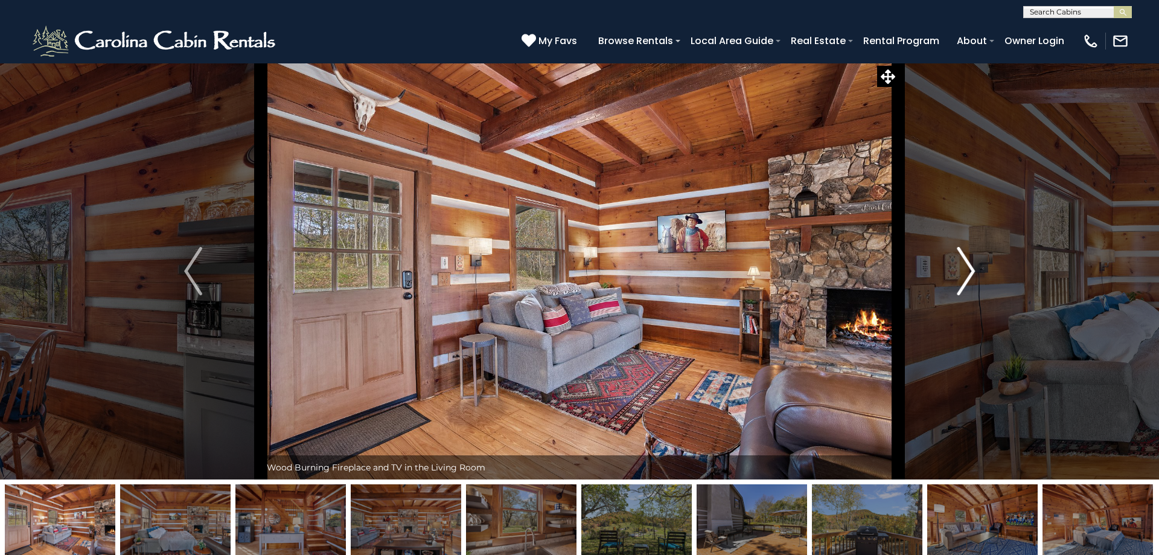
click at [964, 275] on img "Next" at bounding box center [966, 271] width 18 height 48
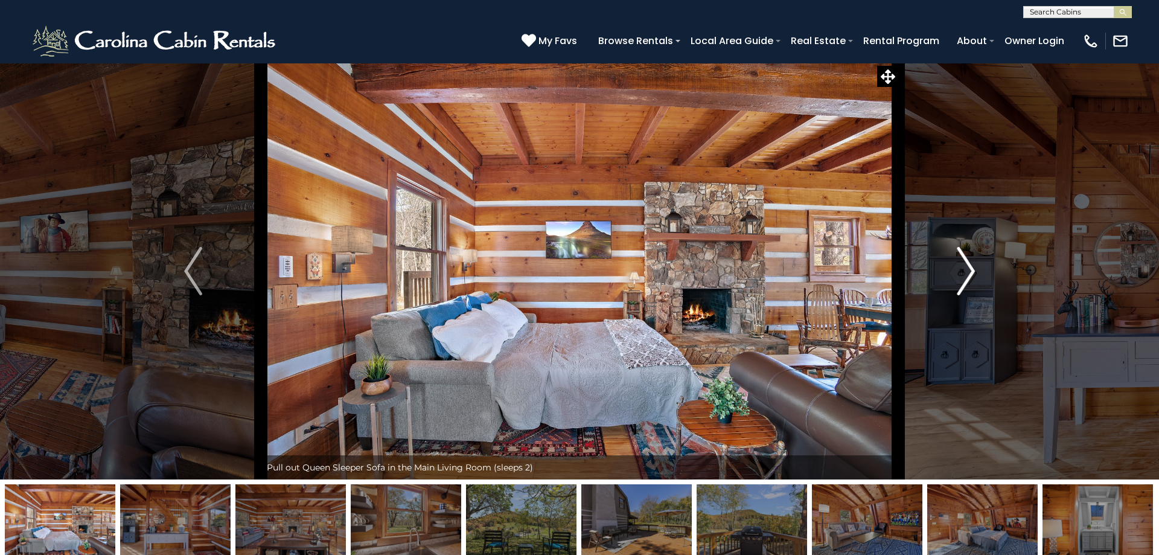
click at [964, 271] on img "Next" at bounding box center [966, 271] width 18 height 48
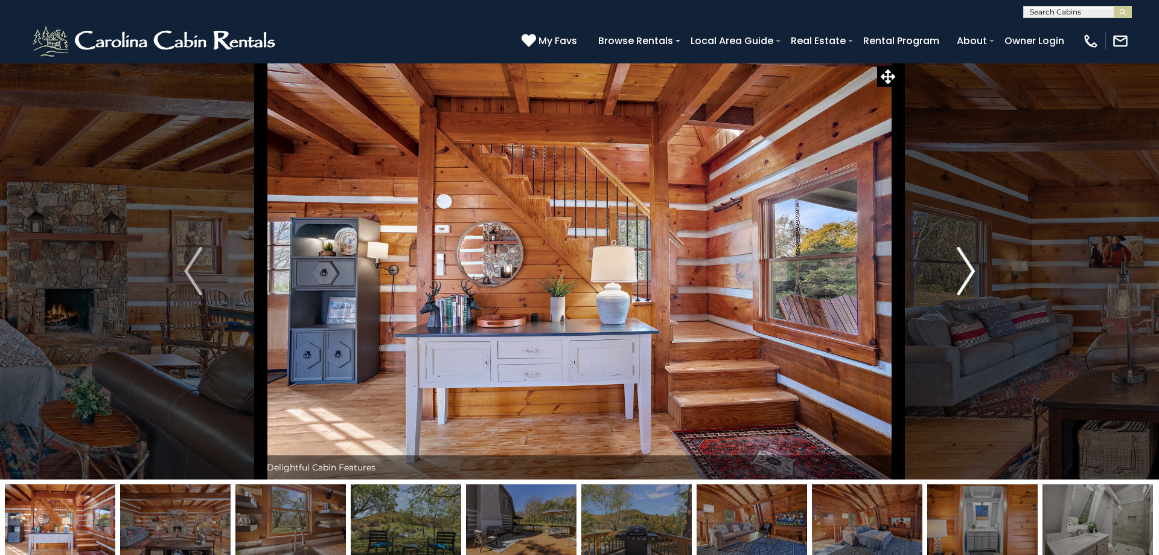
click at [964, 271] on img "Next" at bounding box center [966, 271] width 18 height 48
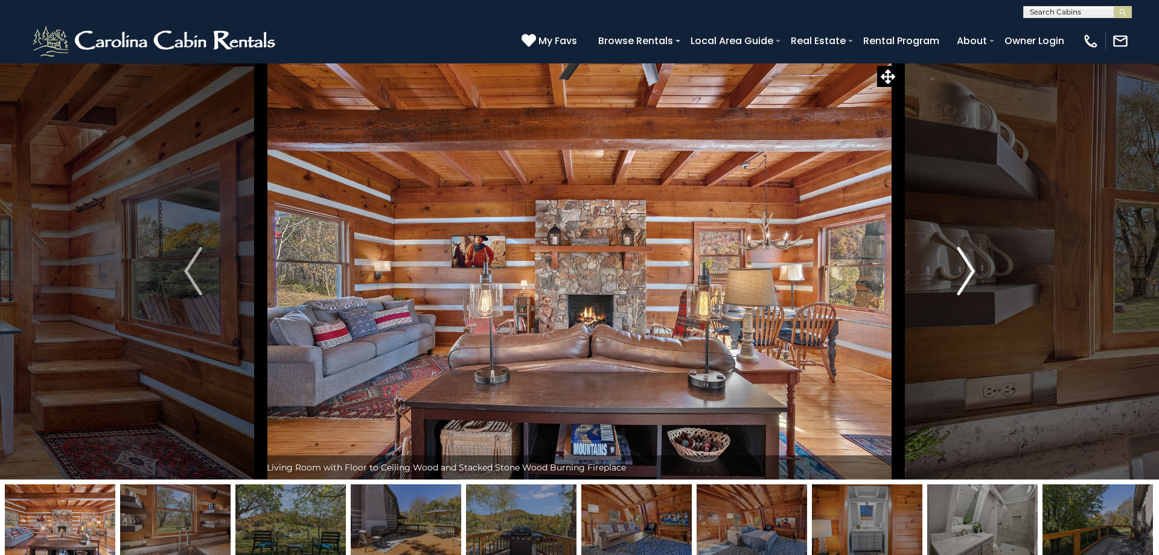
click at [964, 271] on img "Next" at bounding box center [966, 271] width 18 height 48
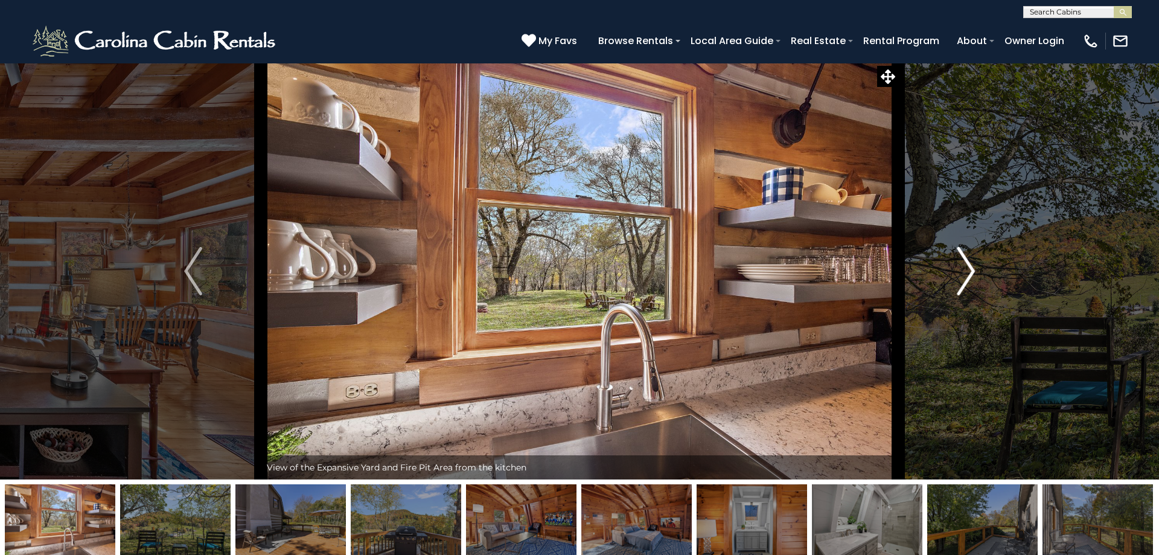
click at [964, 271] on img "Next" at bounding box center [966, 271] width 18 height 48
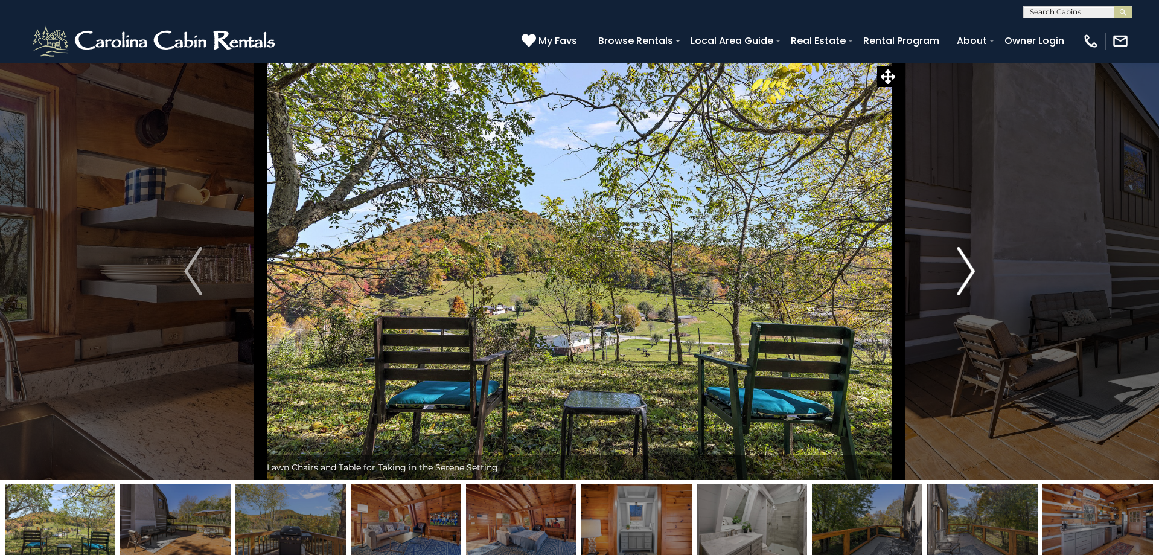
click at [964, 271] on img "Next" at bounding box center [966, 271] width 18 height 48
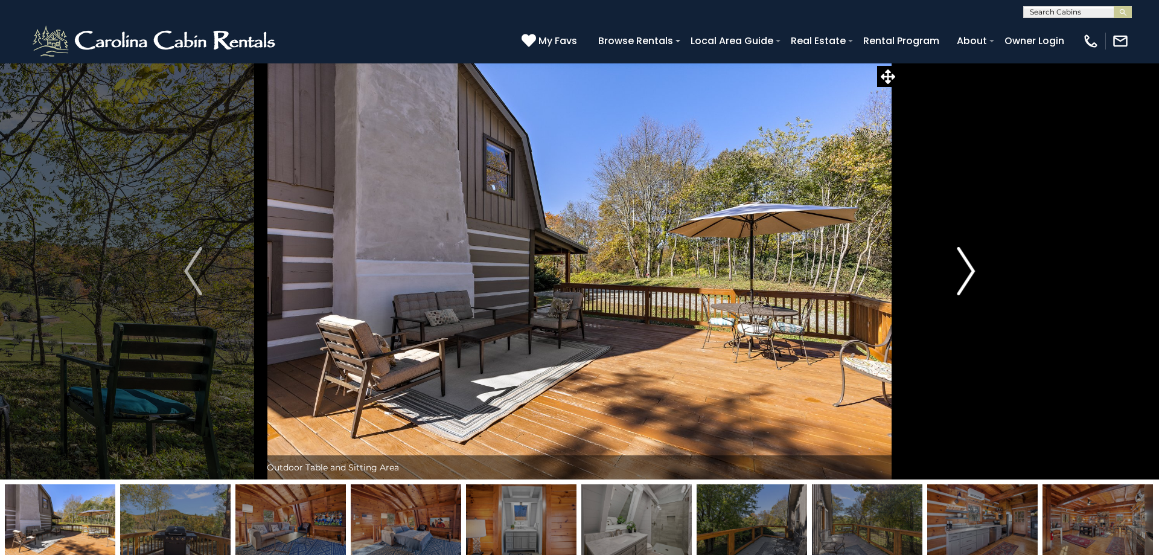
click at [964, 271] on img "Next" at bounding box center [966, 271] width 18 height 48
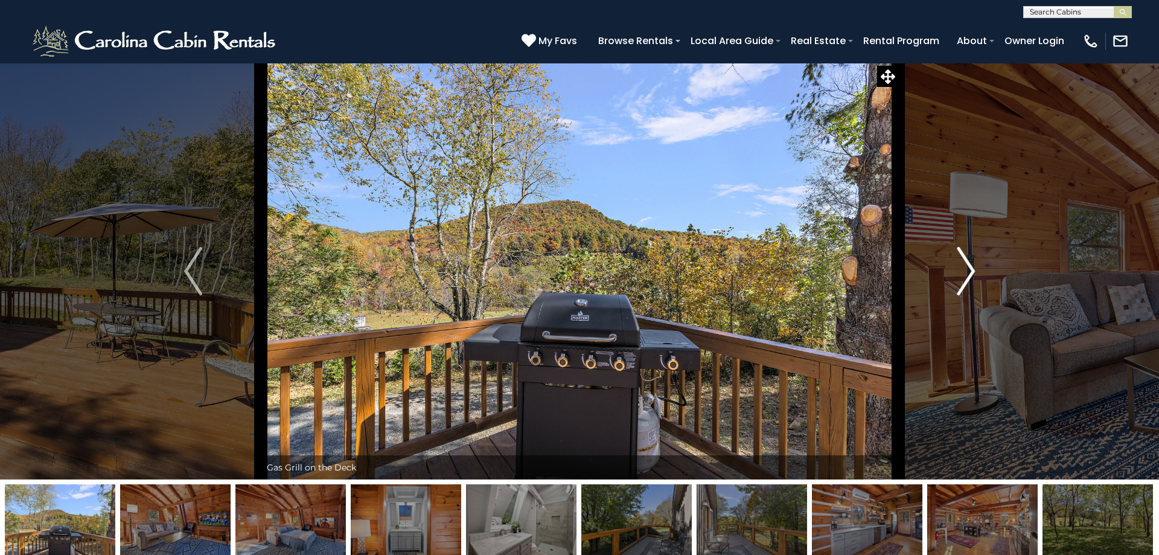
click at [964, 271] on img "Next" at bounding box center [966, 271] width 18 height 48
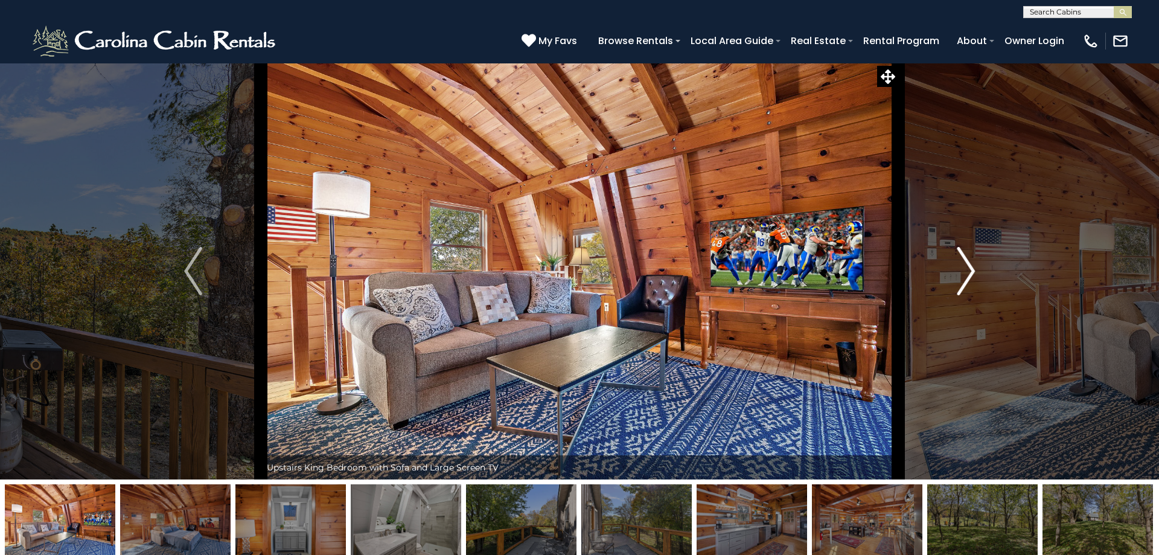
click at [964, 271] on img "Next" at bounding box center [966, 271] width 18 height 48
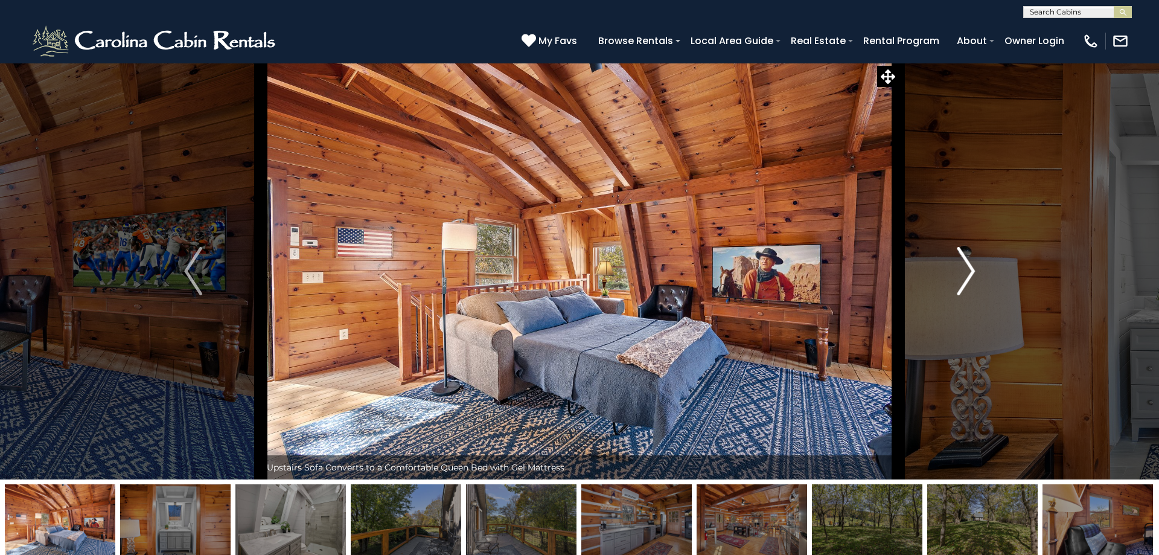
click at [964, 271] on img "Next" at bounding box center [966, 271] width 18 height 48
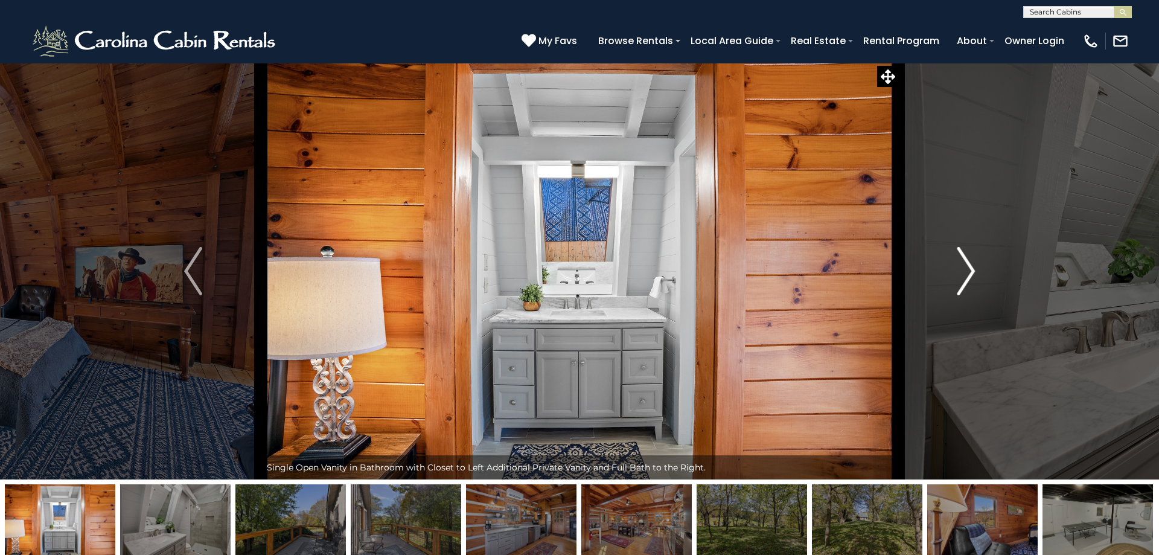
click at [964, 271] on img "Next" at bounding box center [966, 271] width 18 height 48
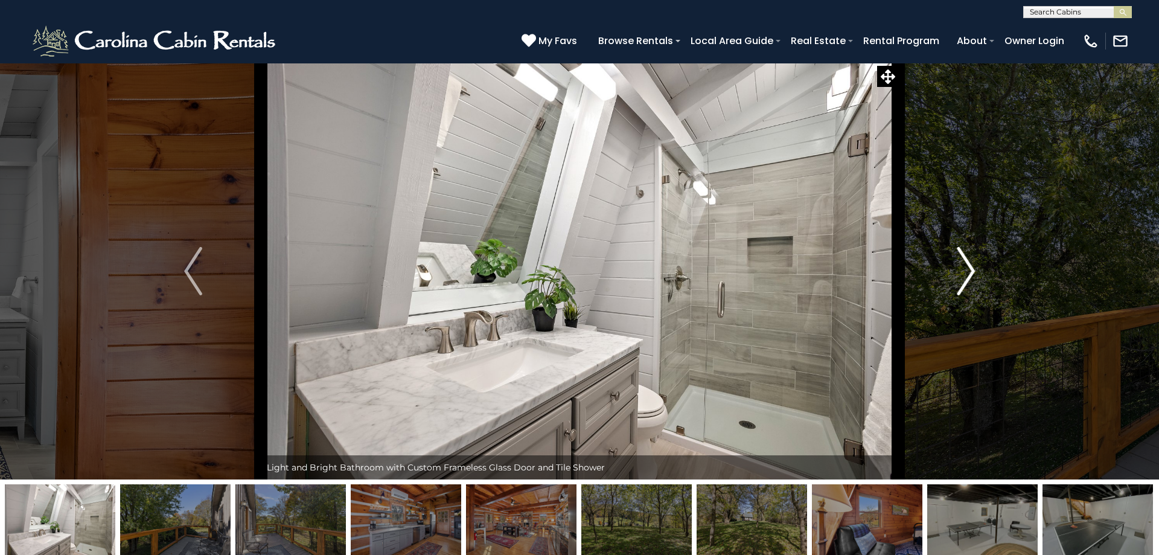
click at [964, 271] on img "Next" at bounding box center [966, 271] width 18 height 48
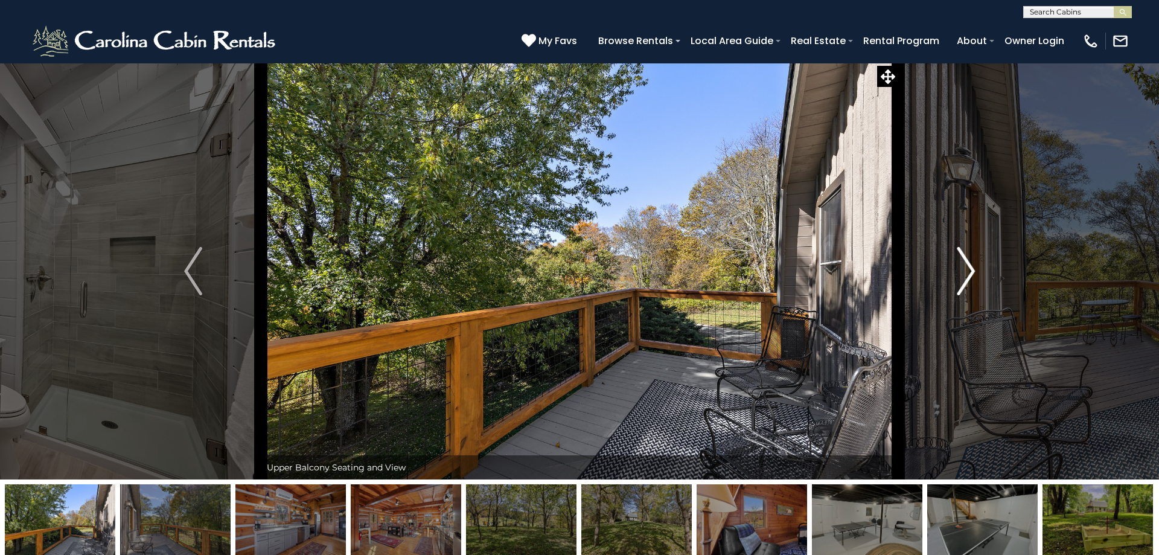
click at [964, 271] on img "Next" at bounding box center [966, 271] width 18 height 48
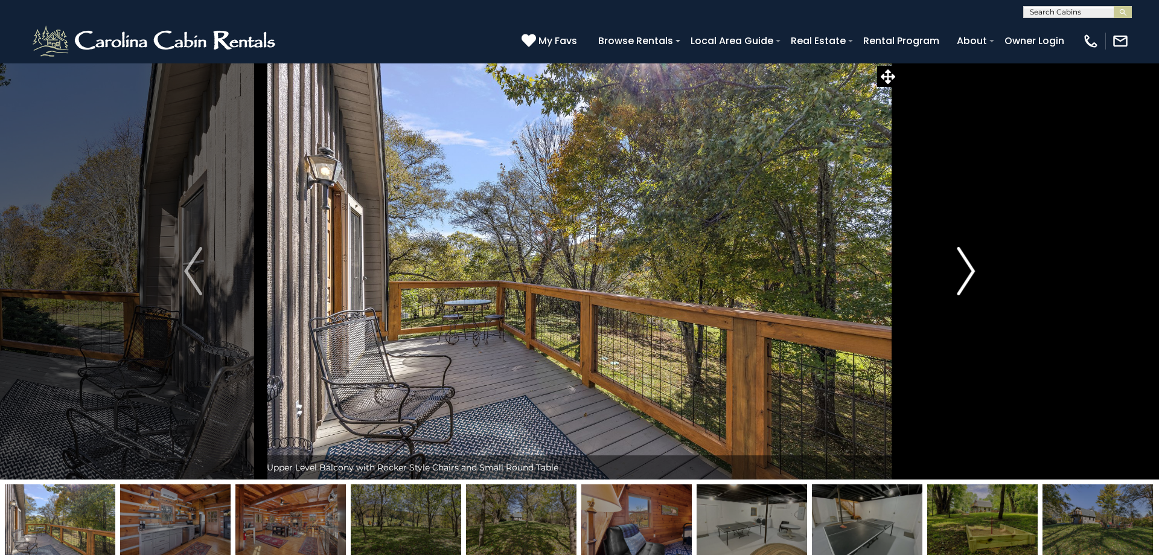
click at [964, 271] on img "Next" at bounding box center [966, 271] width 18 height 48
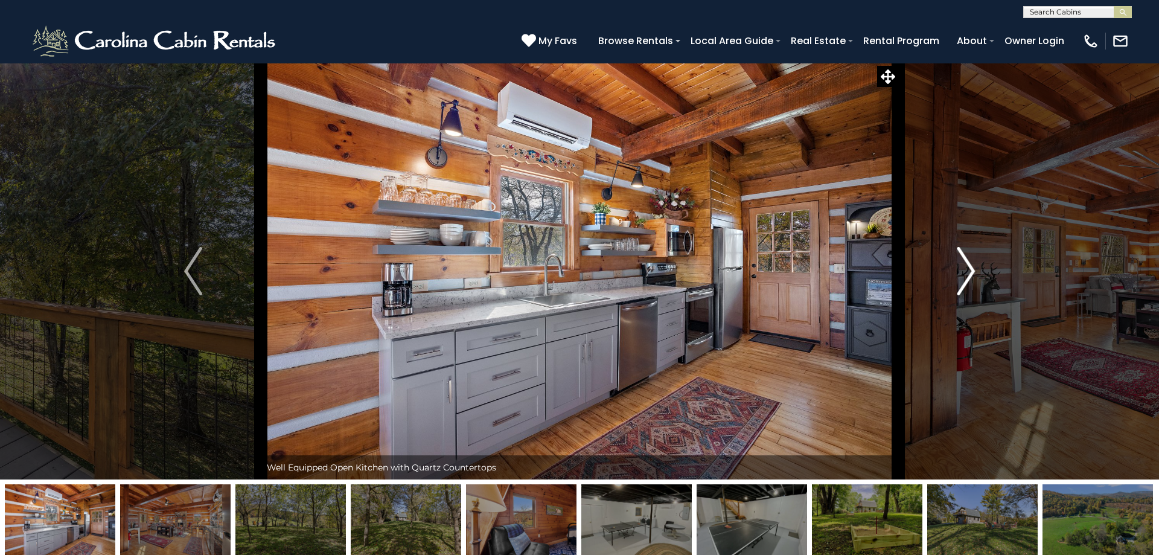
click at [964, 271] on img "Next" at bounding box center [966, 271] width 18 height 48
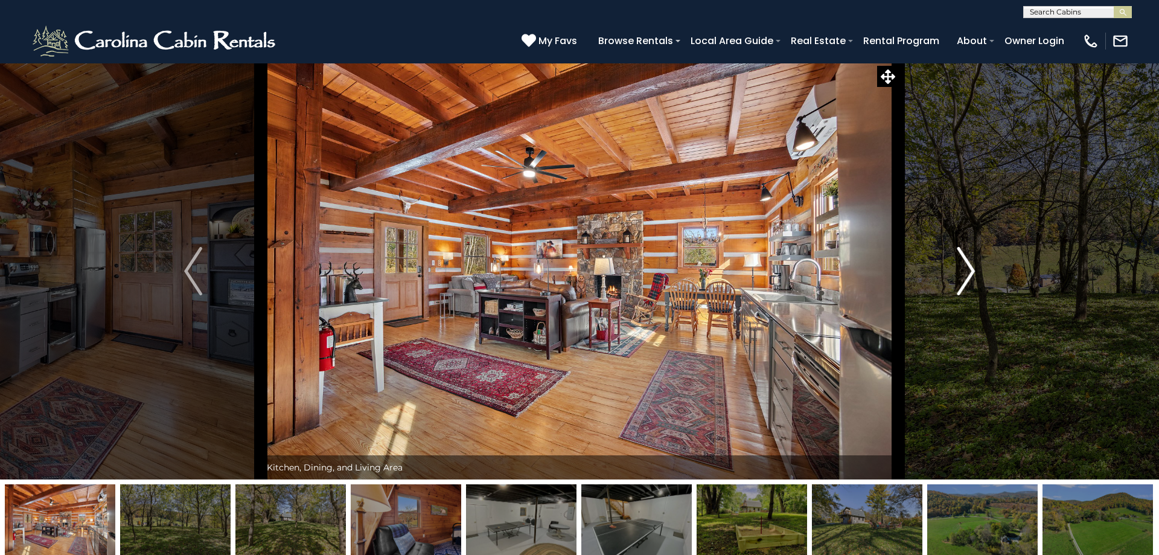
click at [964, 271] on img "Next" at bounding box center [966, 271] width 18 height 48
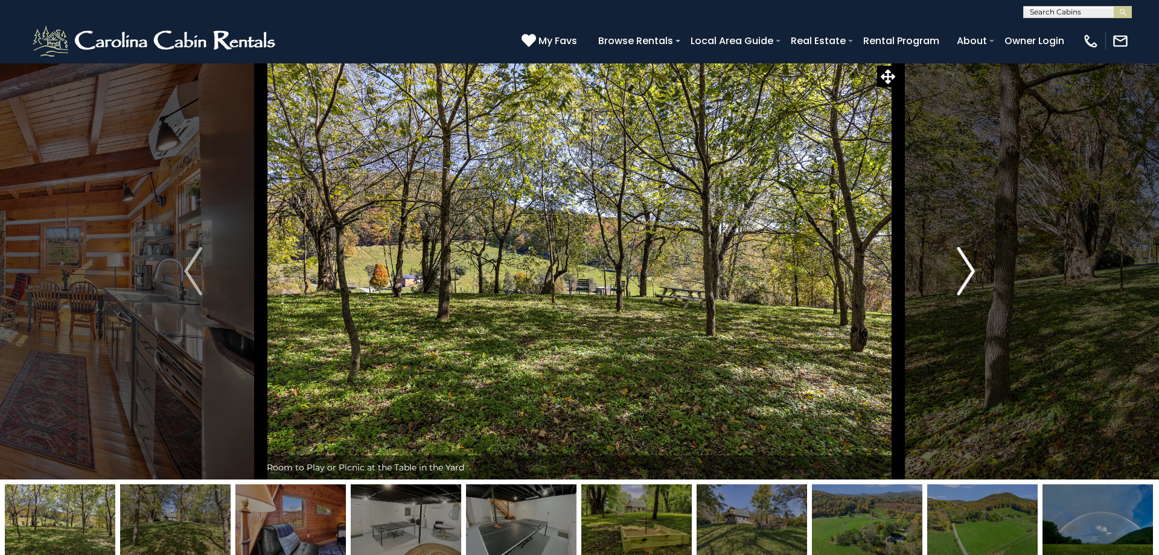
click at [964, 271] on img "Next" at bounding box center [966, 271] width 18 height 48
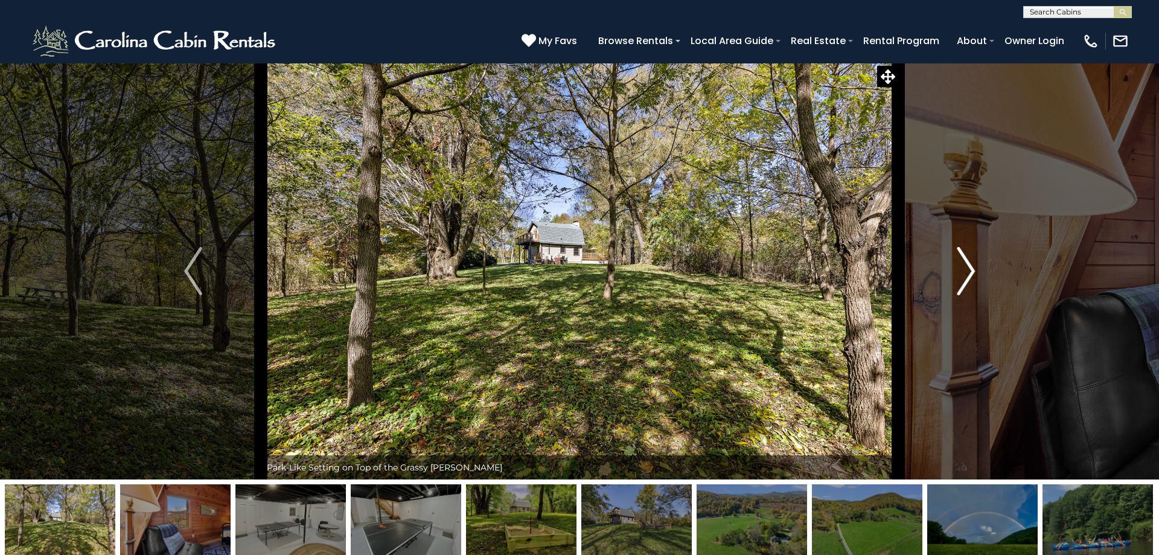
click at [964, 271] on img "Next" at bounding box center [966, 271] width 18 height 48
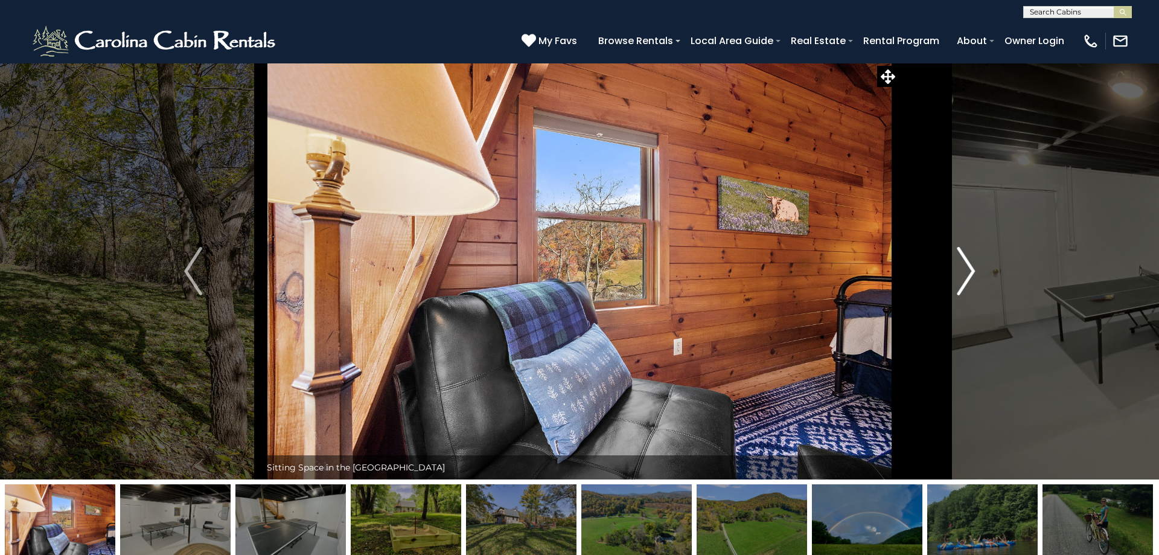
click at [964, 271] on img "Next" at bounding box center [966, 271] width 18 height 48
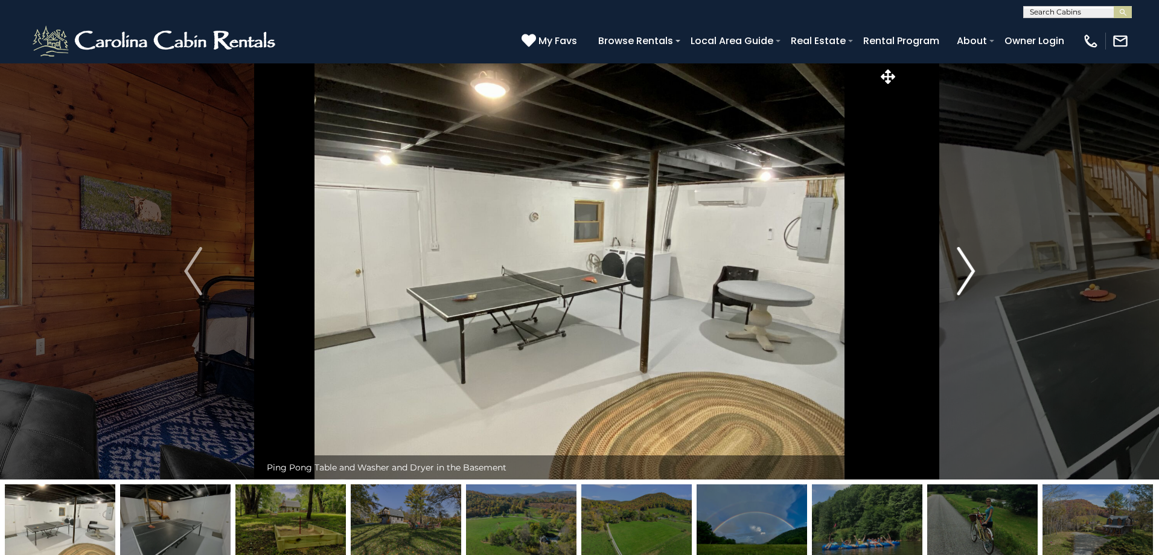
click at [964, 271] on img "Next" at bounding box center [966, 271] width 18 height 48
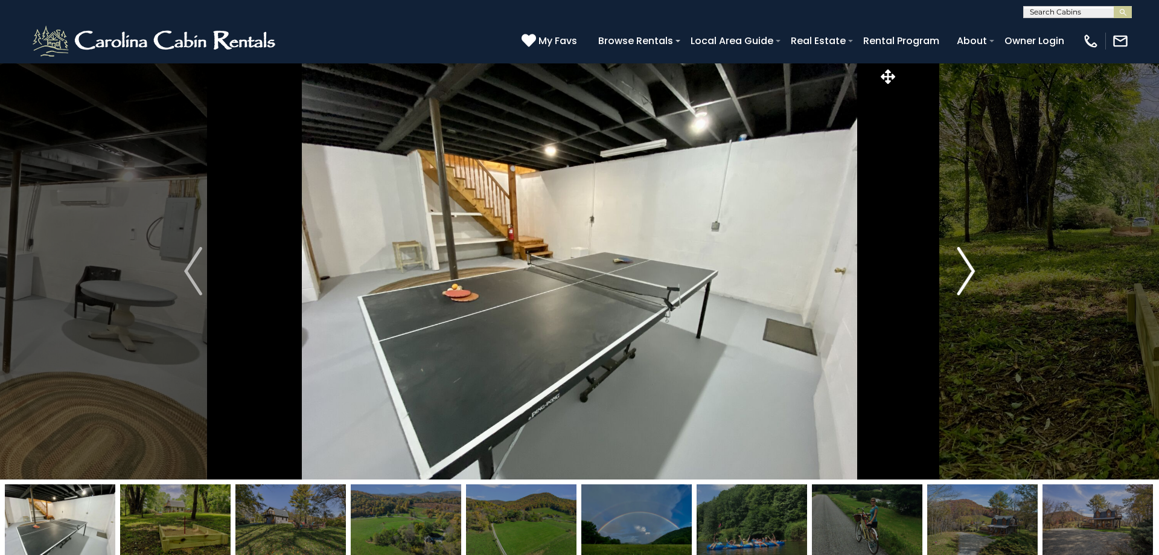
click at [964, 271] on img "Next" at bounding box center [966, 271] width 18 height 48
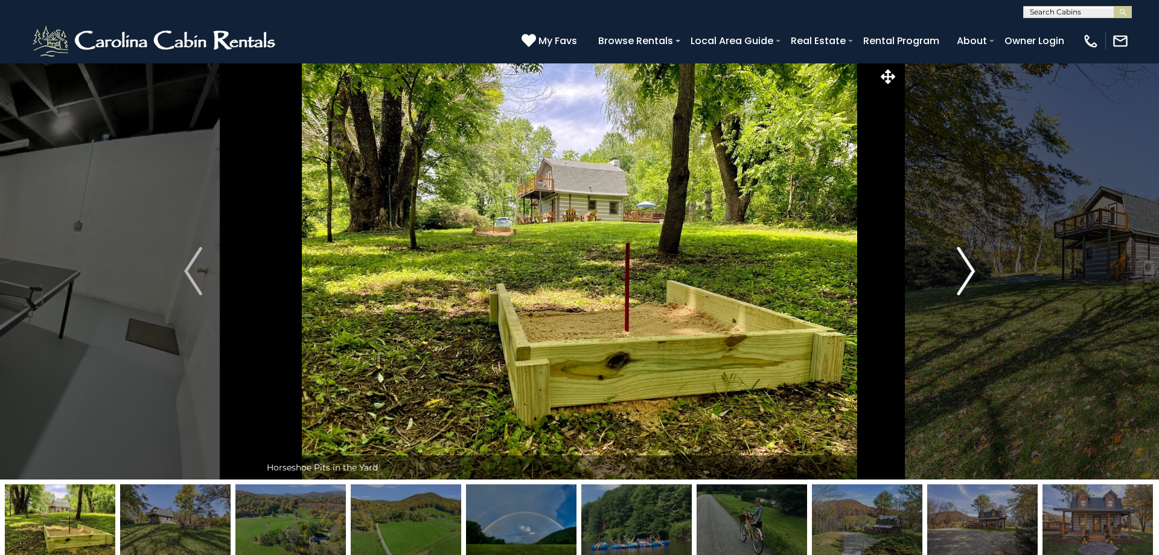
click at [964, 271] on img "Next" at bounding box center [966, 271] width 18 height 48
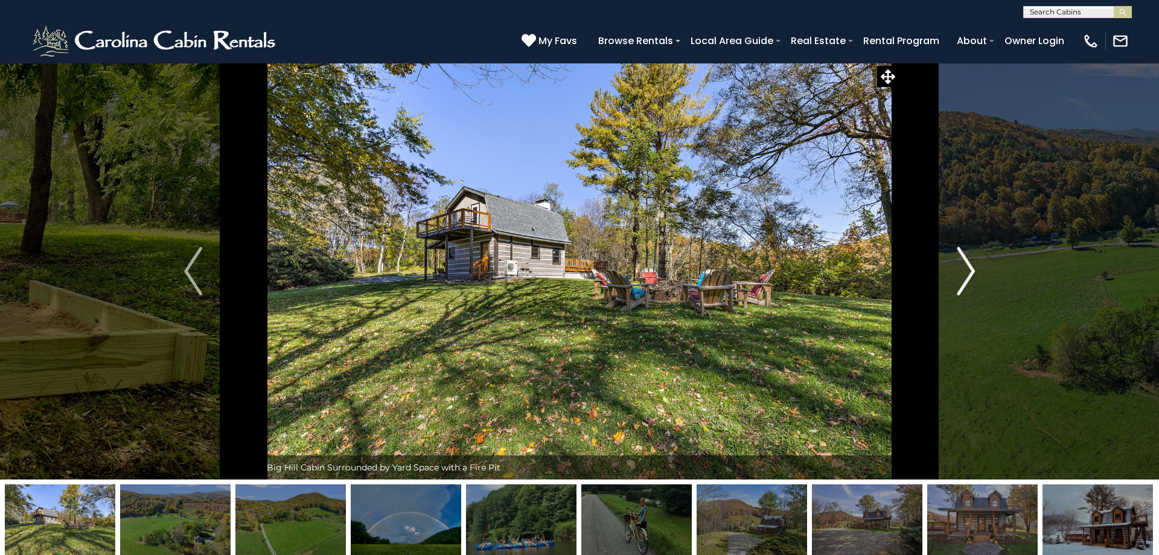
click at [964, 271] on img "Next" at bounding box center [966, 271] width 18 height 48
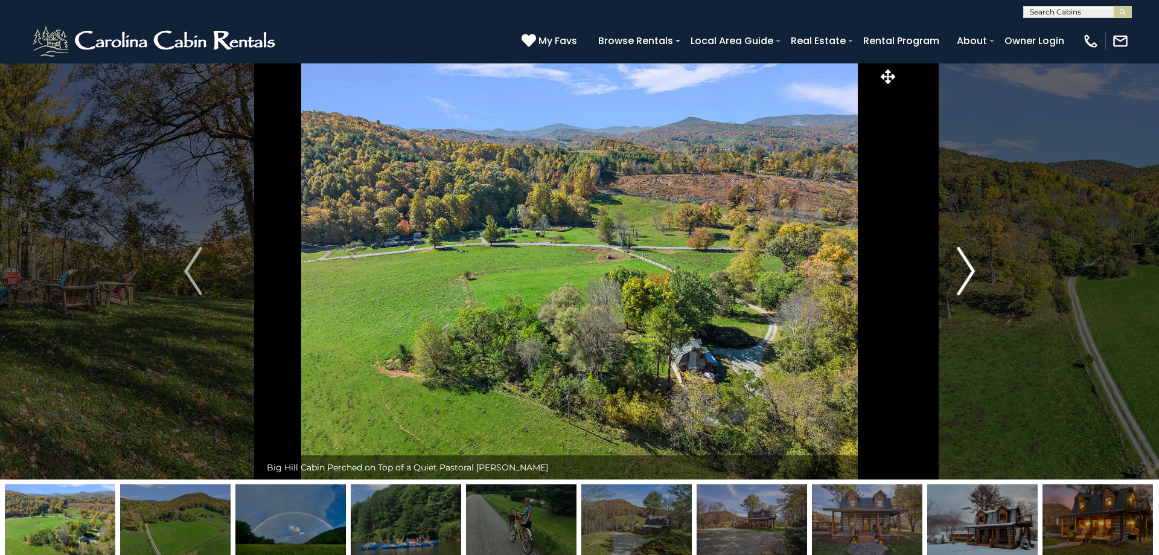
click at [964, 271] on img "Next" at bounding box center [966, 271] width 18 height 48
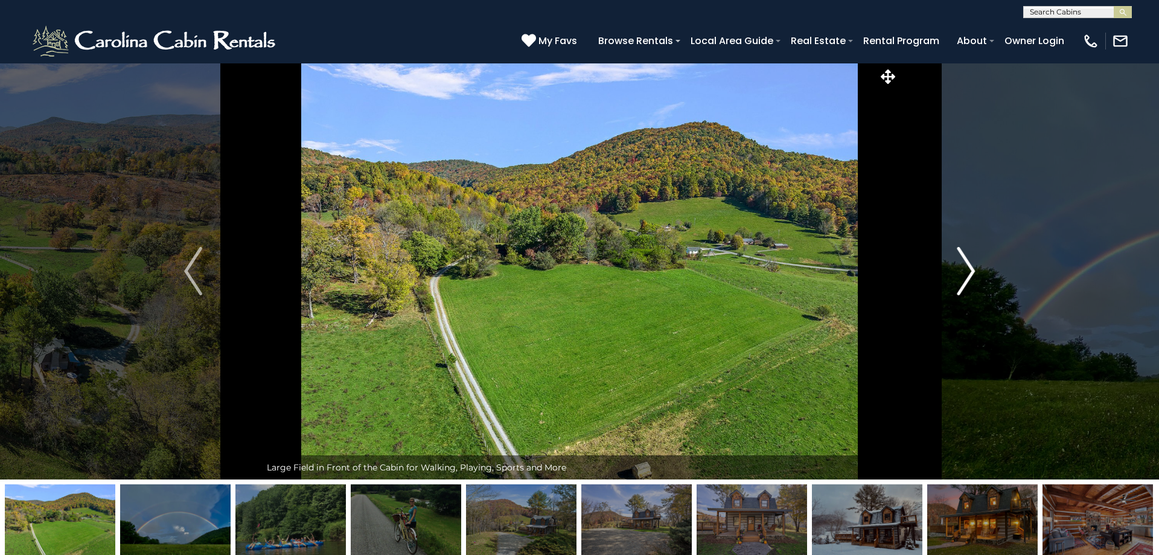
click at [964, 271] on img "Next" at bounding box center [966, 271] width 18 height 48
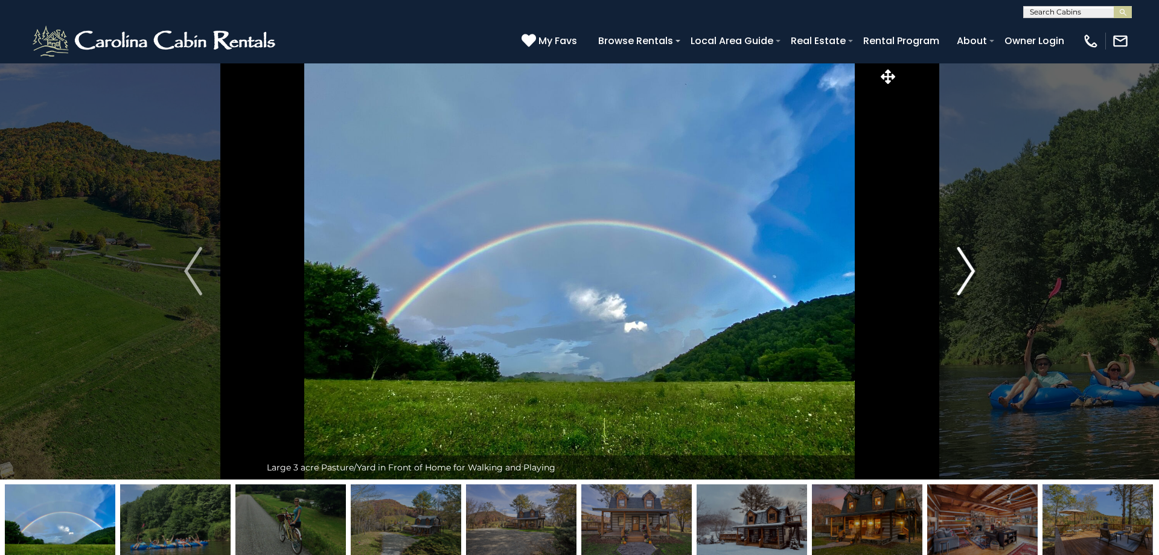
click at [964, 271] on img "Next" at bounding box center [966, 271] width 18 height 48
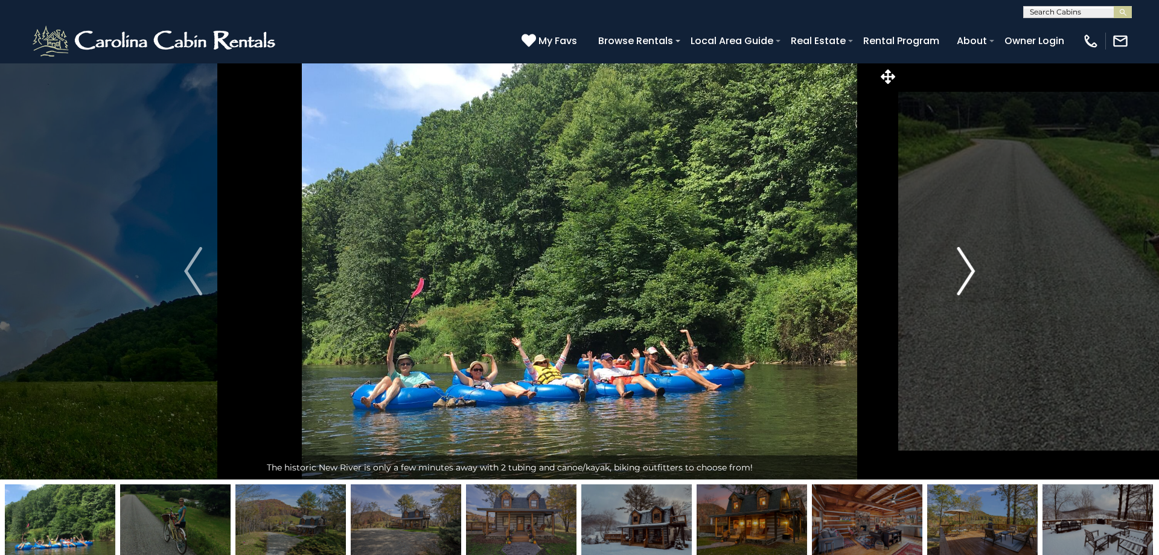
click at [964, 271] on img "Next" at bounding box center [966, 271] width 18 height 48
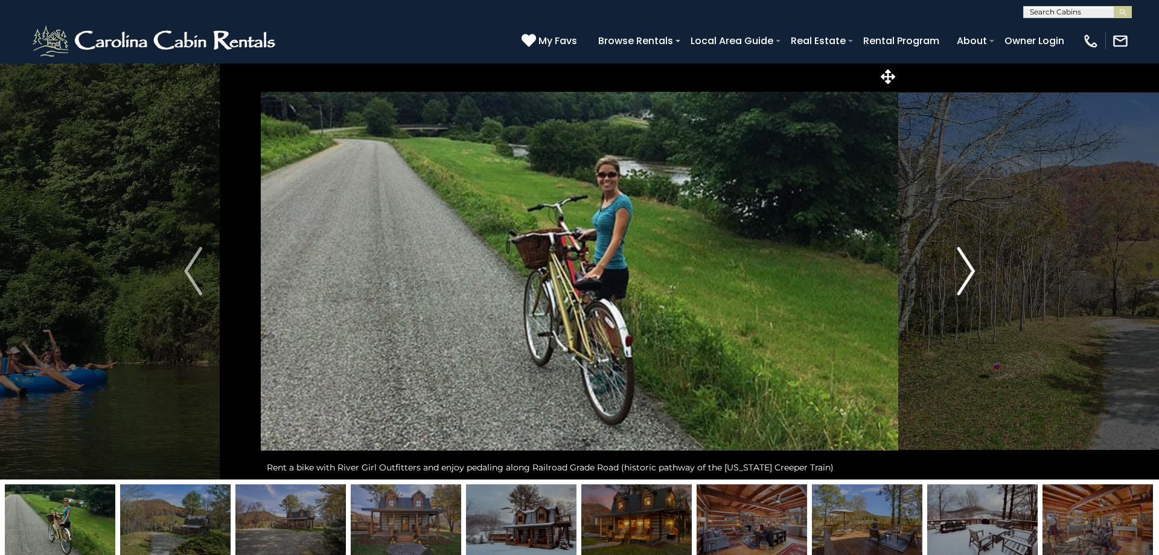
click at [964, 271] on img "Next" at bounding box center [966, 271] width 18 height 48
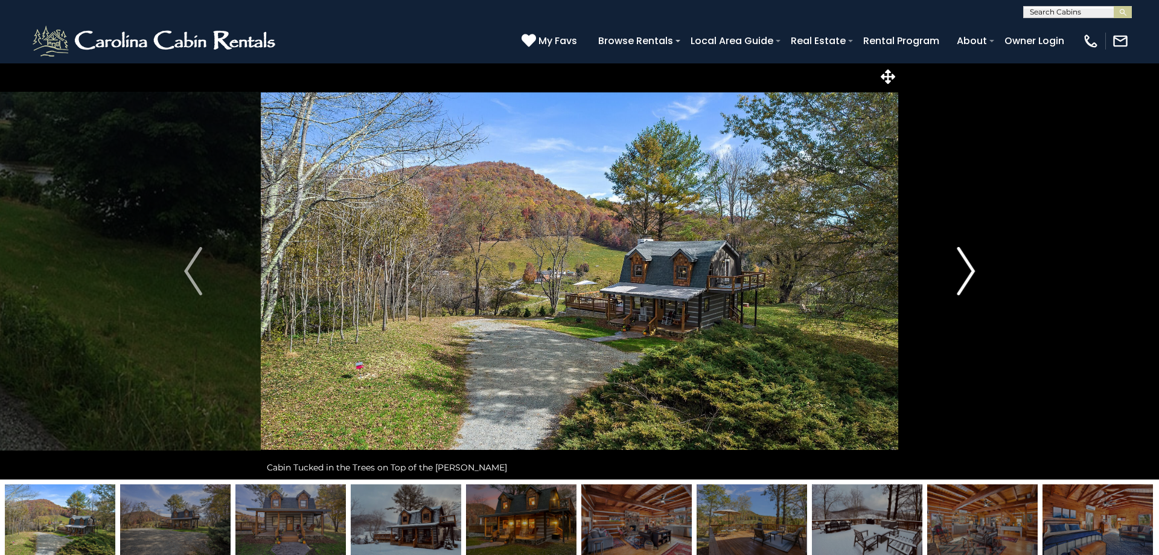
click at [964, 271] on img "Next" at bounding box center [966, 271] width 18 height 48
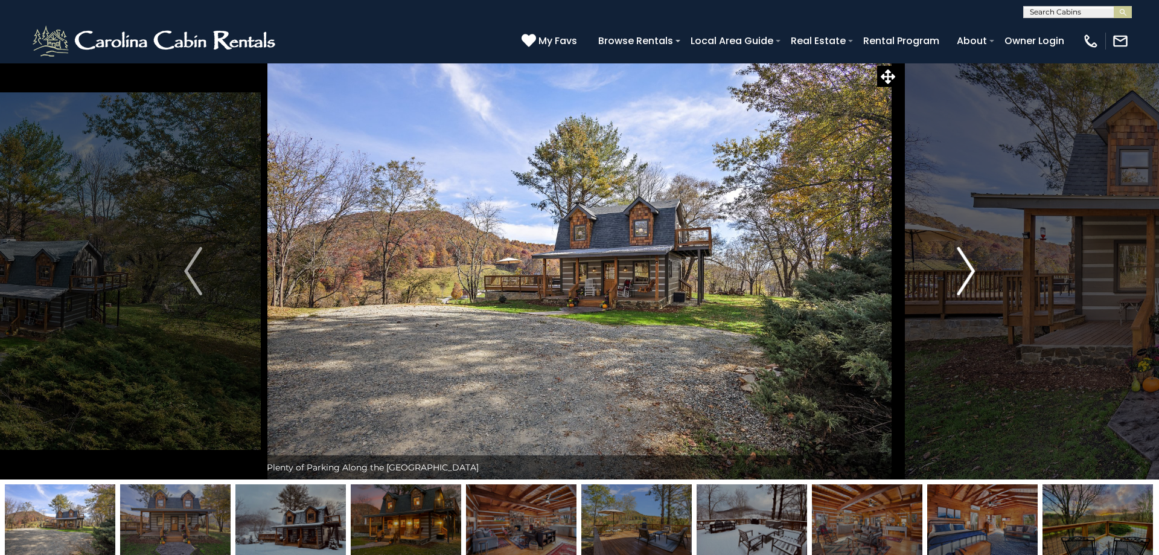
click at [964, 271] on img "Next" at bounding box center [966, 271] width 18 height 48
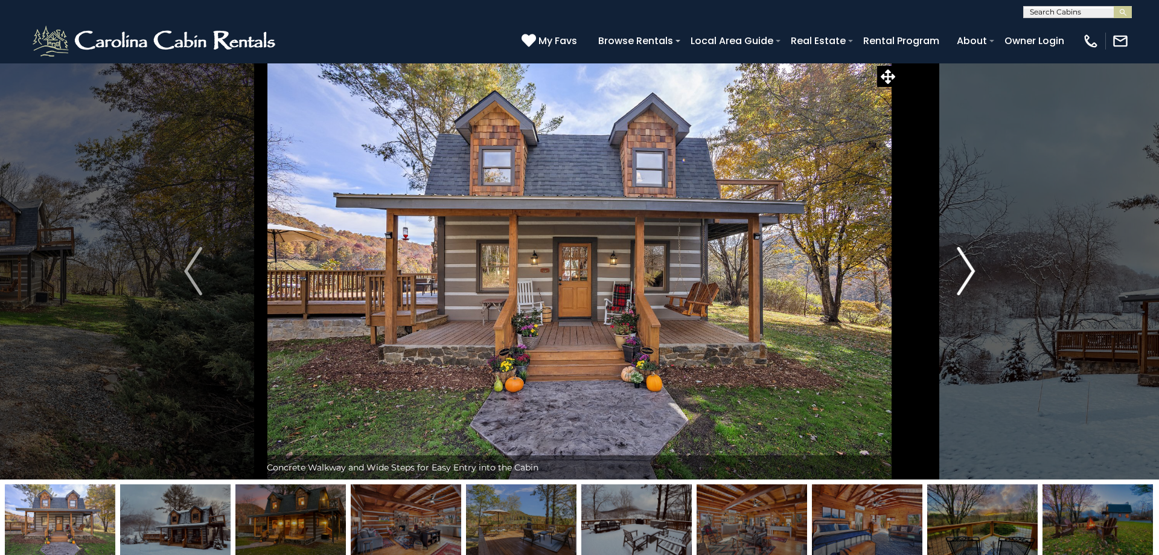
click at [964, 271] on img "Next" at bounding box center [966, 271] width 18 height 48
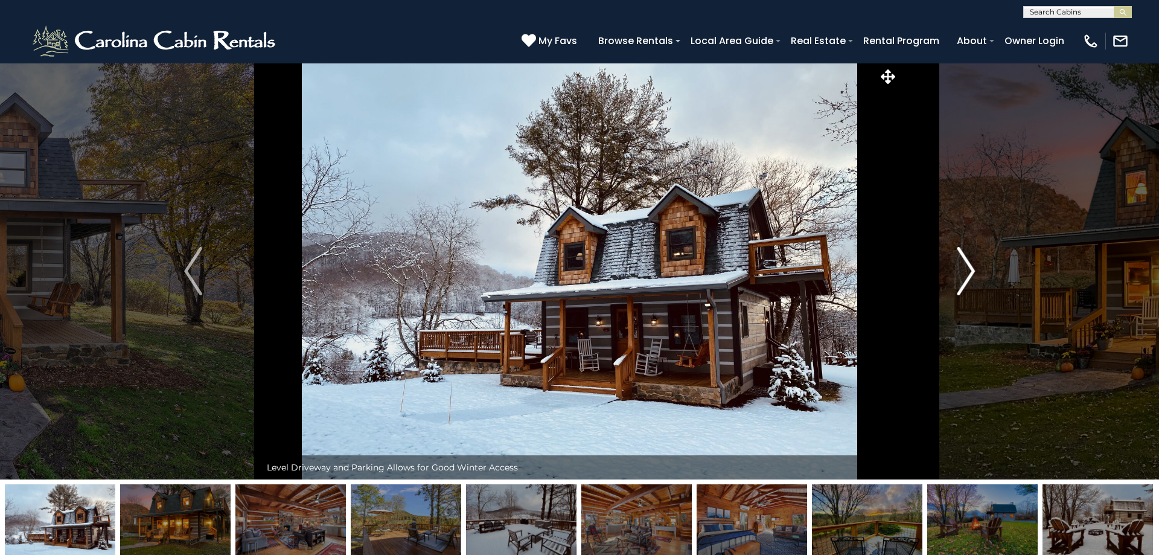
click at [964, 271] on img "Next" at bounding box center [966, 271] width 18 height 48
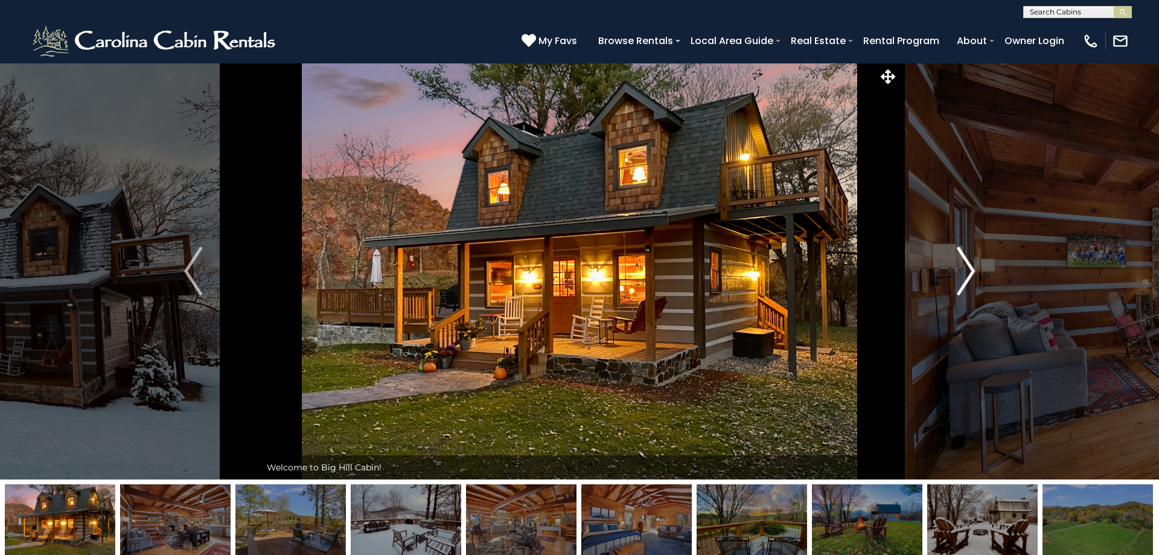
click at [964, 271] on img "Next" at bounding box center [966, 271] width 18 height 48
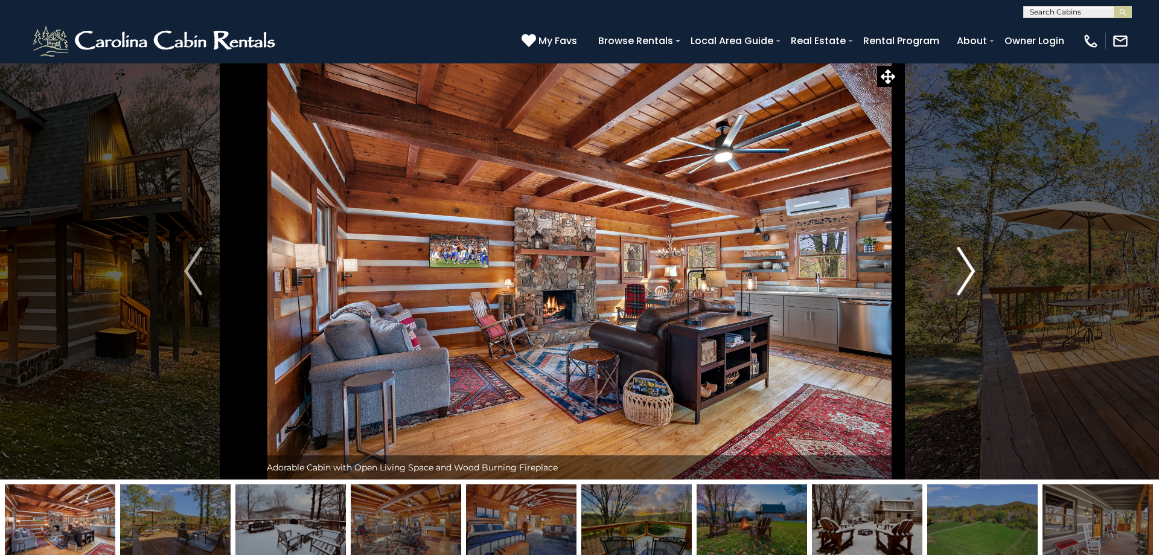
click at [964, 271] on img "Next" at bounding box center [966, 271] width 18 height 48
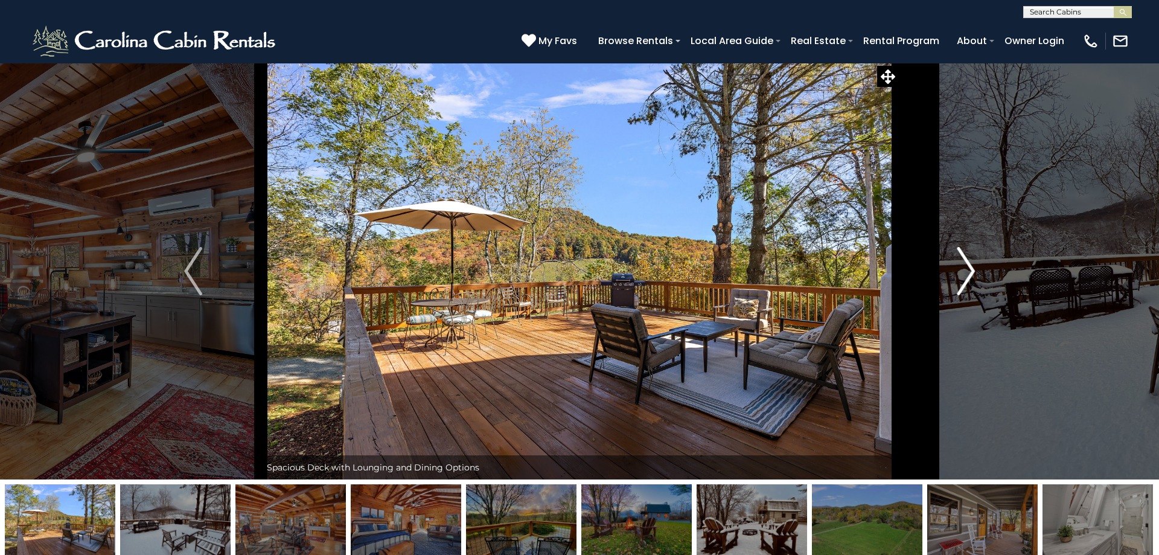
click at [964, 271] on img "Next" at bounding box center [966, 271] width 18 height 48
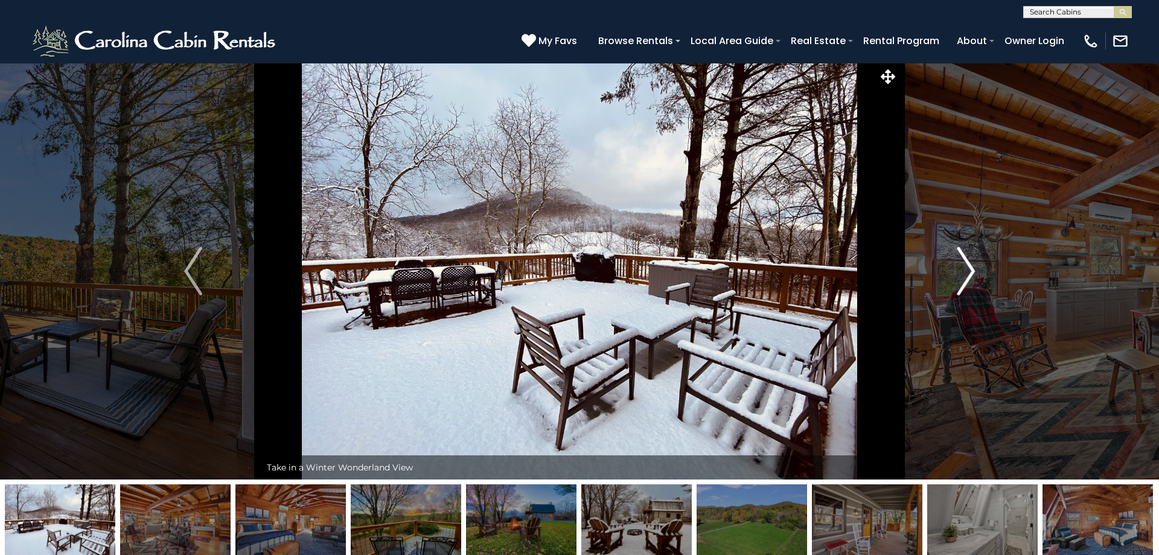
click at [964, 271] on img "Next" at bounding box center [966, 271] width 18 height 48
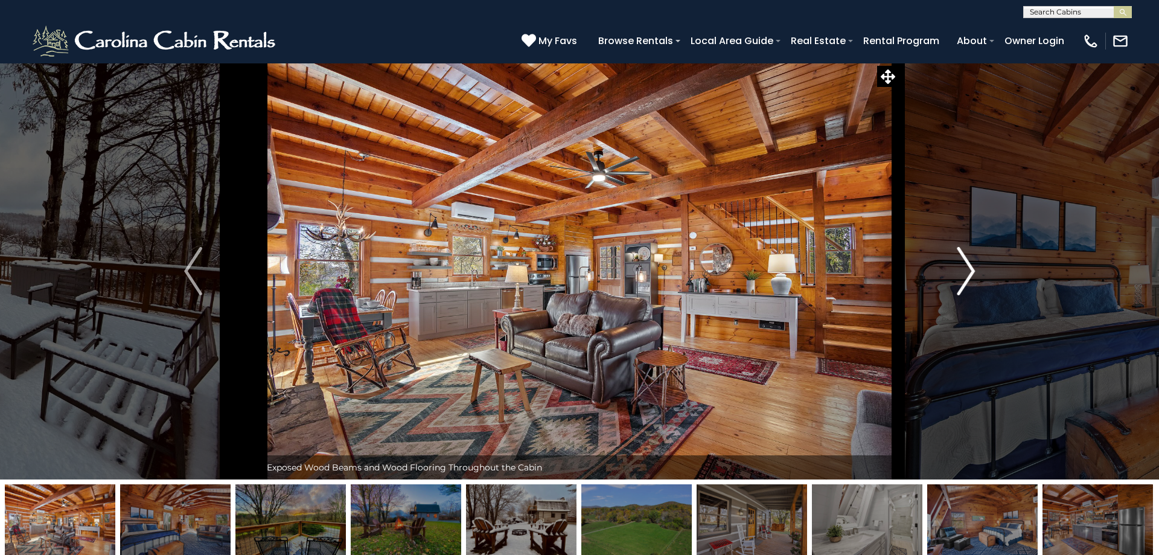
click at [964, 271] on img "Next" at bounding box center [966, 271] width 18 height 48
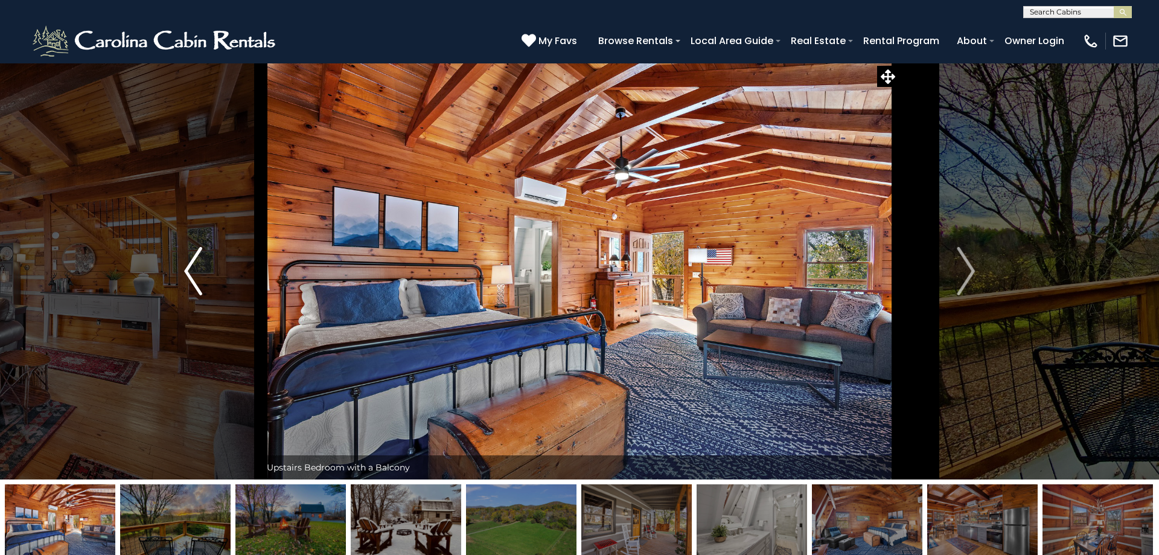
click at [190, 269] on img "Previous" at bounding box center [193, 271] width 18 height 48
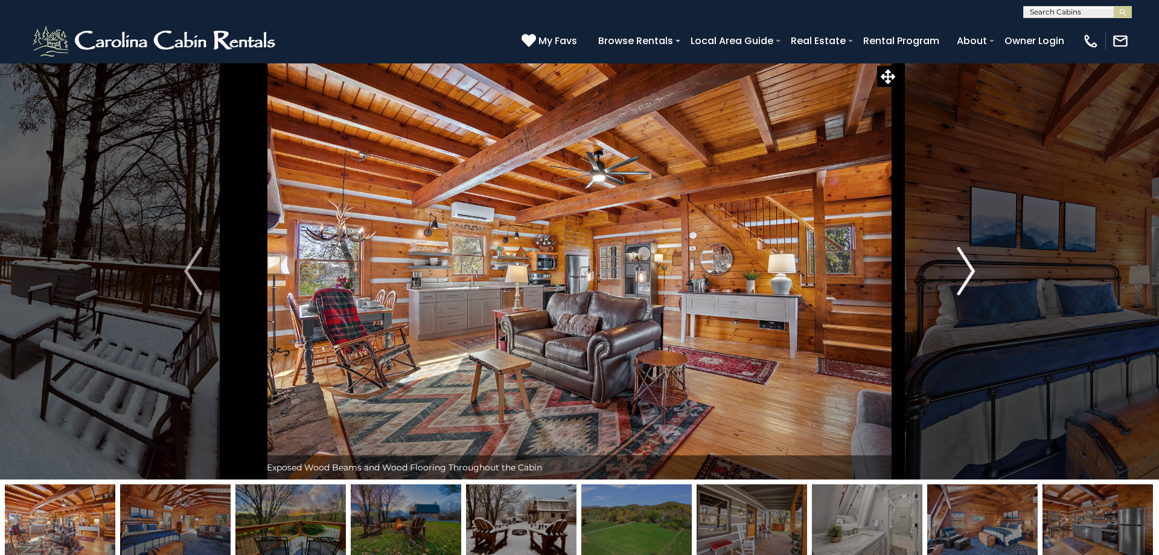
click at [966, 263] on img "Next" at bounding box center [966, 271] width 18 height 48
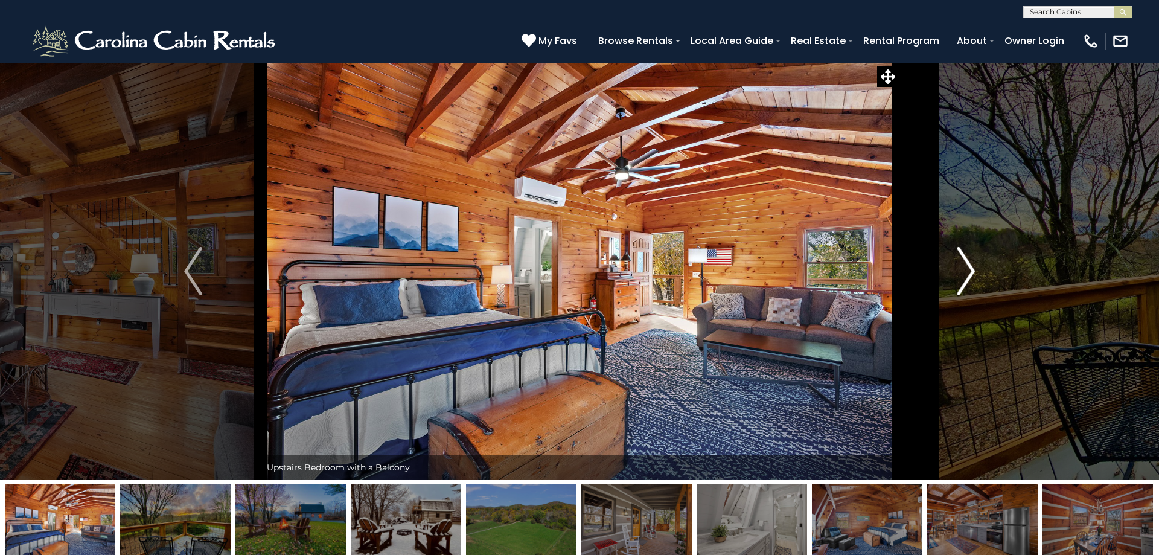
click at [966, 263] on img "Next" at bounding box center [966, 271] width 18 height 48
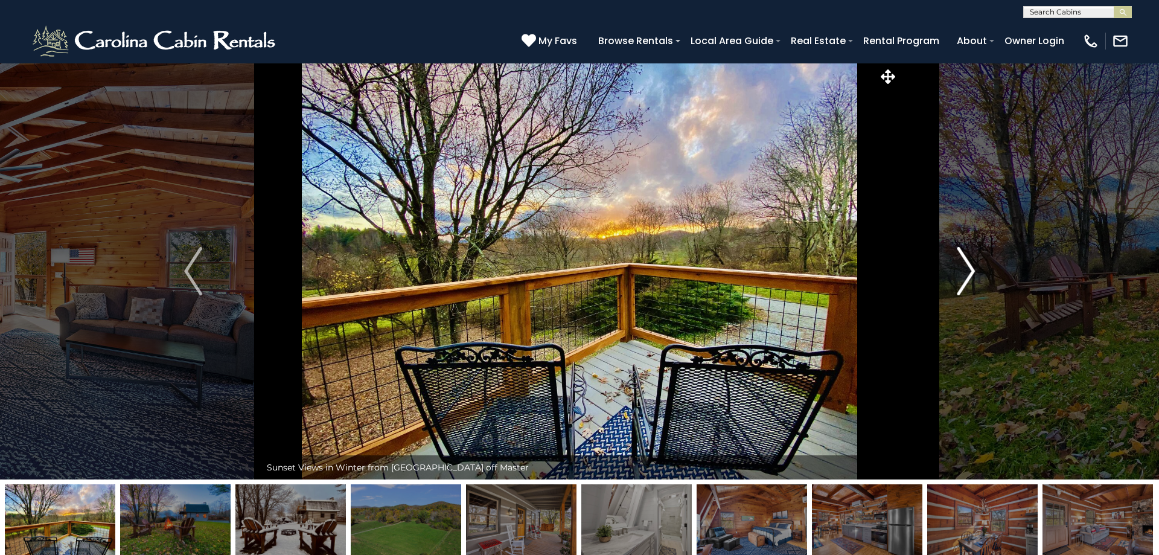
click at [966, 263] on img "Next" at bounding box center [966, 271] width 18 height 48
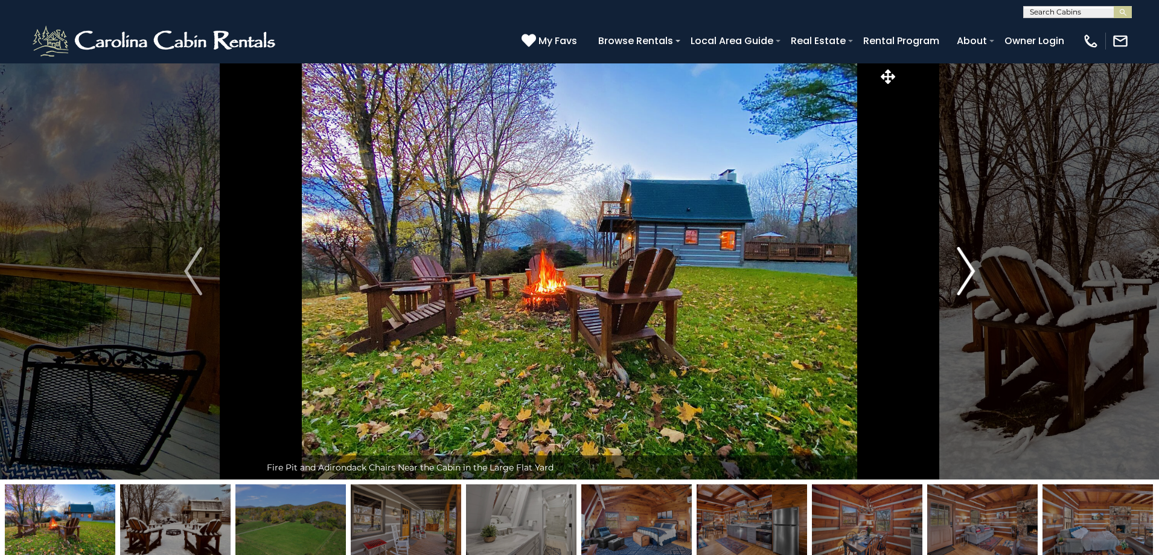
click at [966, 263] on img "Next" at bounding box center [966, 271] width 18 height 48
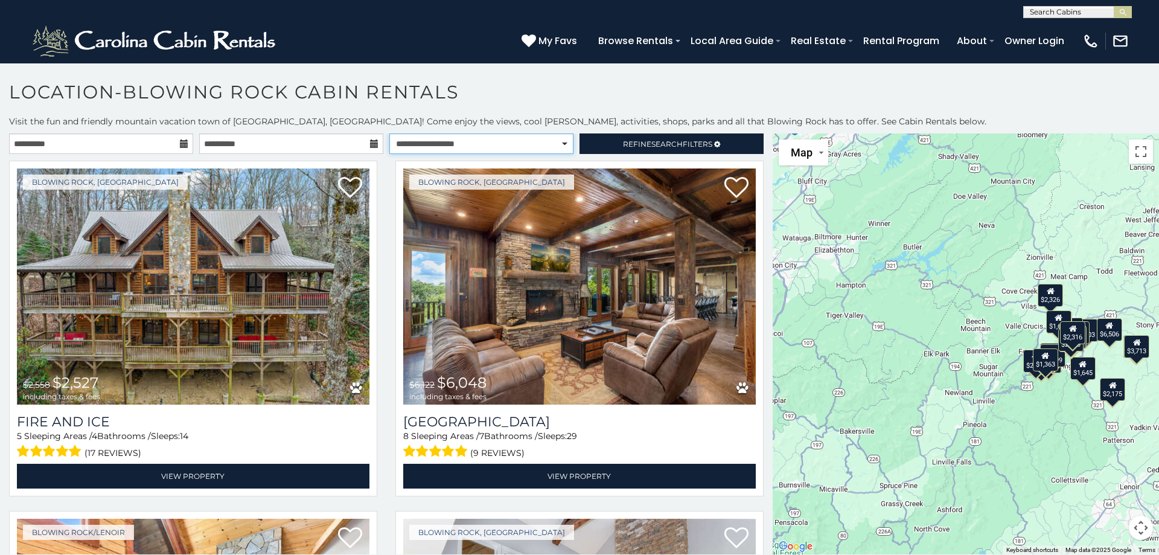
click at [389, 133] on select "**********" at bounding box center [481, 143] width 184 height 21
click at [646, 139] on link "Refine Search Filters" at bounding box center [671, 143] width 184 height 21
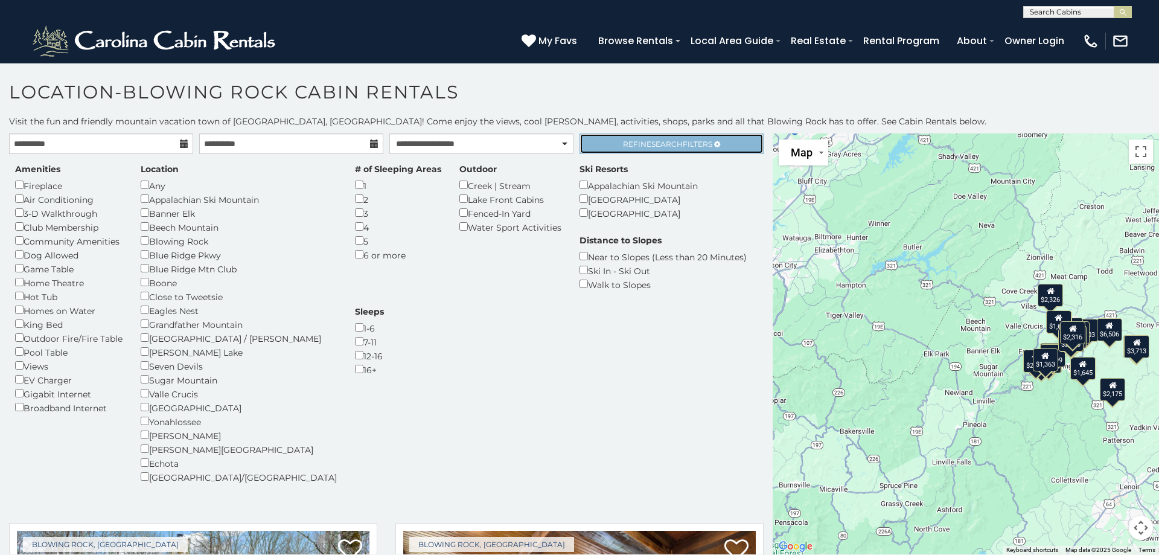
click at [643, 145] on span "Refine Search Filters" at bounding box center [667, 143] width 89 height 9
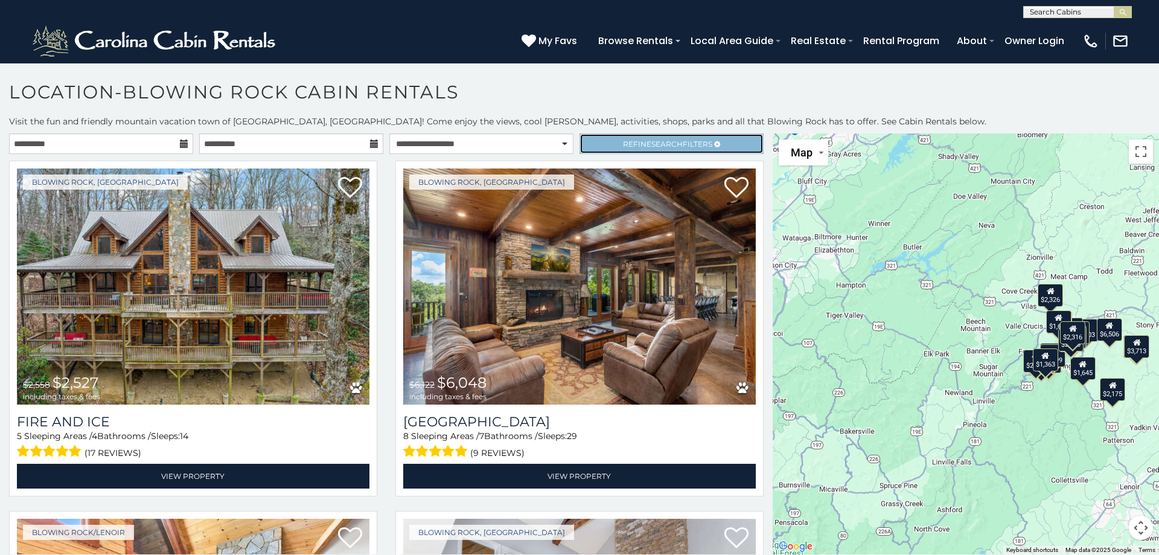
click at [645, 140] on span "Refine Search Filters" at bounding box center [667, 143] width 89 height 9
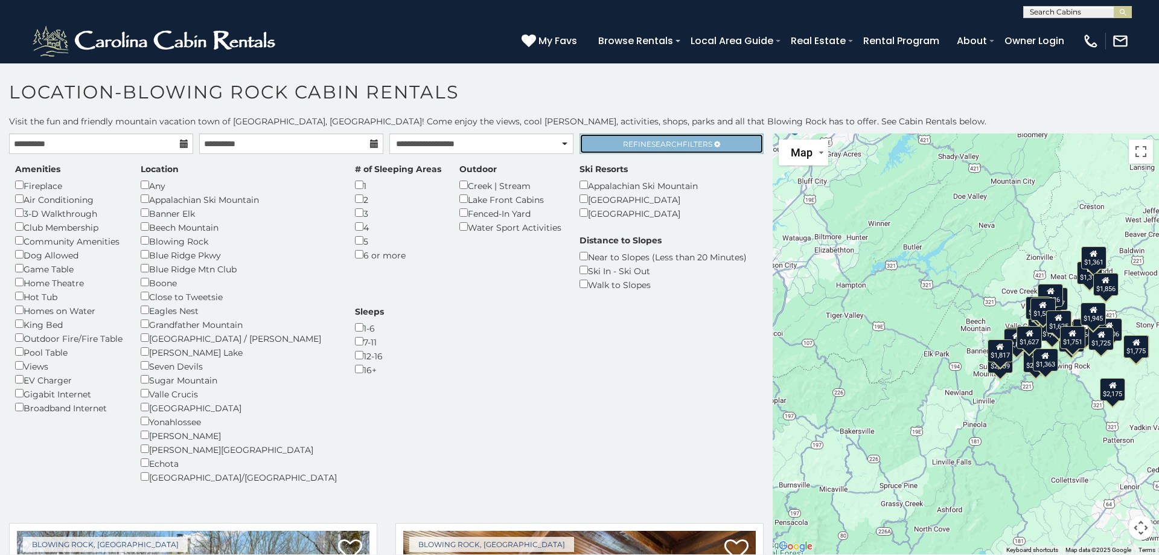
click at [639, 142] on span "Refine Search Filters" at bounding box center [667, 143] width 89 height 9
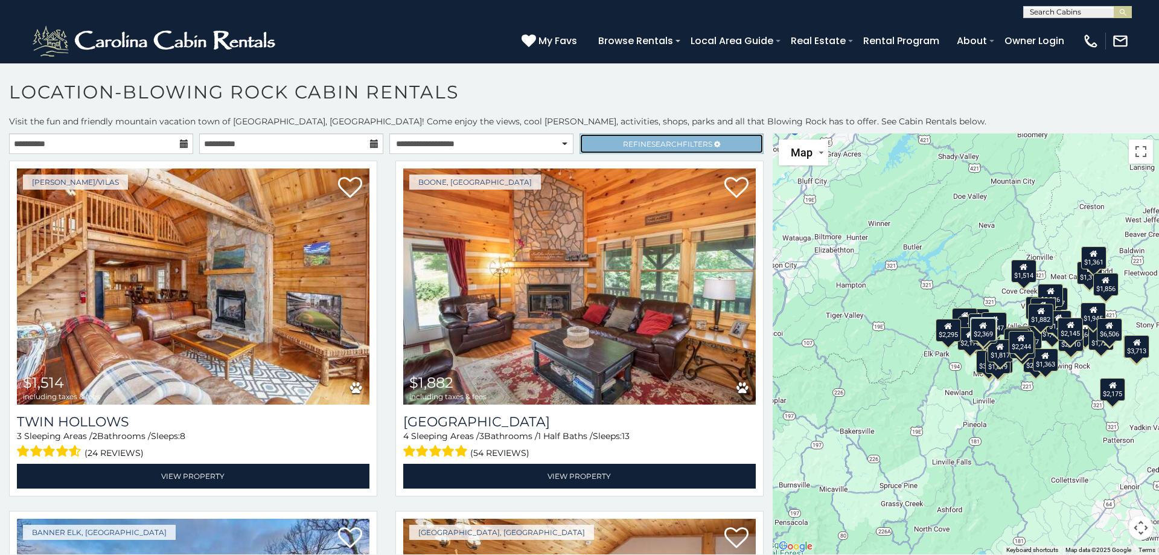
click at [641, 145] on span "Refine Search Filters" at bounding box center [667, 143] width 89 height 9
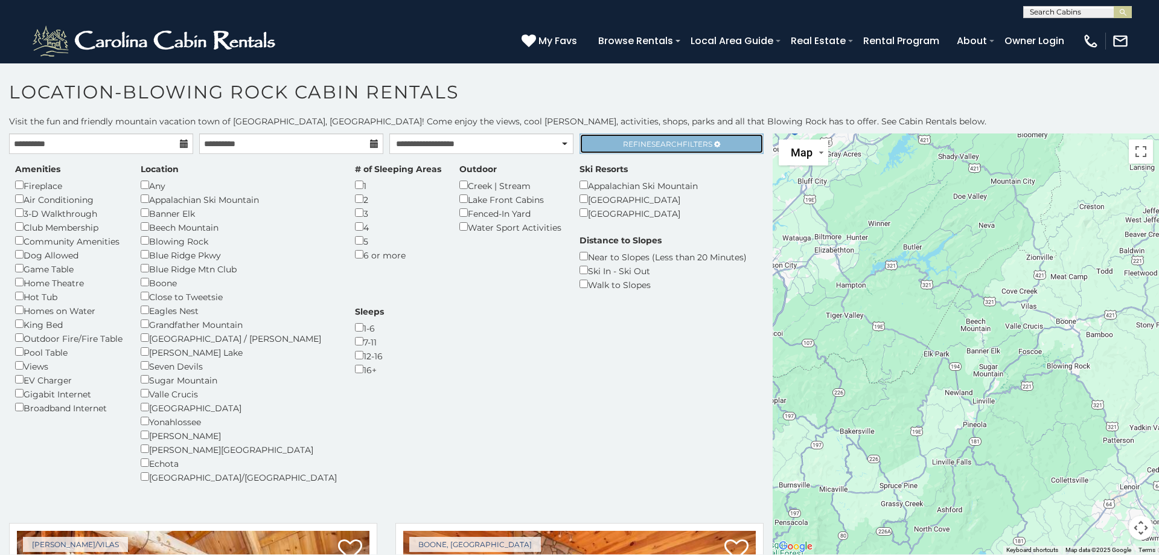
click at [684, 144] on span "Refine Search Filters" at bounding box center [667, 143] width 89 height 9
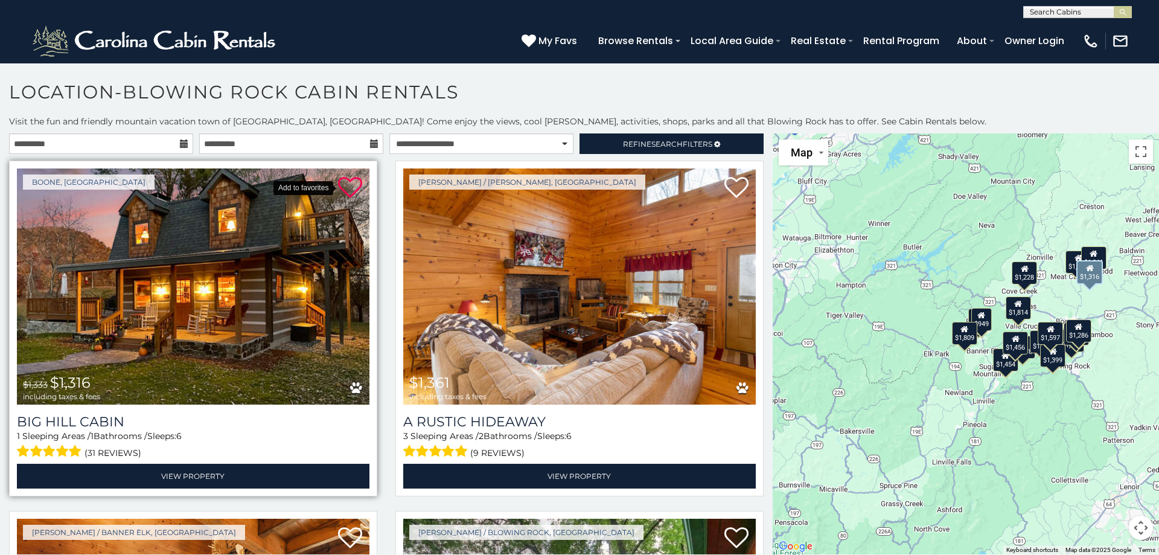
click at [347, 185] on icon at bounding box center [350, 188] width 24 height 24
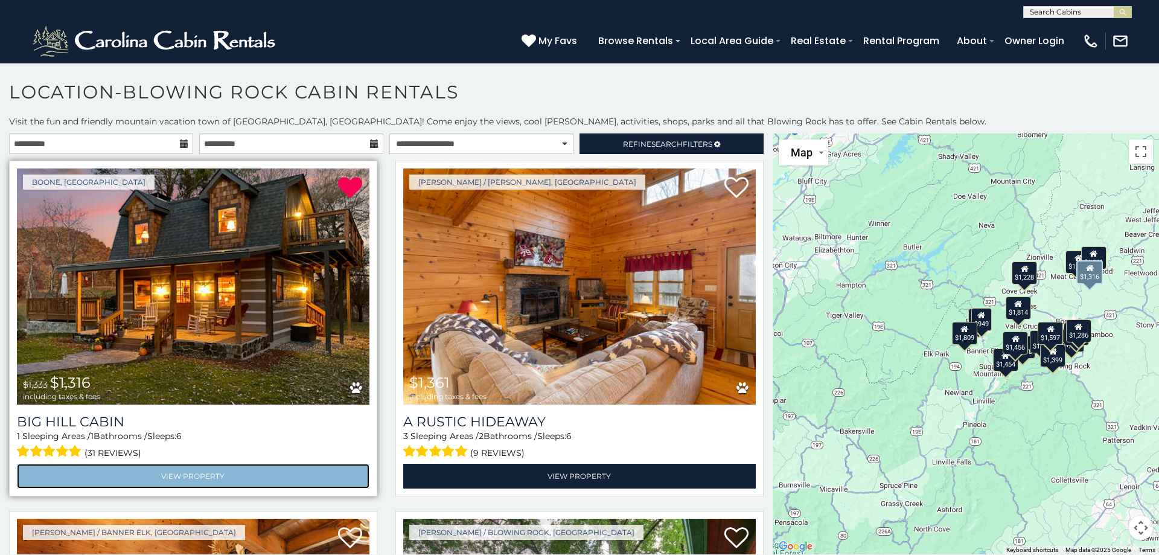
click at [220, 471] on link "View Property" at bounding box center [193, 475] width 352 height 25
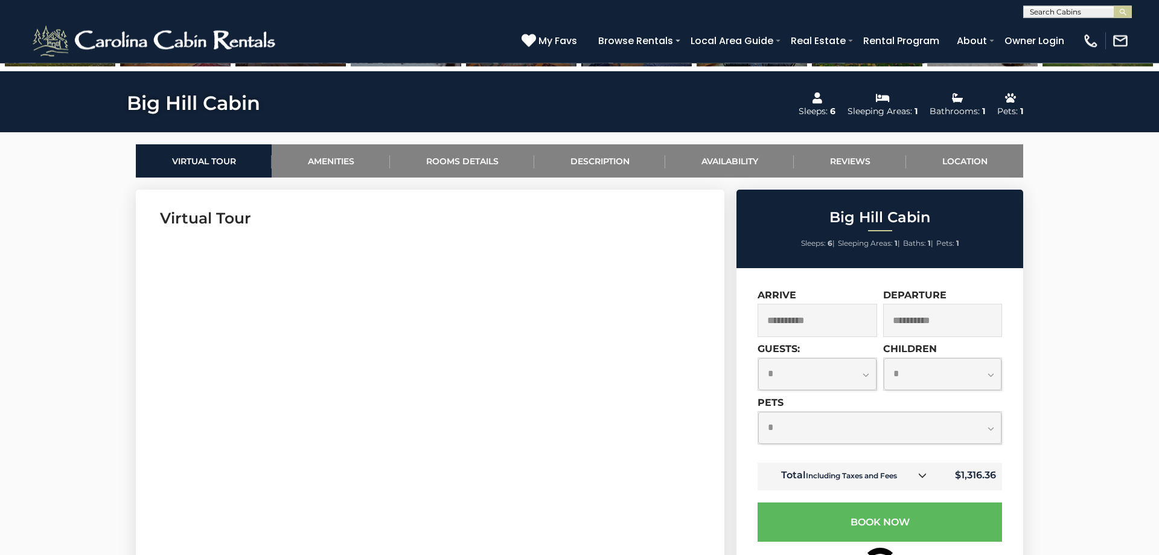
scroll to position [554, 0]
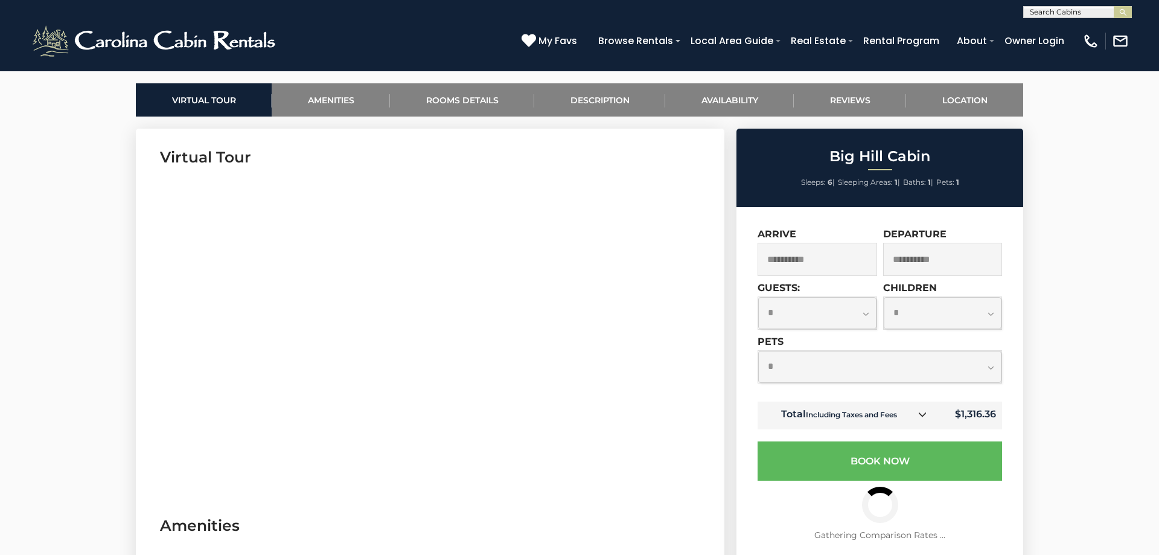
click at [758, 297] on select "**********" at bounding box center [817, 313] width 118 height 32
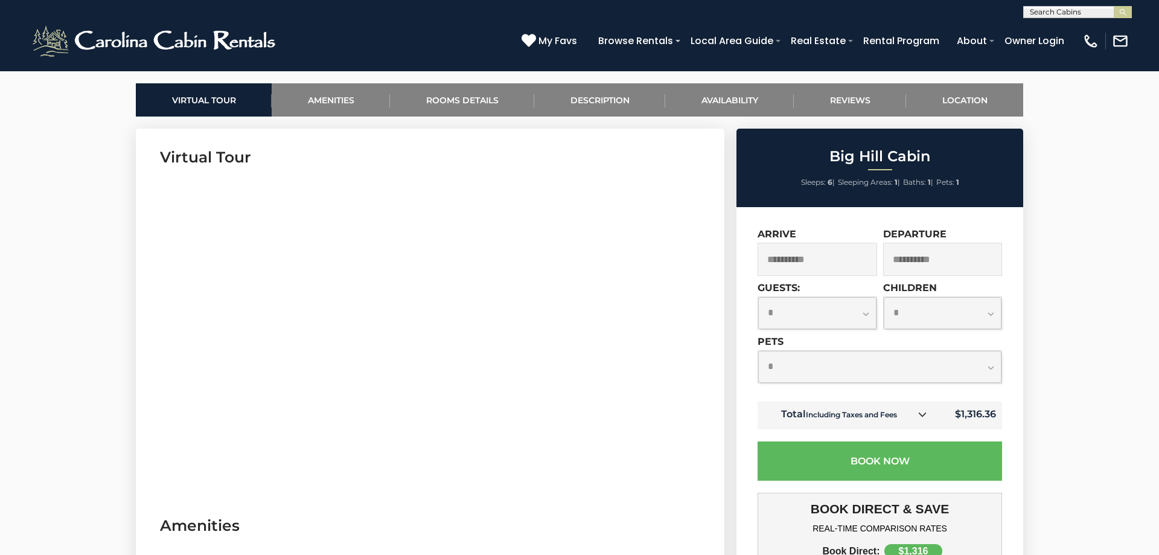
select select "*"
click option "*" at bounding box center [0, 0] width 0 height 0
click at [758, 351] on select "**********" at bounding box center [879, 367] width 243 height 32
click option "*" at bounding box center [0, 0] width 0 height 0
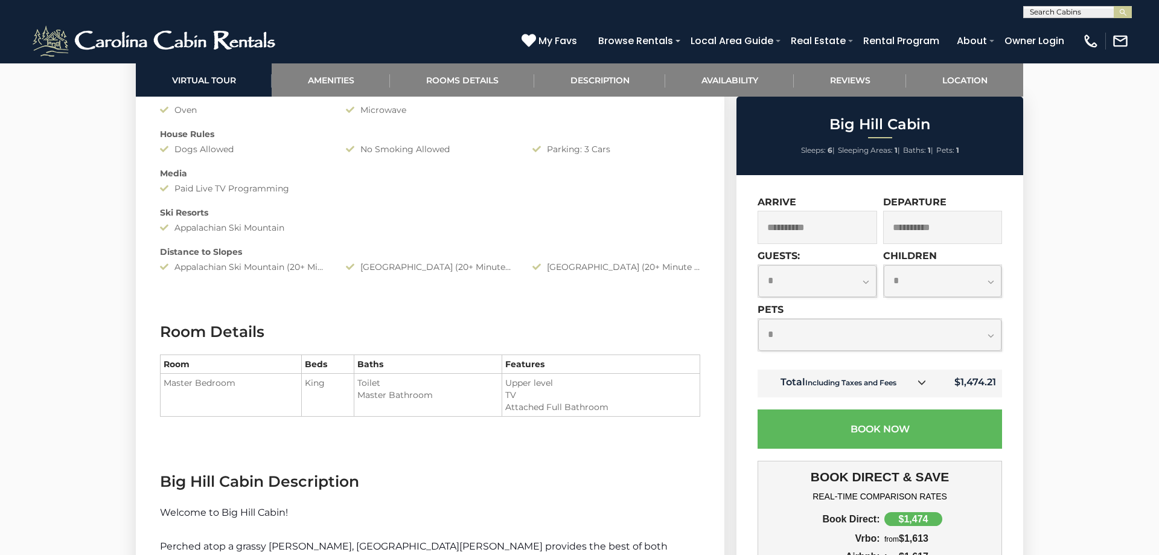
scroll to position [1231, 0]
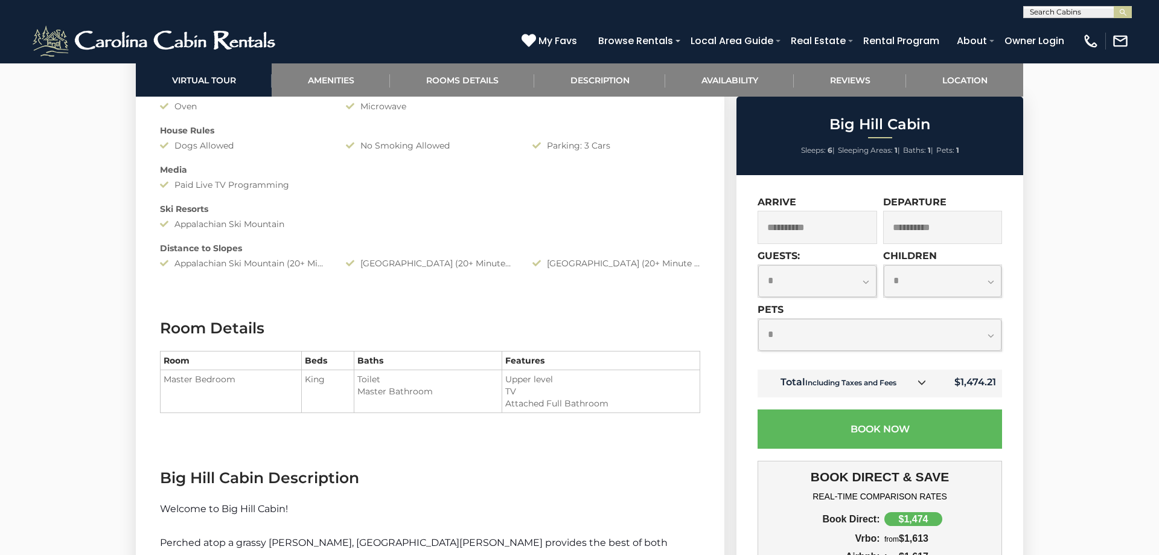
drag, startPoint x: 1118, startPoint y: 313, endPoint x: 1121, endPoint y: 427, distance: 114.1
click at [1121, 427] on div "Level Driveway and Parking Allows for Good Winter Access 6" at bounding box center [579, 479] width 1159 height 3294
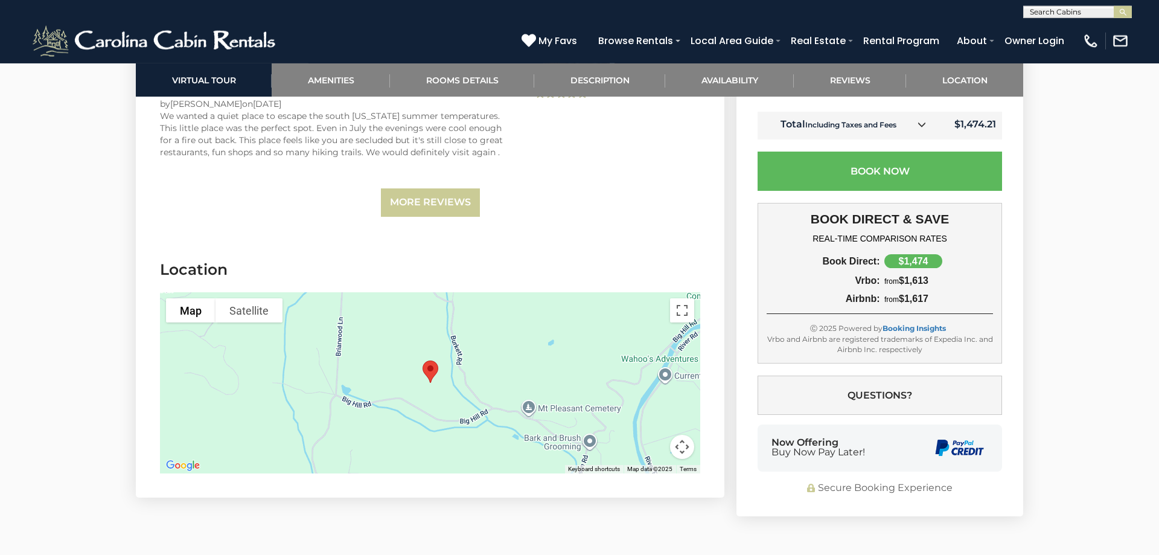
scroll to position [2817, 0]
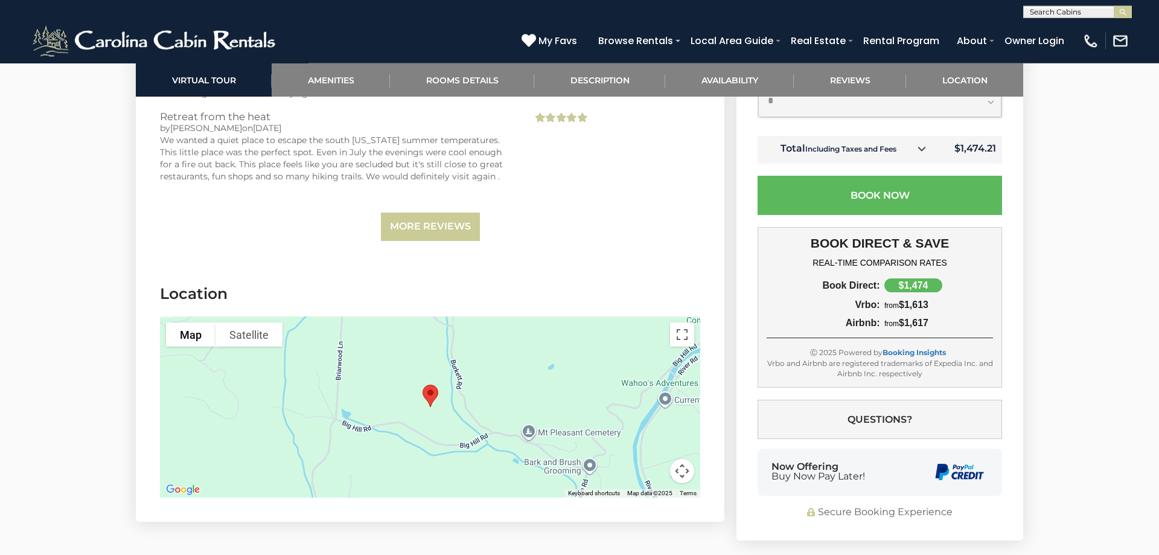
click at [903, 278] on div "$1,474" at bounding box center [913, 285] width 58 height 14
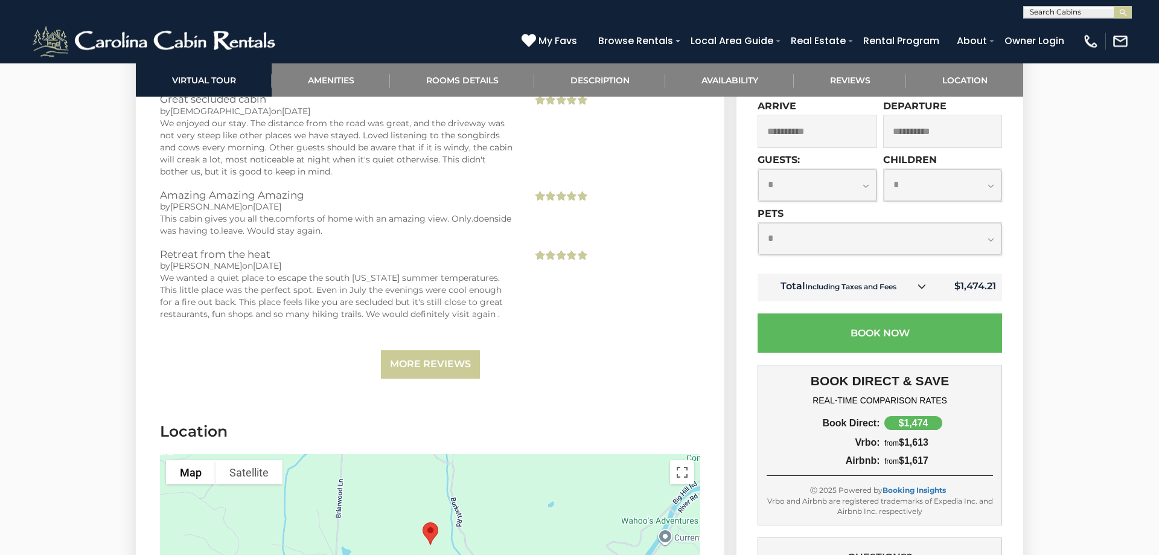
scroll to position [2633, 0]
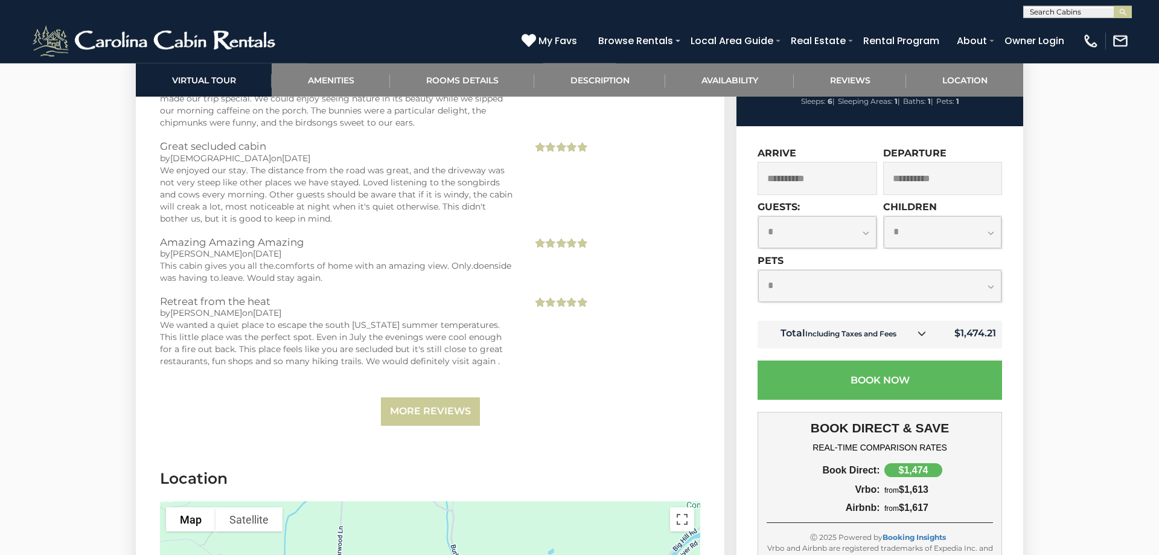
click at [758, 270] on select "**********" at bounding box center [879, 286] width 243 height 32
select select "*"
click option "*" at bounding box center [0, 0] width 0 height 0
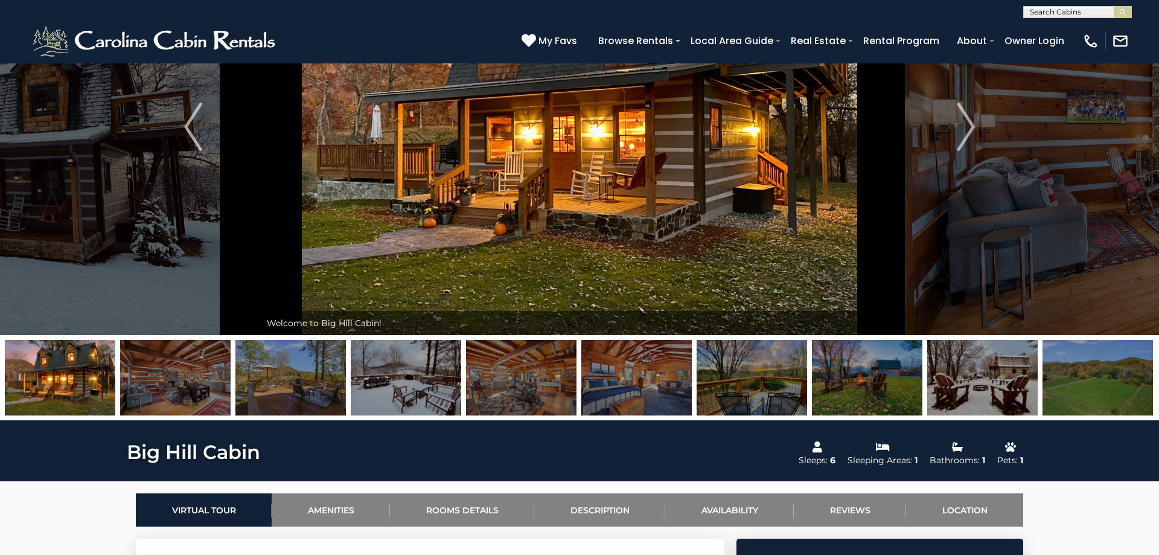
scroll to position [390, 0]
